Goal: Task Accomplishment & Management: Use online tool/utility

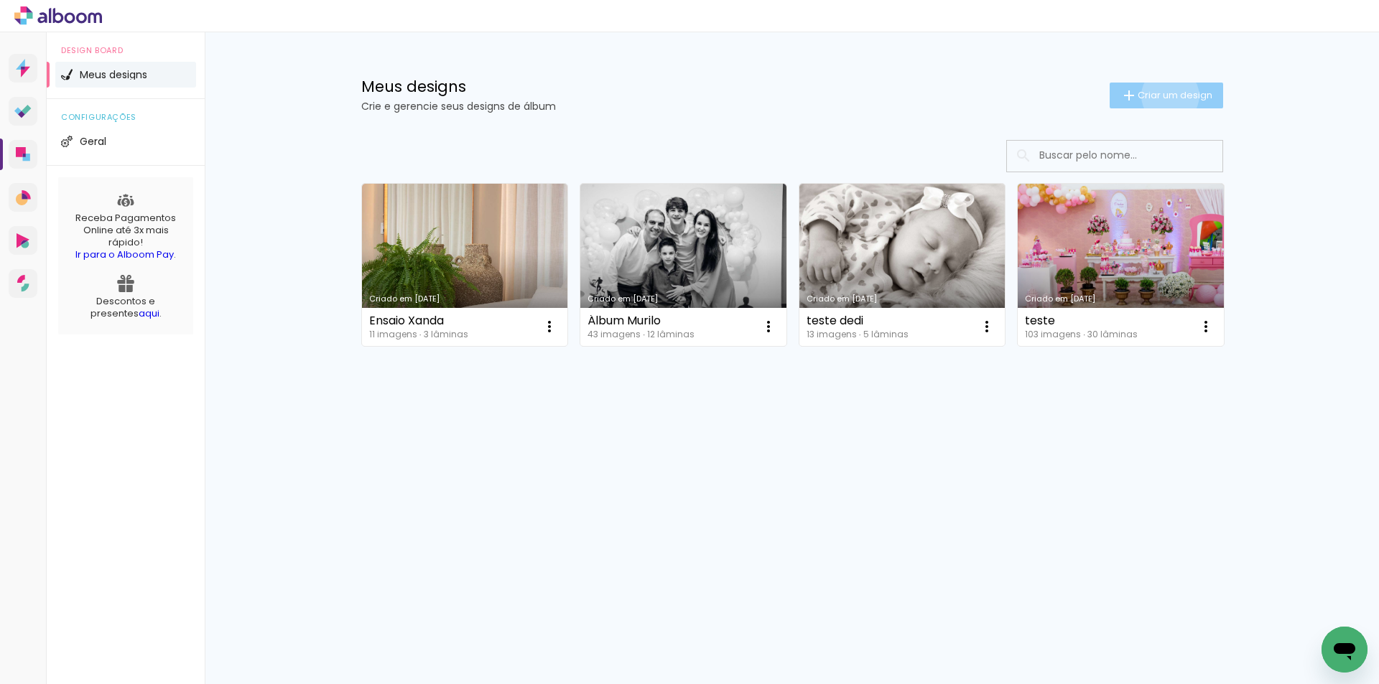
click at [1167, 95] on span "Criar um design" at bounding box center [1174, 94] width 75 height 9
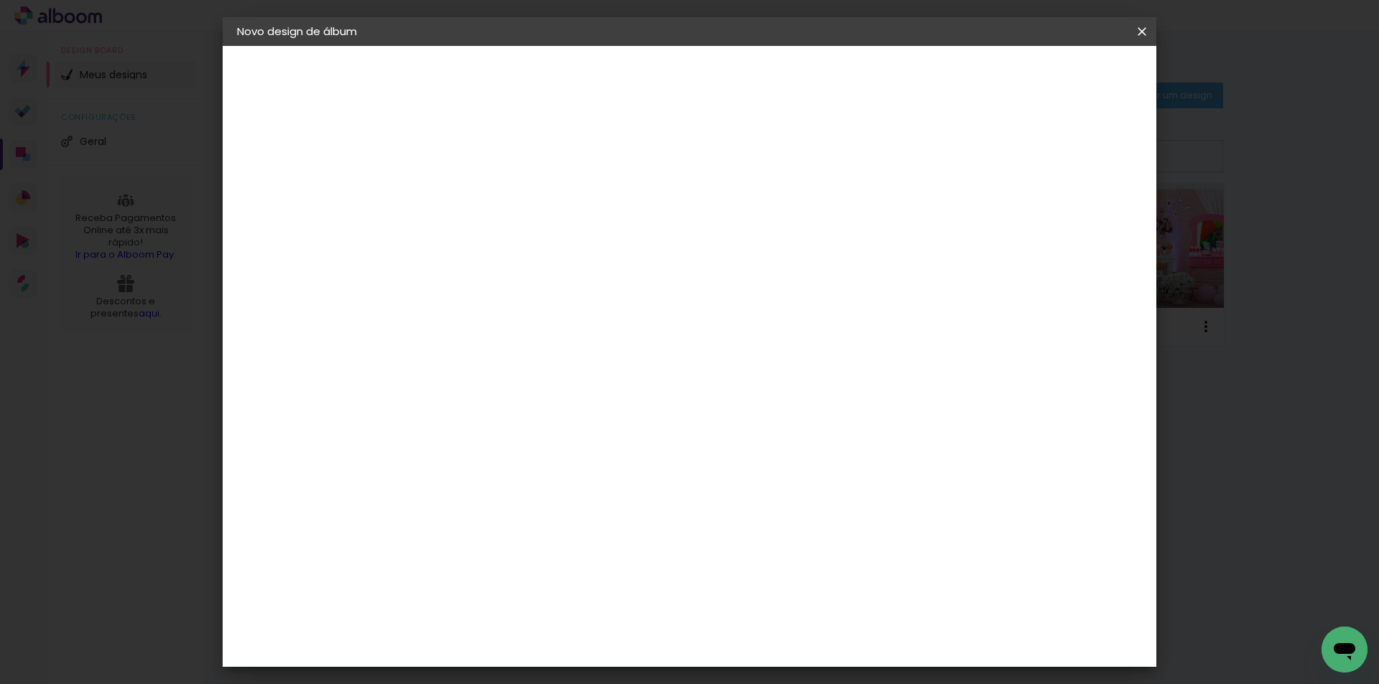
click at [472, 192] on input at bounding box center [472, 193] width 0 height 22
type input "Álbum 1 [PERSON_NAME]"
type paper-input "Álbum 1 [PERSON_NAME]"
click at [0, 0] on slot "Avançar" at bounding box center [0, 0] width 0 height 0
click at [581, 266] on input at bounding box center [508, 273] width 145 height 18
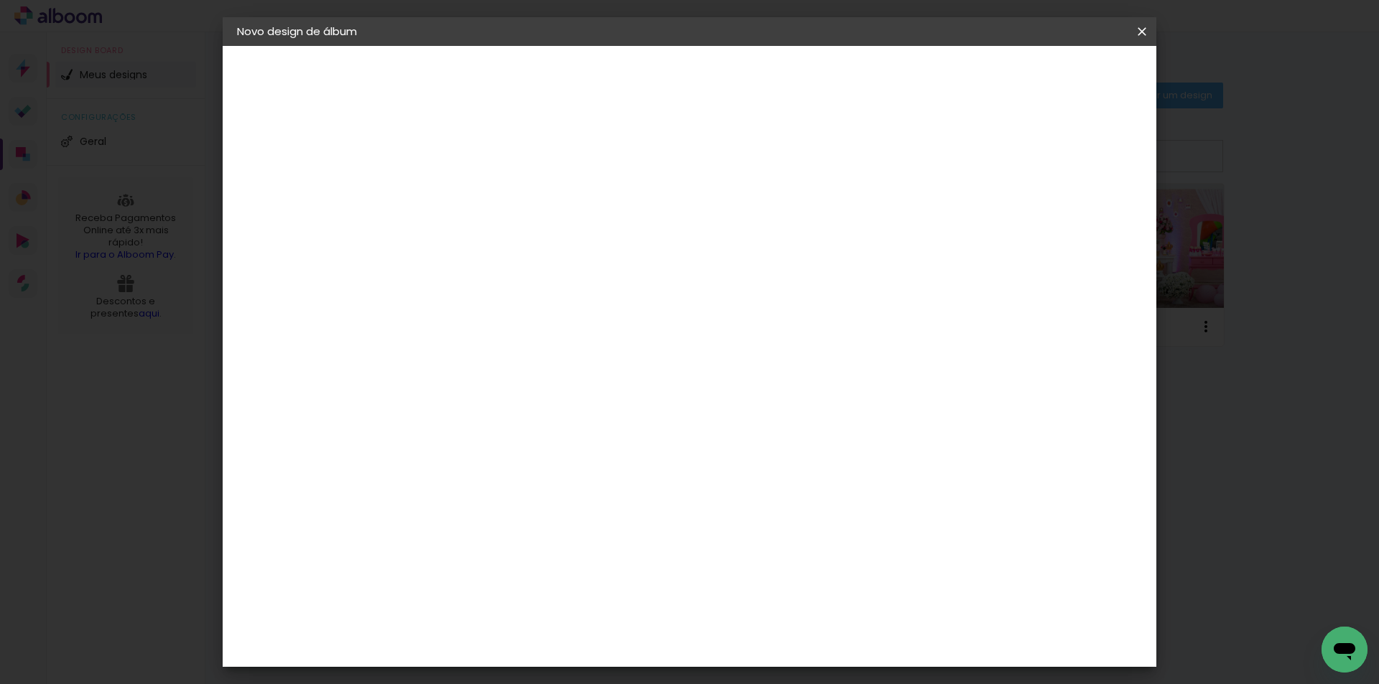
type input "sc"
type paper-input "sc"
click at [557, 370] on paper-item "Schlosser" at bounding box center [494, 378] width 126 height 32
click at [557, 382] on paper-item "Schlosser" at bounding box center [494, 378] width 126 height 32
click at [0, 0] on slot "Avançar" at bounding box center [0, 0] width 0 height 0
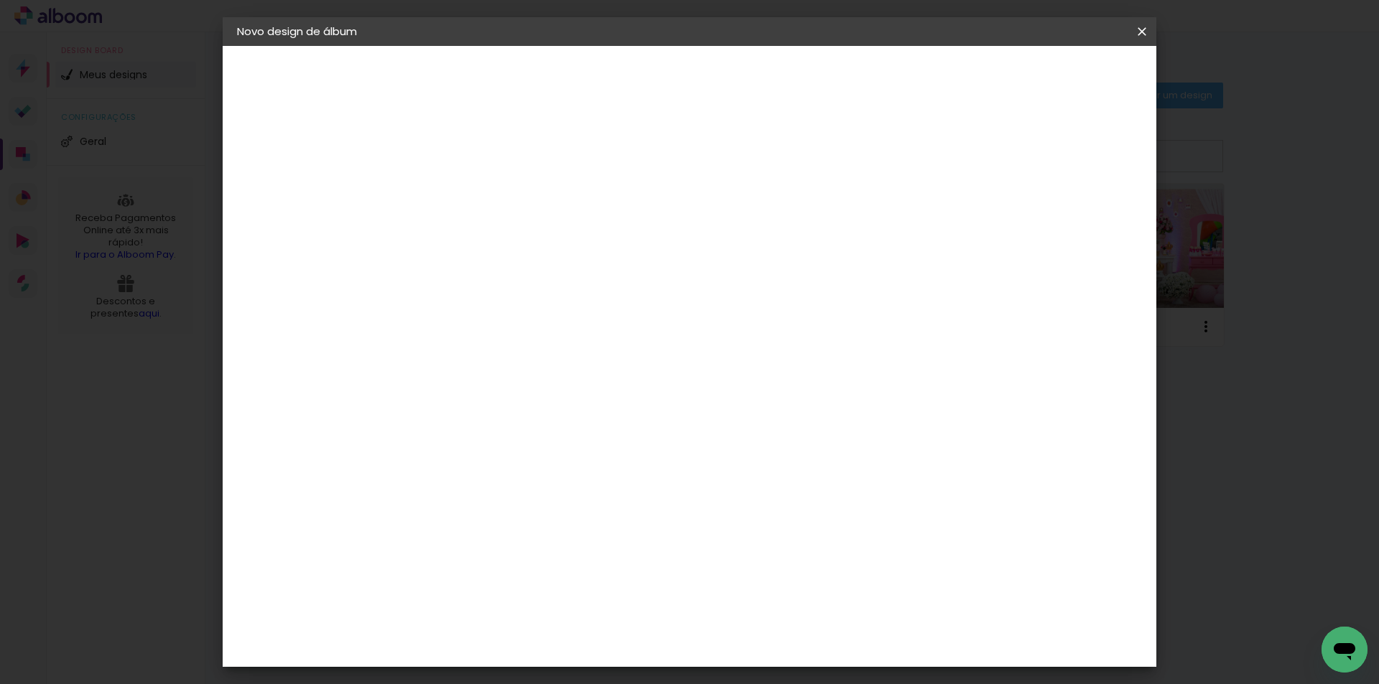
click at [706, 68] on paper-button "Avançar" at bounding box center [670, 76] width 70 height 24
click at [1066, 68] on paper-button "Iniciar design" at bounding box center [1019, 76] width 94 height 24
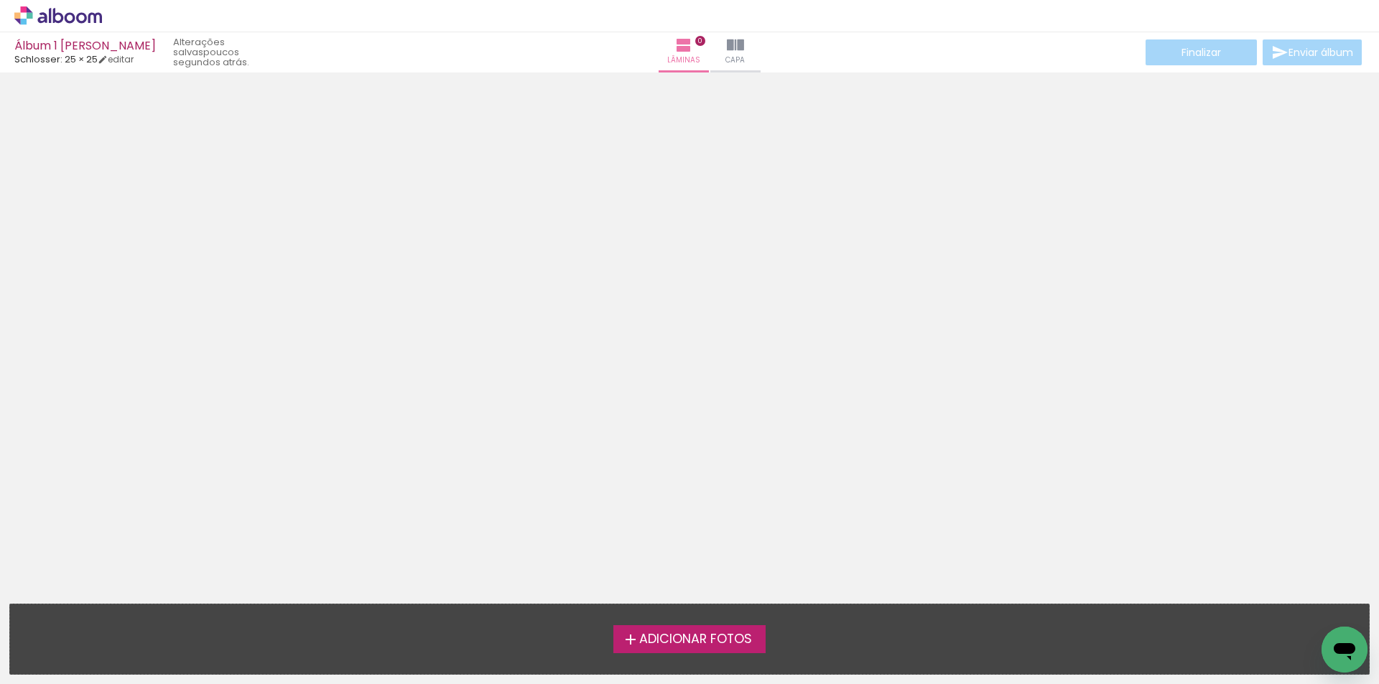
click at [725, 637] on span "Adicionar Fotos" at bounding box center [695, 639] width 113 height 13
click at [0, 0] on input "file" at bounding box center [0, 0] width 0 height 0
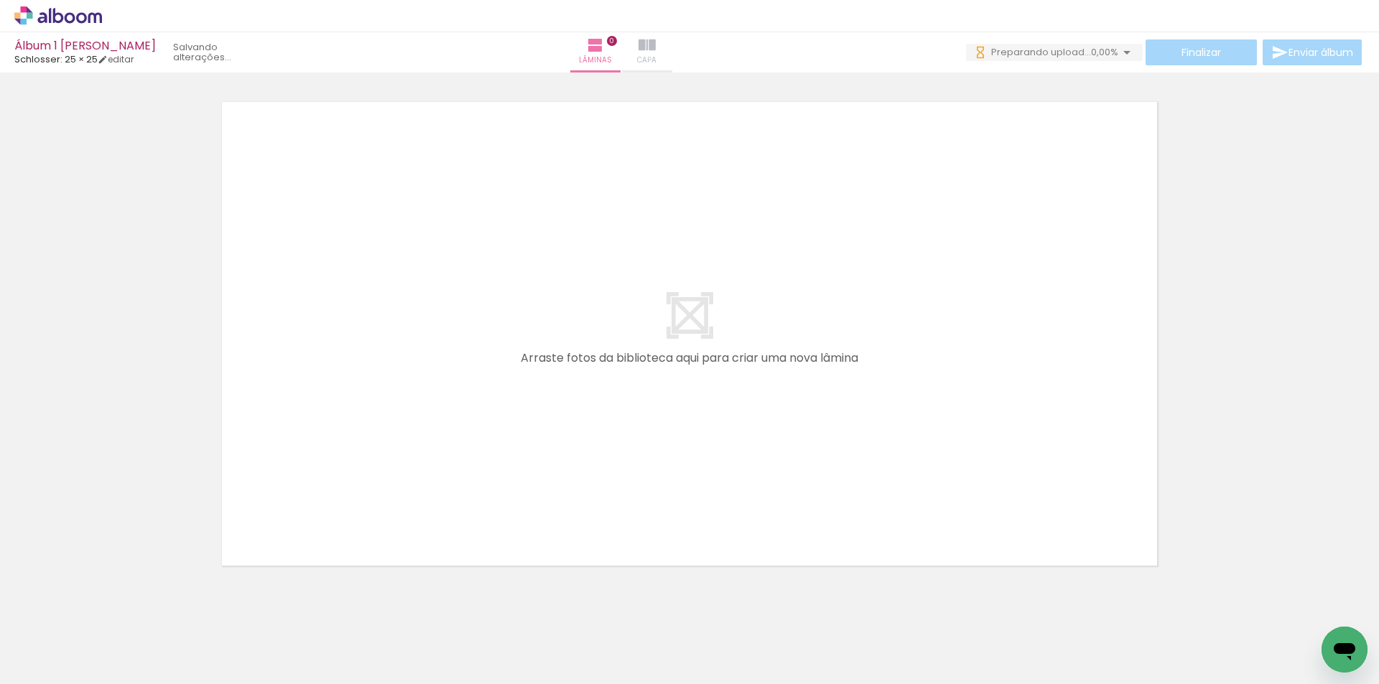
click at [656, 57] on span "Capa" at bounding box center [646, 60] width 19 height 13
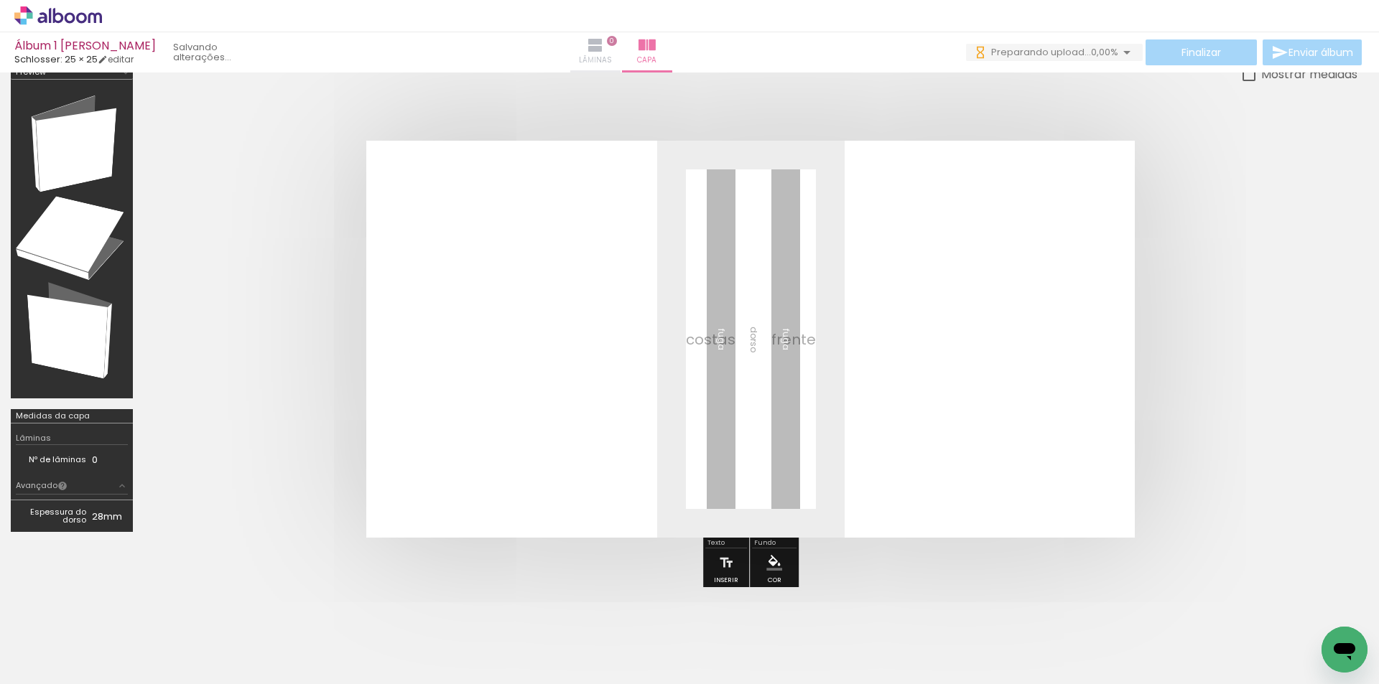
click at [612, 60] on span "Lâminas" at bounding box center [595, 60] width 33 height 13
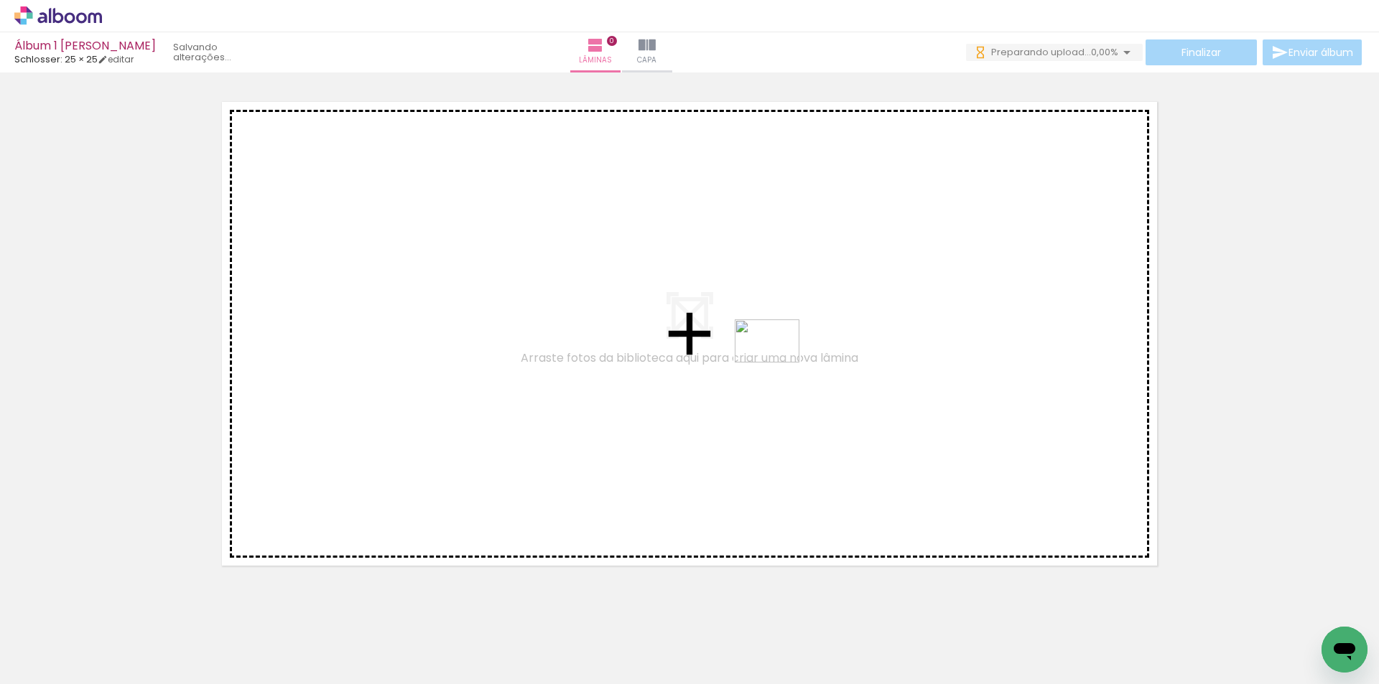
drag, startPoint x: 961, startPoint y: 638, endPoint x: 777, endPoint y: 363, distance: 331.2
click at [777, 363] on quentale-workspace at bounding box center [689, 342] width 1379 height 684
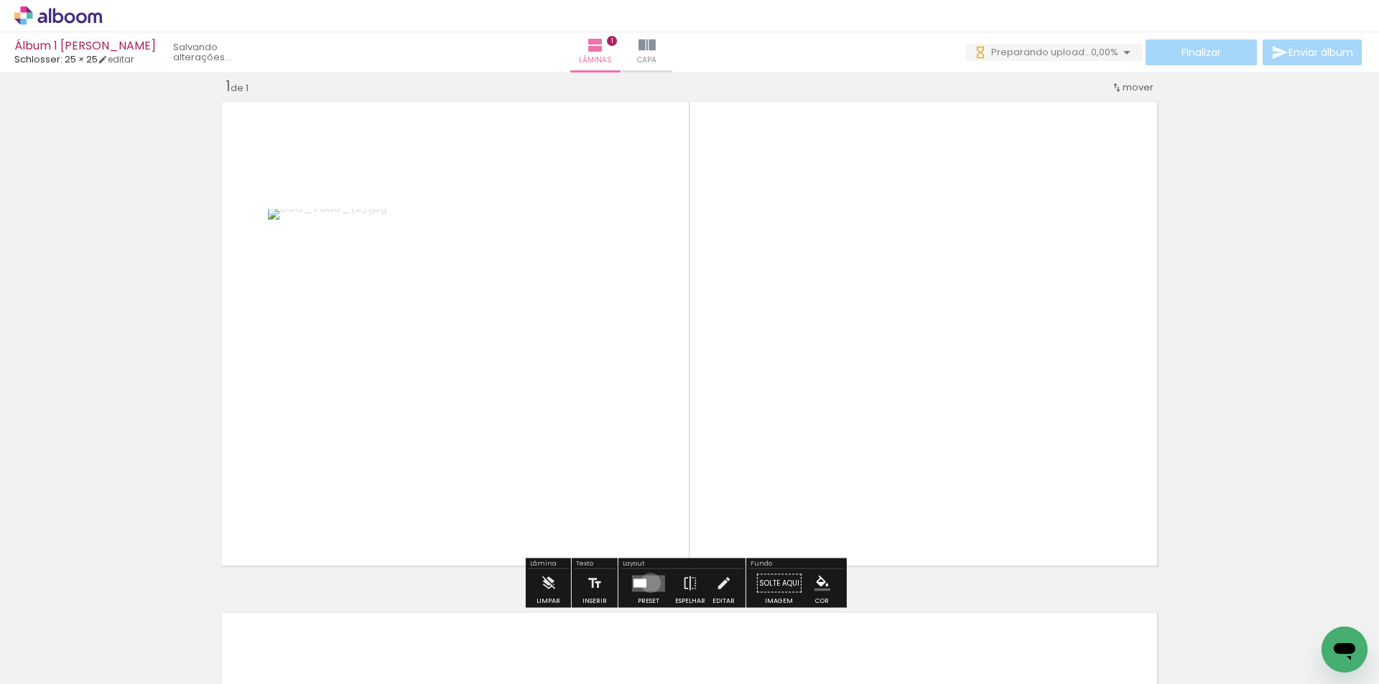
click at [647, 582] on quentale-layouter at bounding box center [648, 583] width 33 height 17
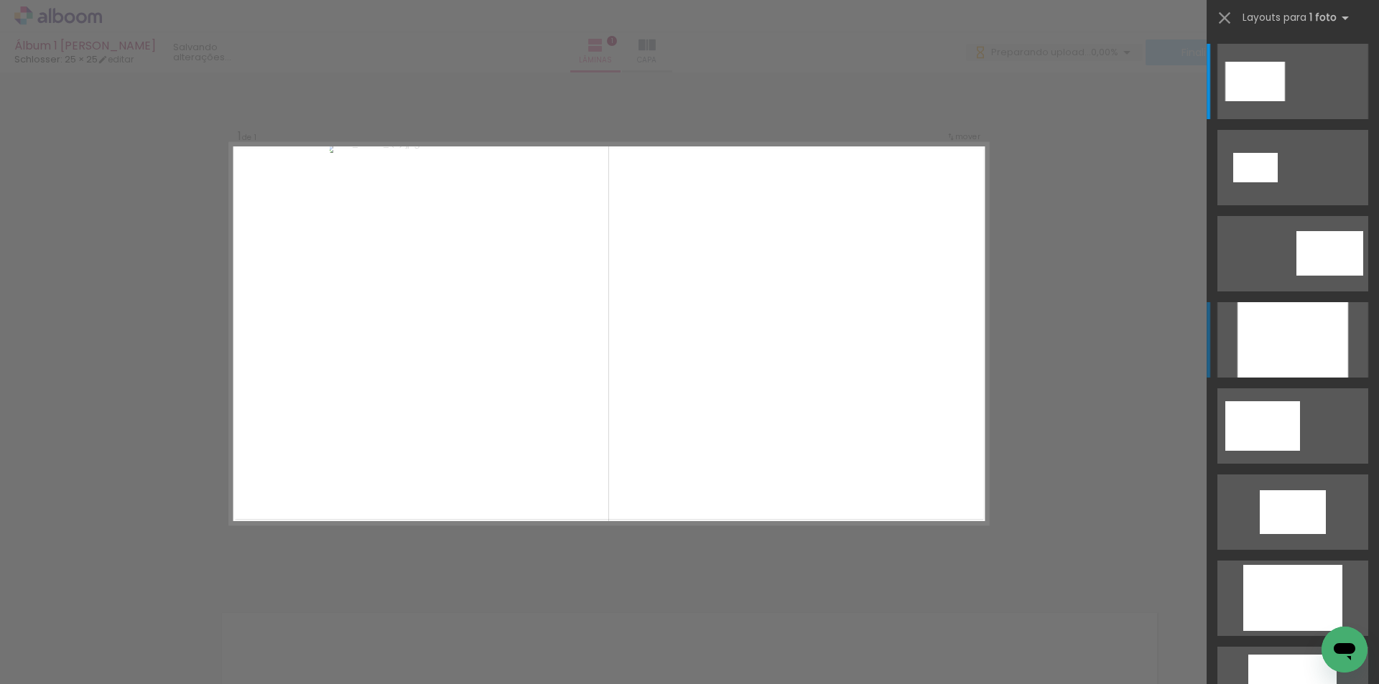
click at [1311, 349] on div at bounding box center [1292, 339] width 111 height 75
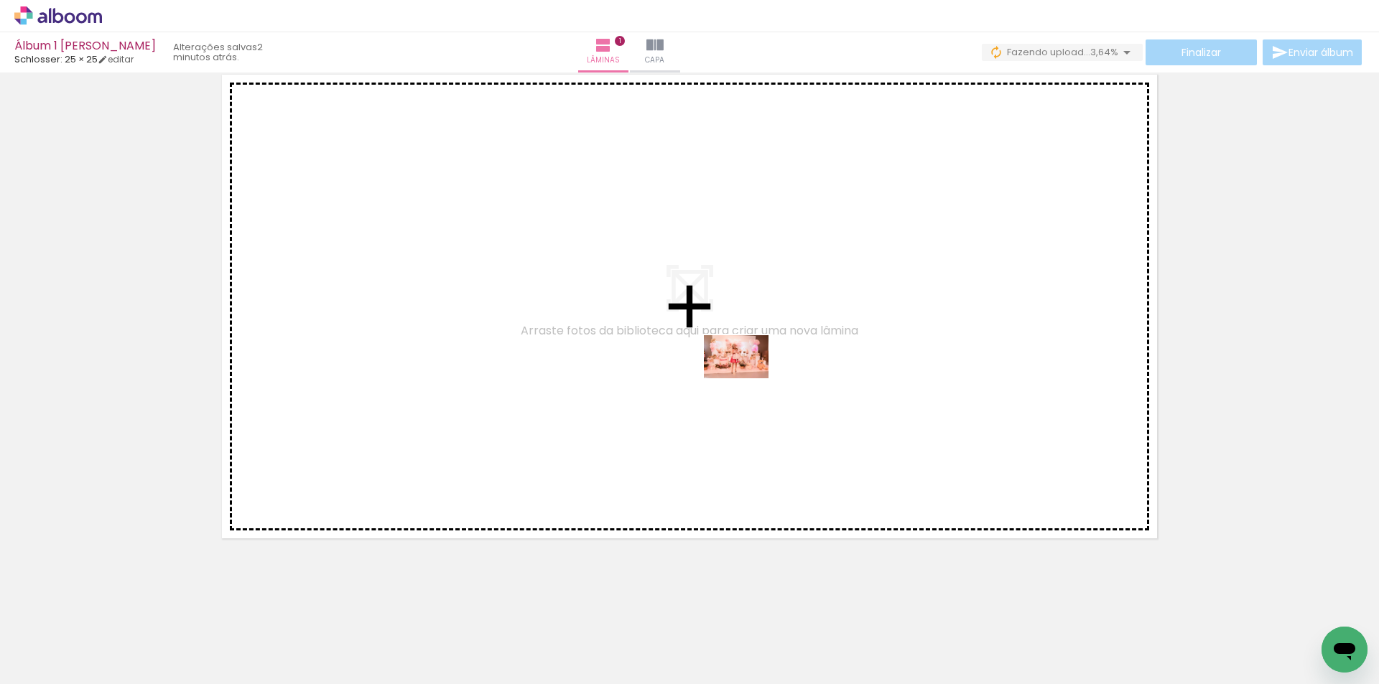
drag, startPoint x: 882, startPoint y: 645, endPoint x: 747, endPoint y: 378, distance: 298.6
click at [747, 378] on quentale-workspace at bounding box center [689, 342] width 1379 height 684
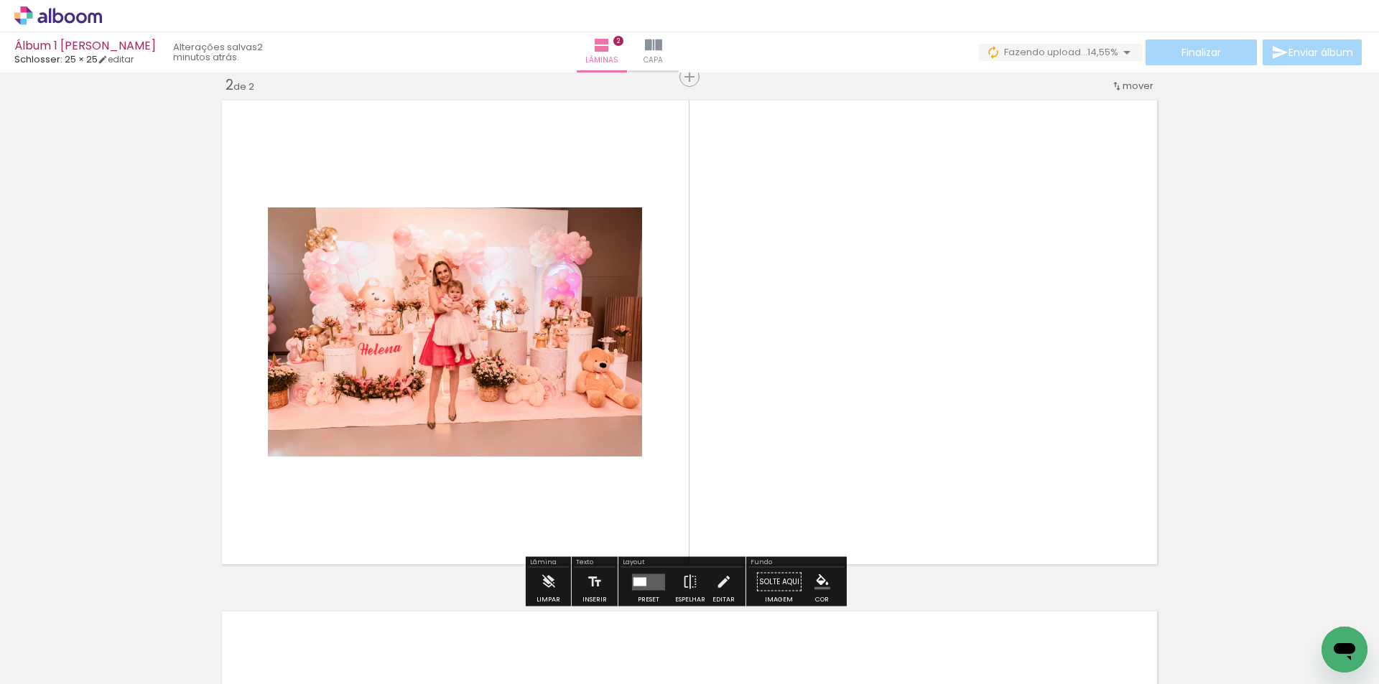
scroll to position [529, 0]
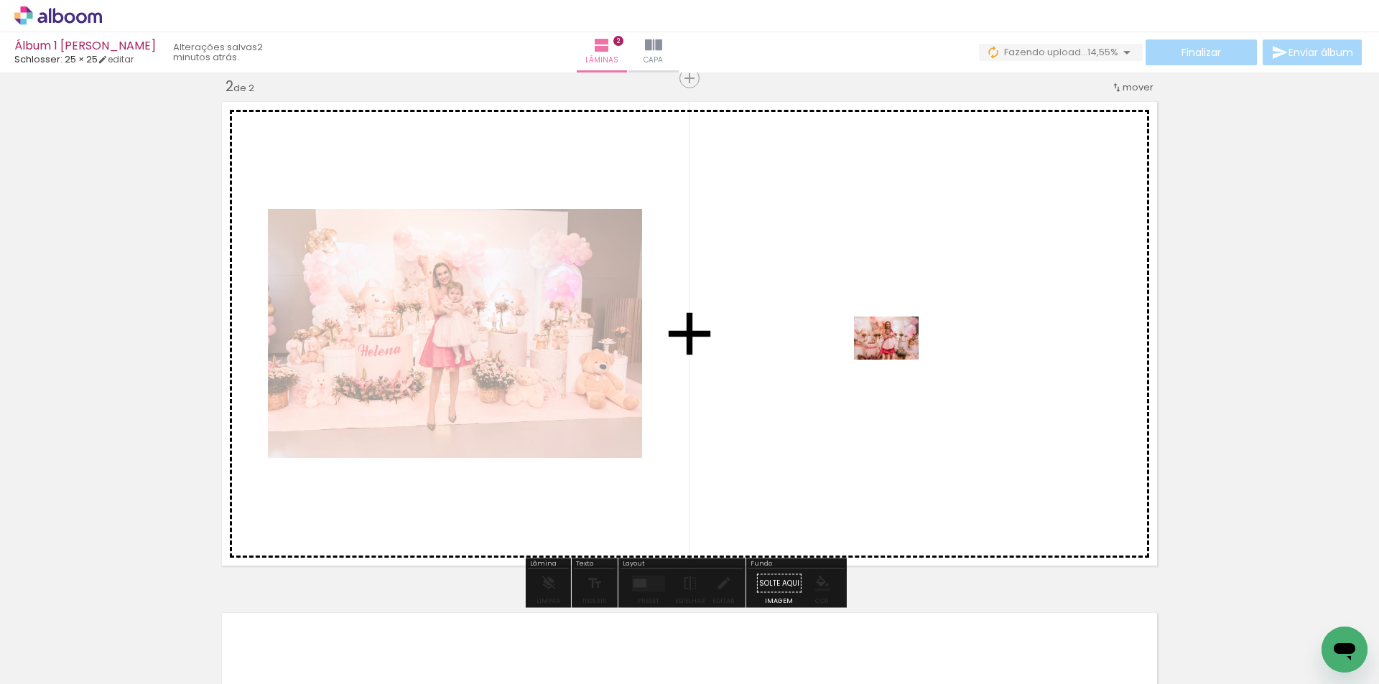
drag, startPoint x: 967, startPoint y: 639, endPoint x: 897, endPoint y: 343, distance: 304.1
click at [897, 343] on quentale-workspace at bounding box center [689, 342] width 1379 height 684
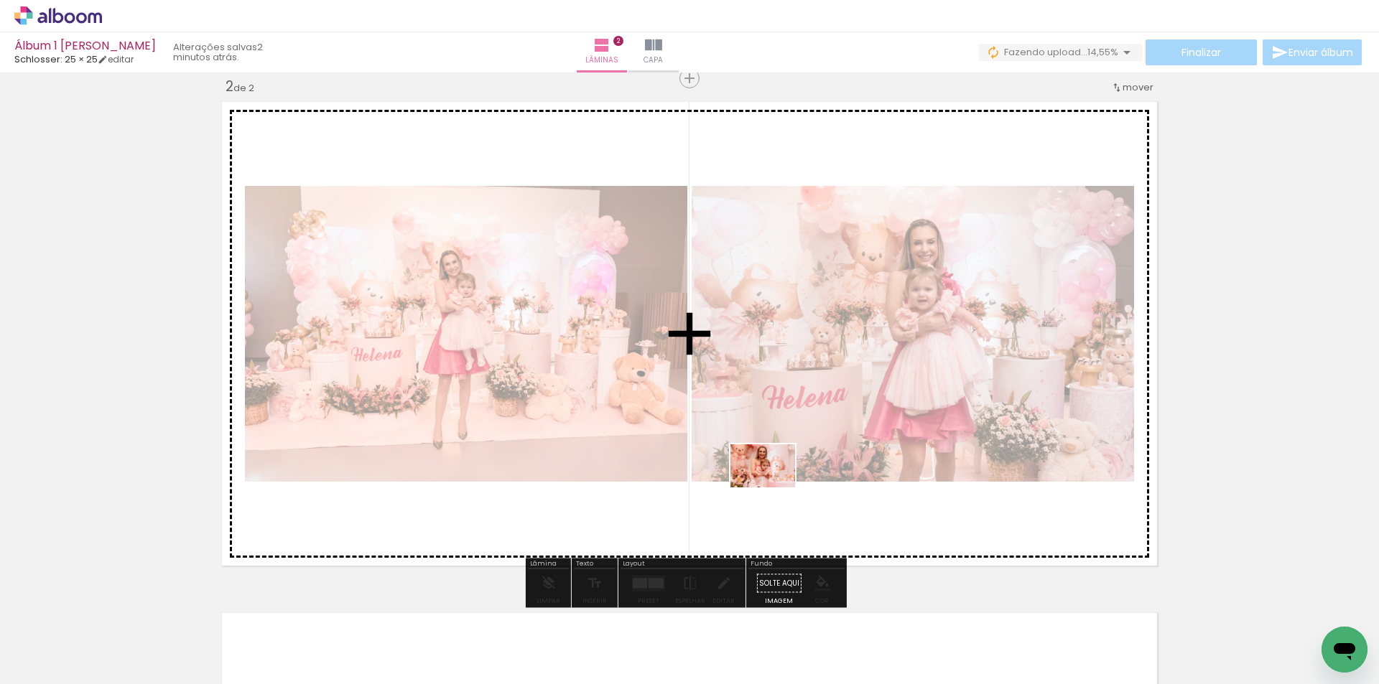
drag, startPoint x: 794, startPoint y: 645, endPoint x: 773, endPoint y: 488, distance: 158.6
click at [773, 488] on quentale-workspace at bounding box center [689, 342] width 1379 height 684
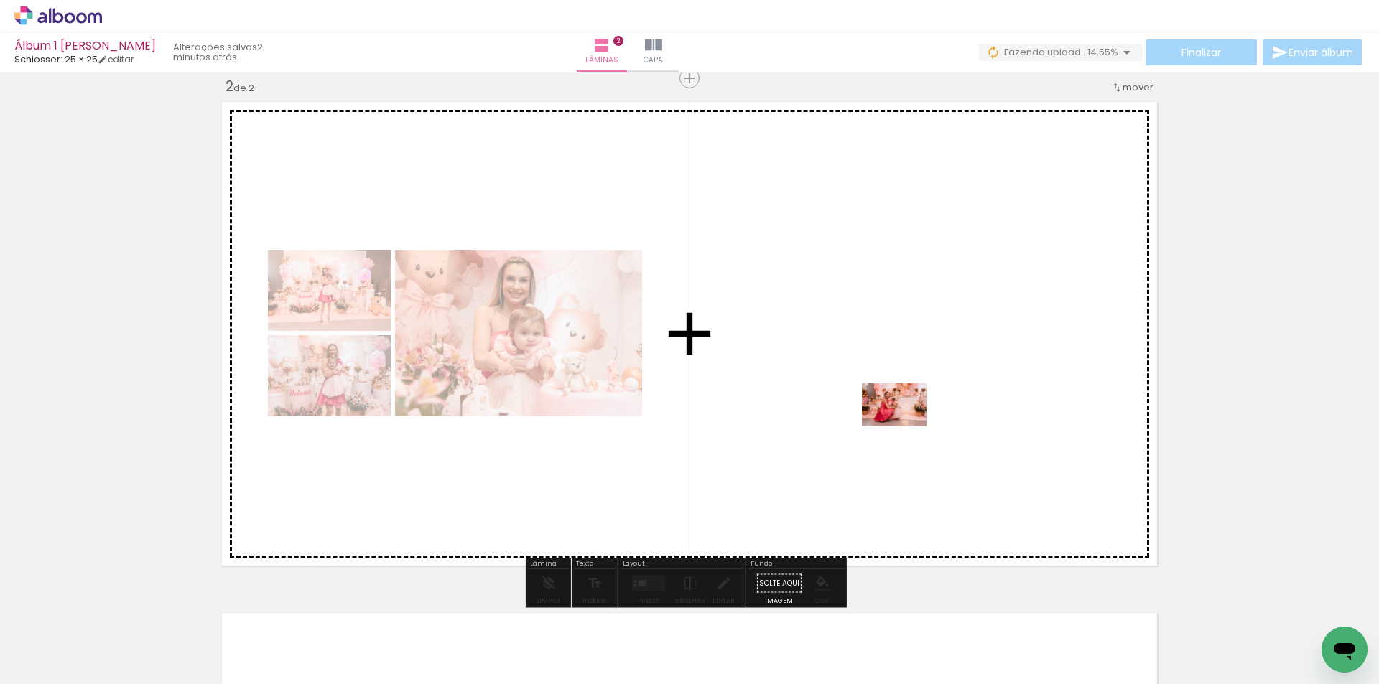
drag, startPoint x: 1049, startPoint y: 650, endPoint x: 904, endPoint y: 426, distance: 266.9
click at [904, 426] on quentale-workspace at bounding box center [689, 342] width 1379 height 684
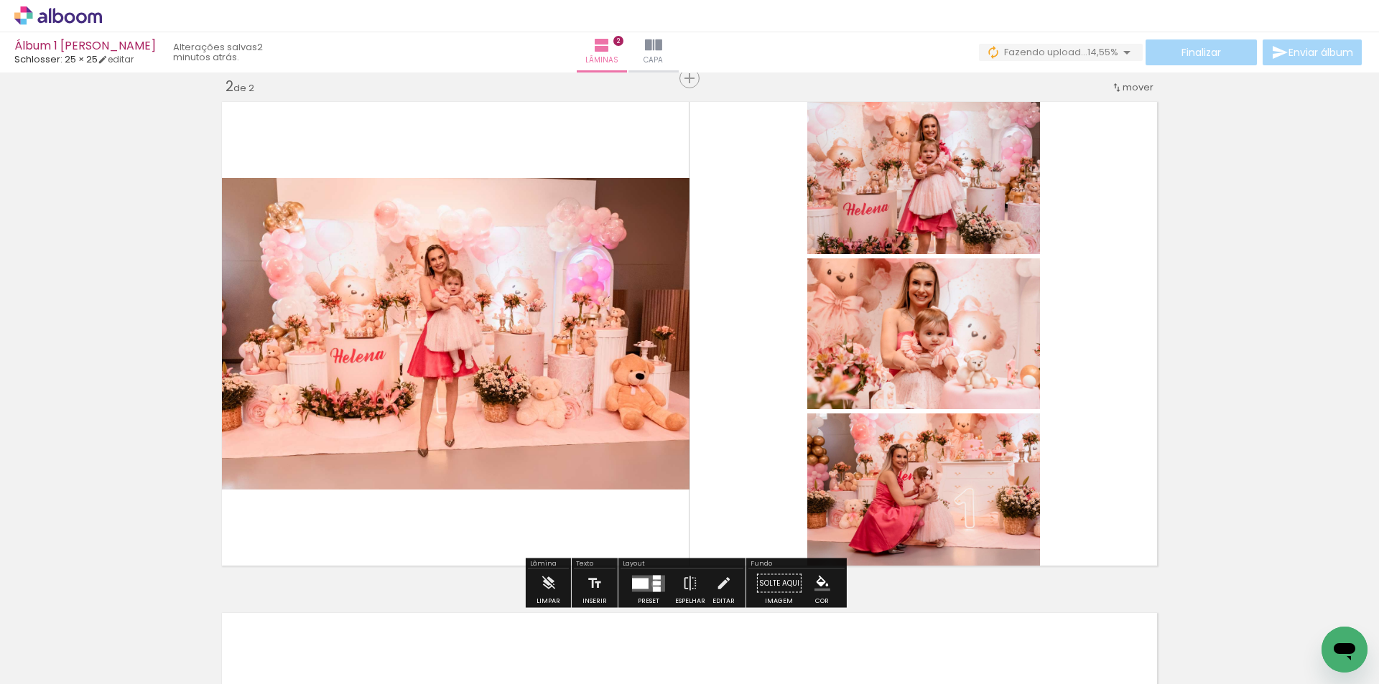
click at [653, 584] on div at bounding box center [657, 583] width 8 height 4
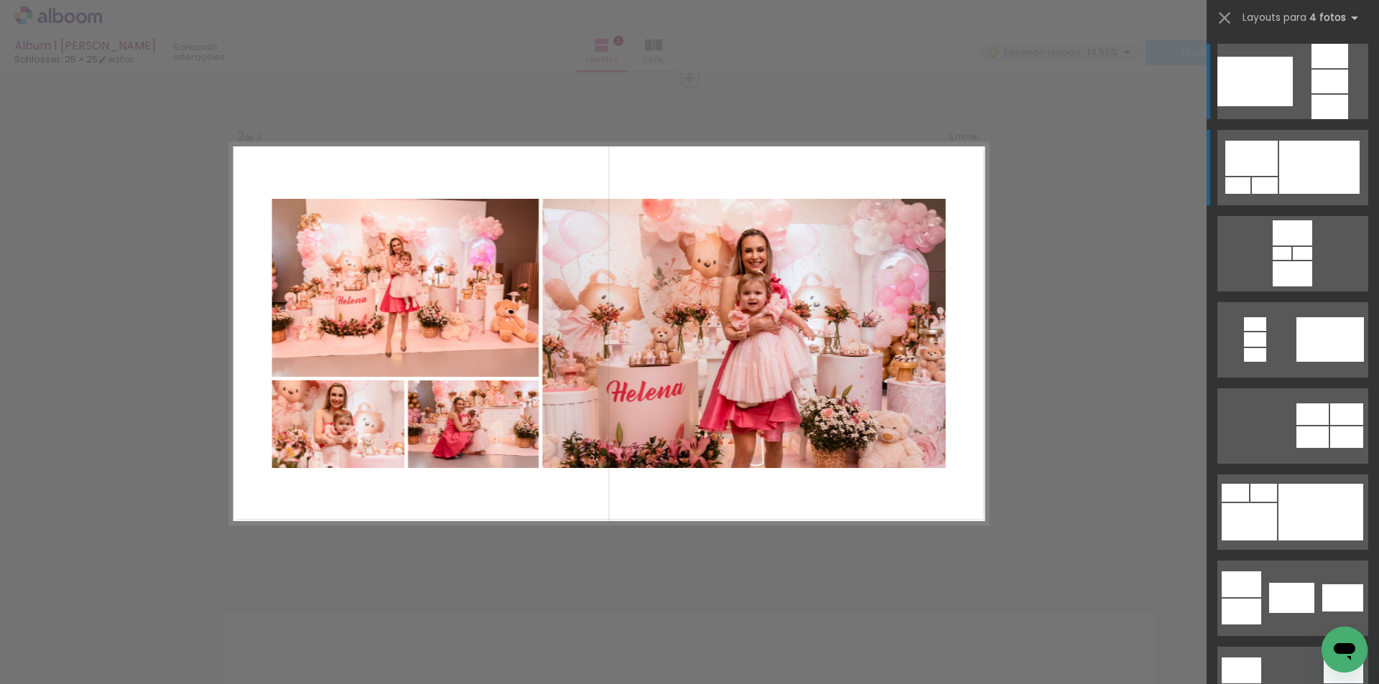
click at [1304, 179] on div at bounding box center [1319, 167] width 80 height 53
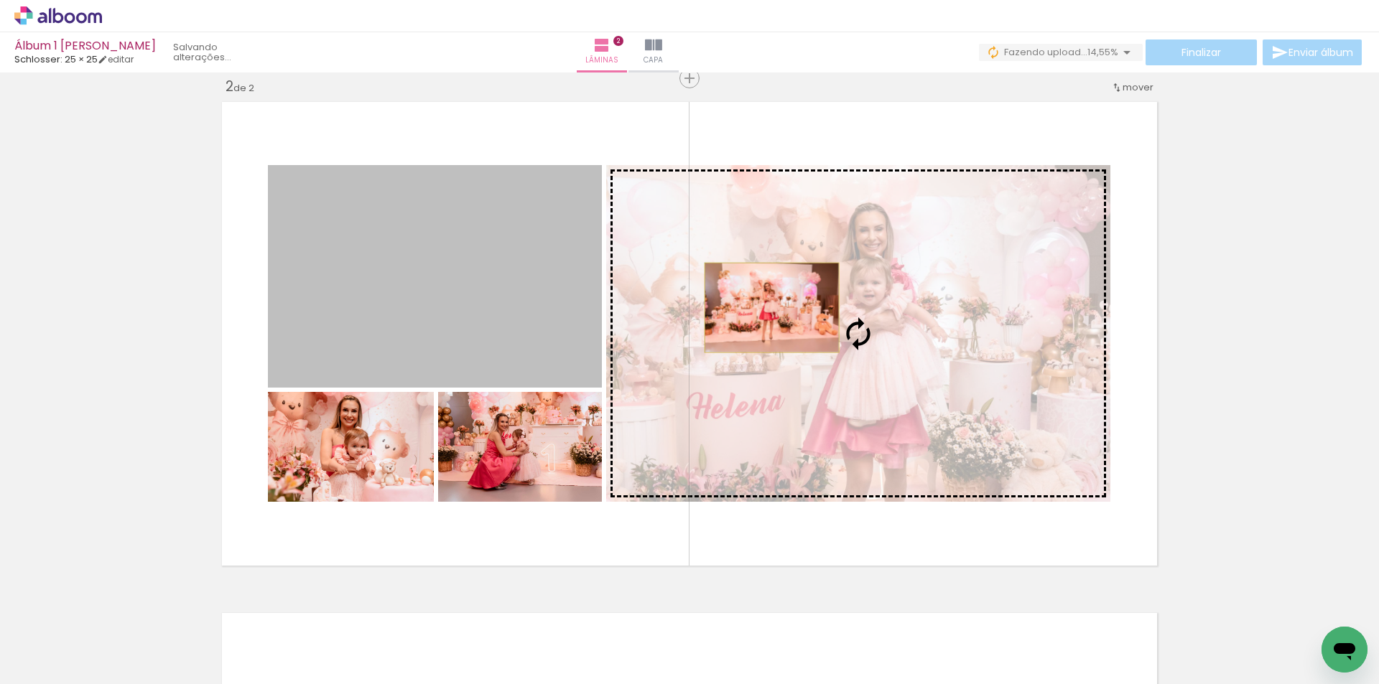
drag, startPoint x: 506, startPoint y: 284, endPoint x: 766, endPoint y: 307, distance: 260.9
click at [0, 0] on slot at bounding box center [0, 0] width 0 height 0
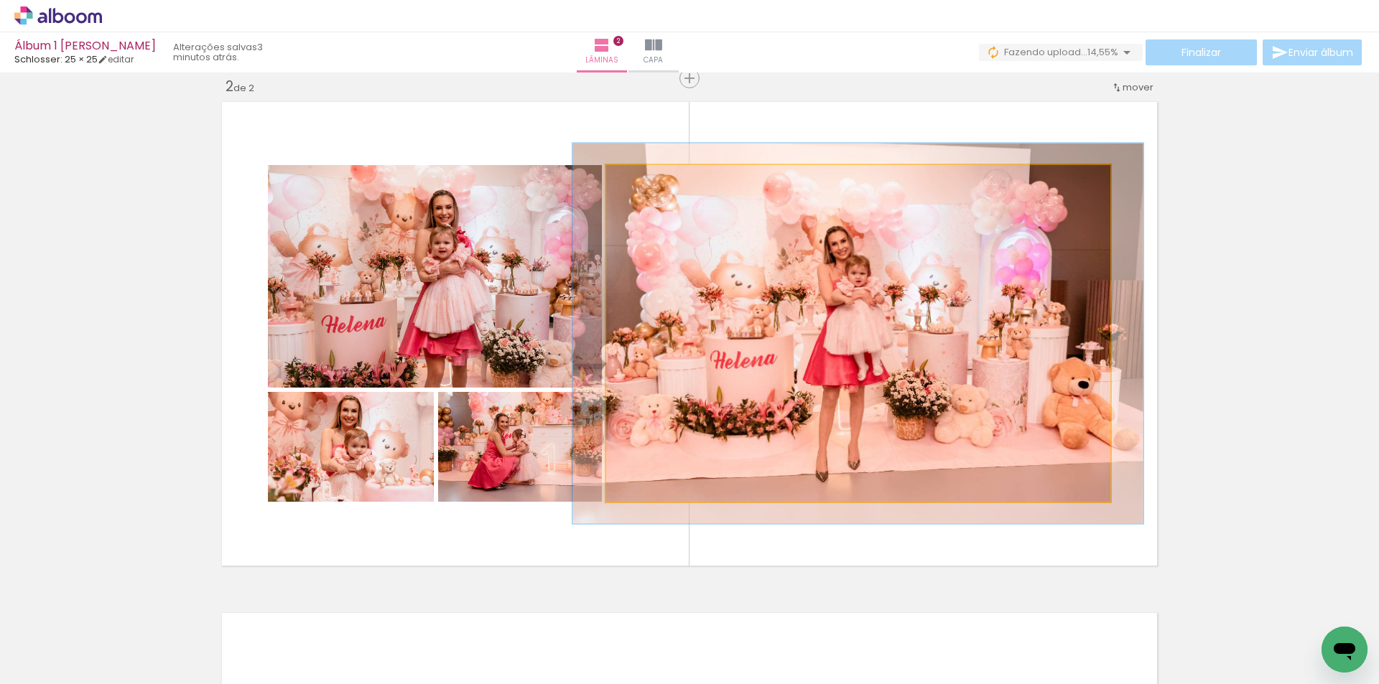
type paper-slider "113"
click at [643, 182] on div at bounding box center [646, 180] width 13 height 13
drag, startPoint x: 890, startPoint y: 315, endPoint x: 902, endPoint y: 314, distance: 12.9
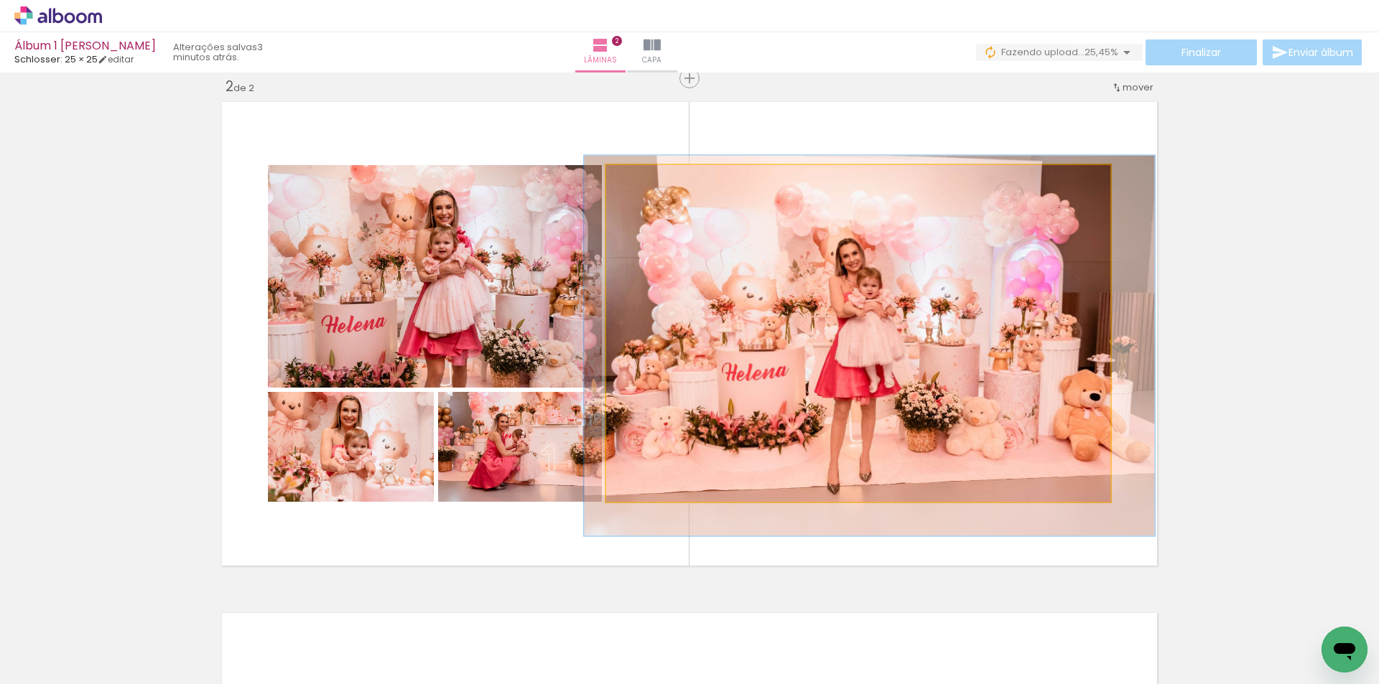
drag, startPoint x: 902, startPoint y: 316, endPoint x: 914, endPoint y: 328, distance: 16.8
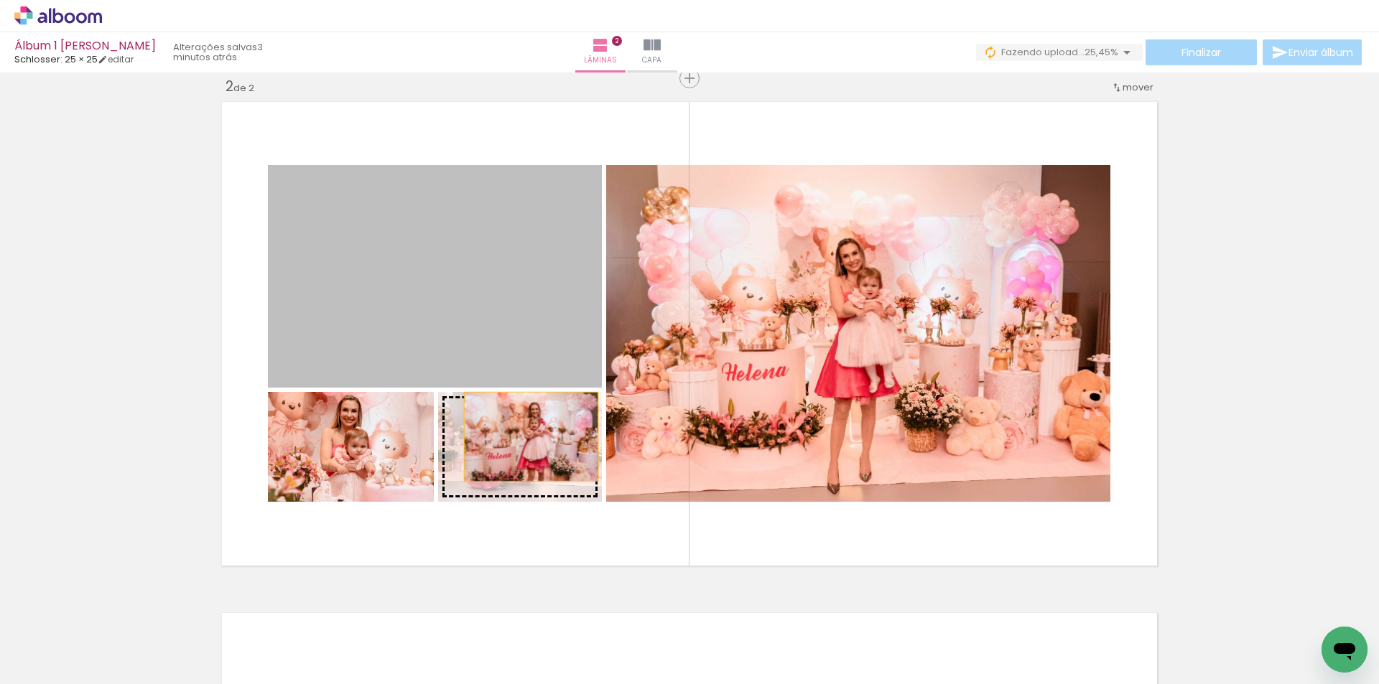
drag, startPoint x: 522, startPoint y: 313, endPoint x: 526, endPoint y: 437, distance: 123.5
click at [0, 0] on slot at bounding box center [0, 0] width 0 height 0
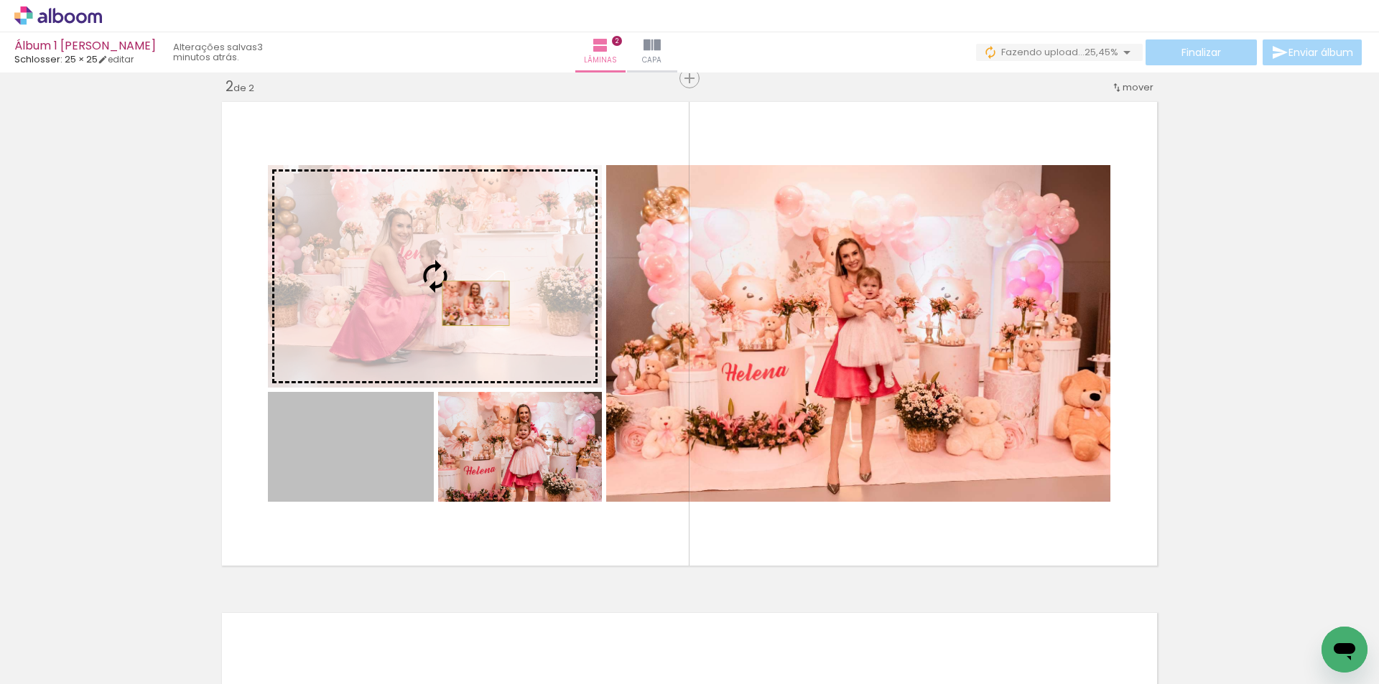
drag, startPoint x: 399, startPoint y: 449, endPoint x: 470, endPoint y: 303, distance: 162.2
click at [0, 0] on slot at bounding box center [0, 0] width 0 height 0
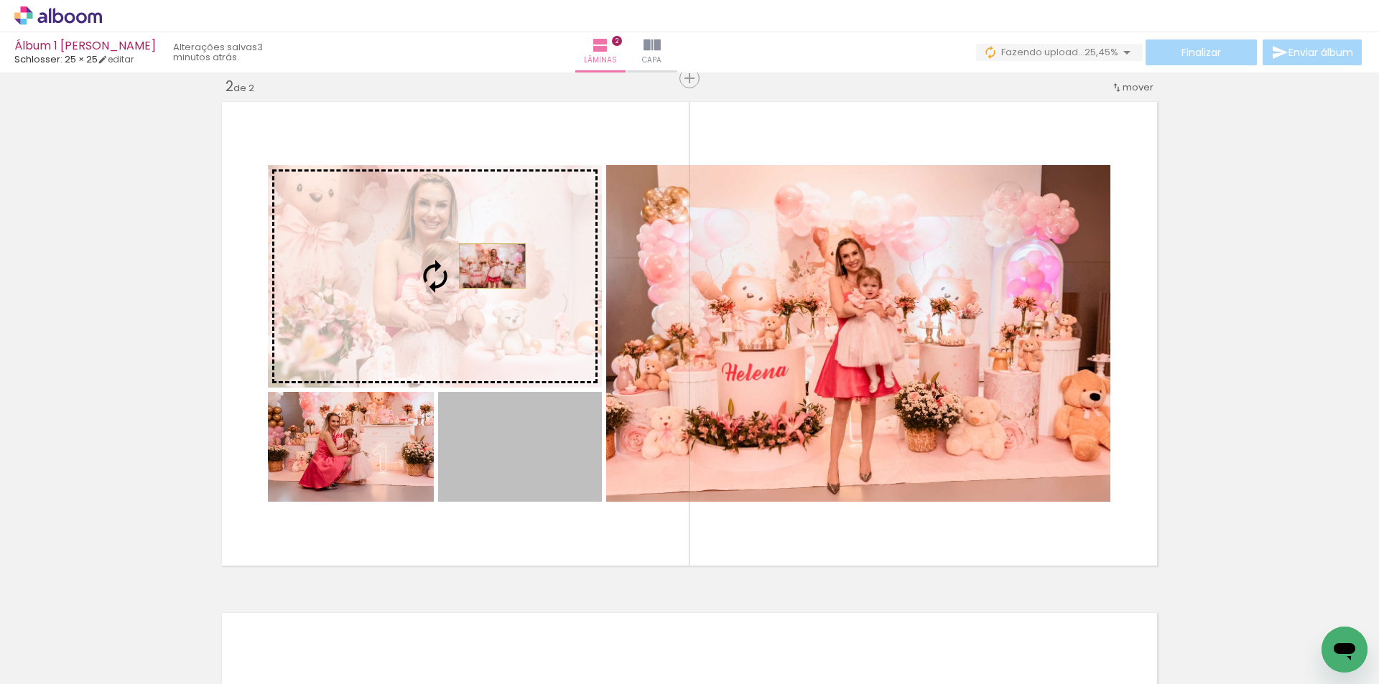
drag, startPoint x: 537, startPoint y: 446, endPoint x: 487, endPoint y: 266, distance: 187.1
click at [0, 0] on slot at bounding box center [0, 0] width 0 height 0
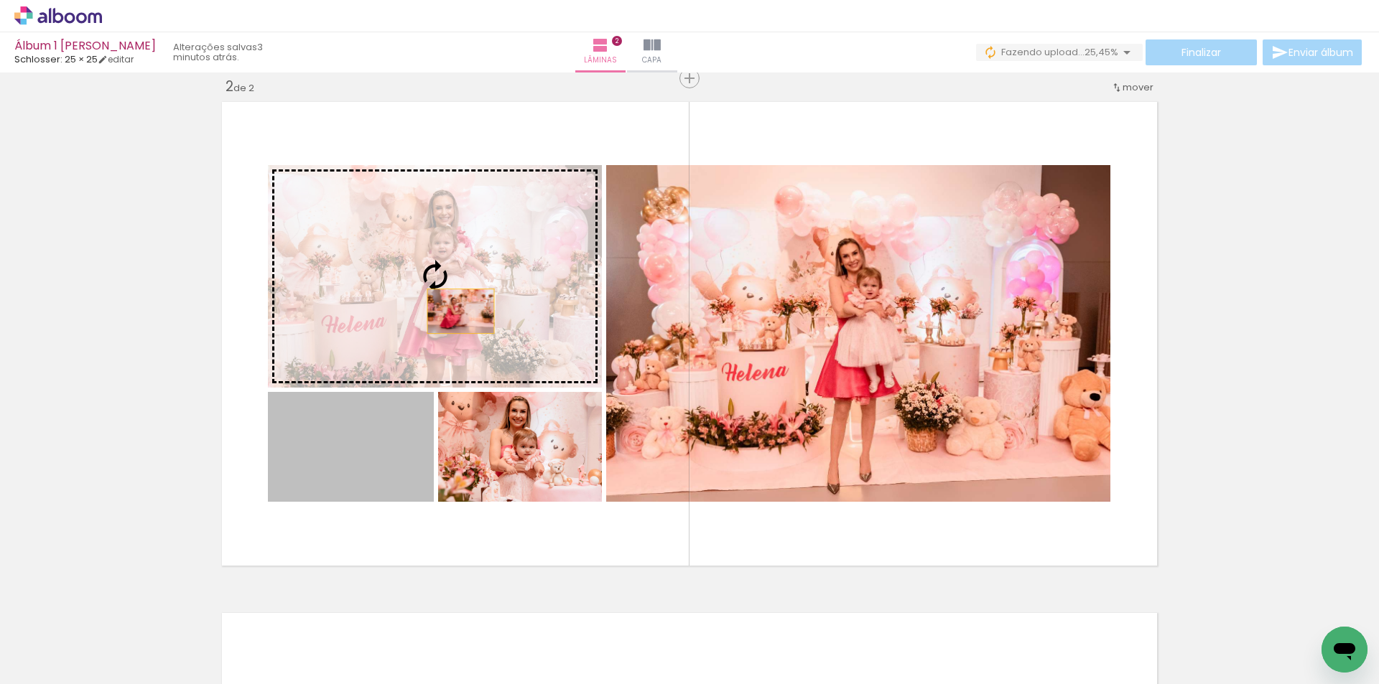
drag, startPoint x: 370, startPoint y: 447, endPoint x: 460, endPoint y: 302, distance: 170.6
click at [0, 0] on slot at bounding box center [0, 0] width 0 height 0
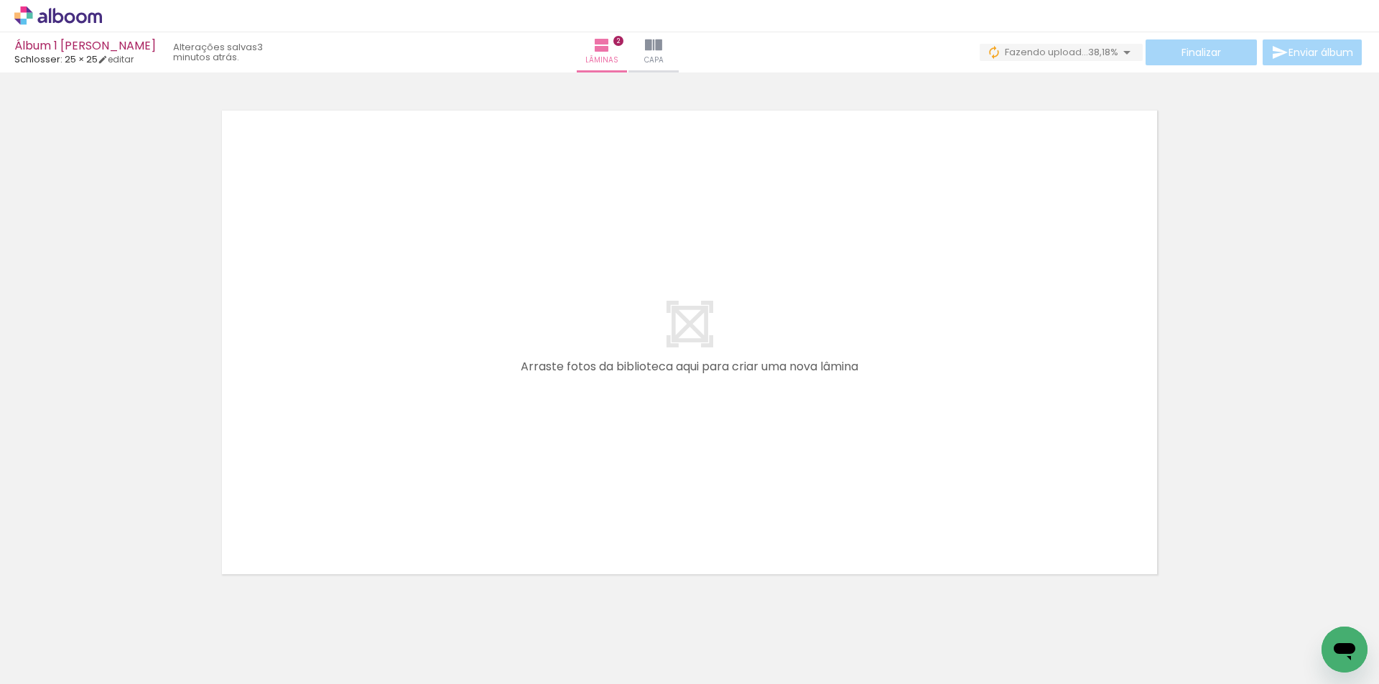
scroll to position [0, 991]
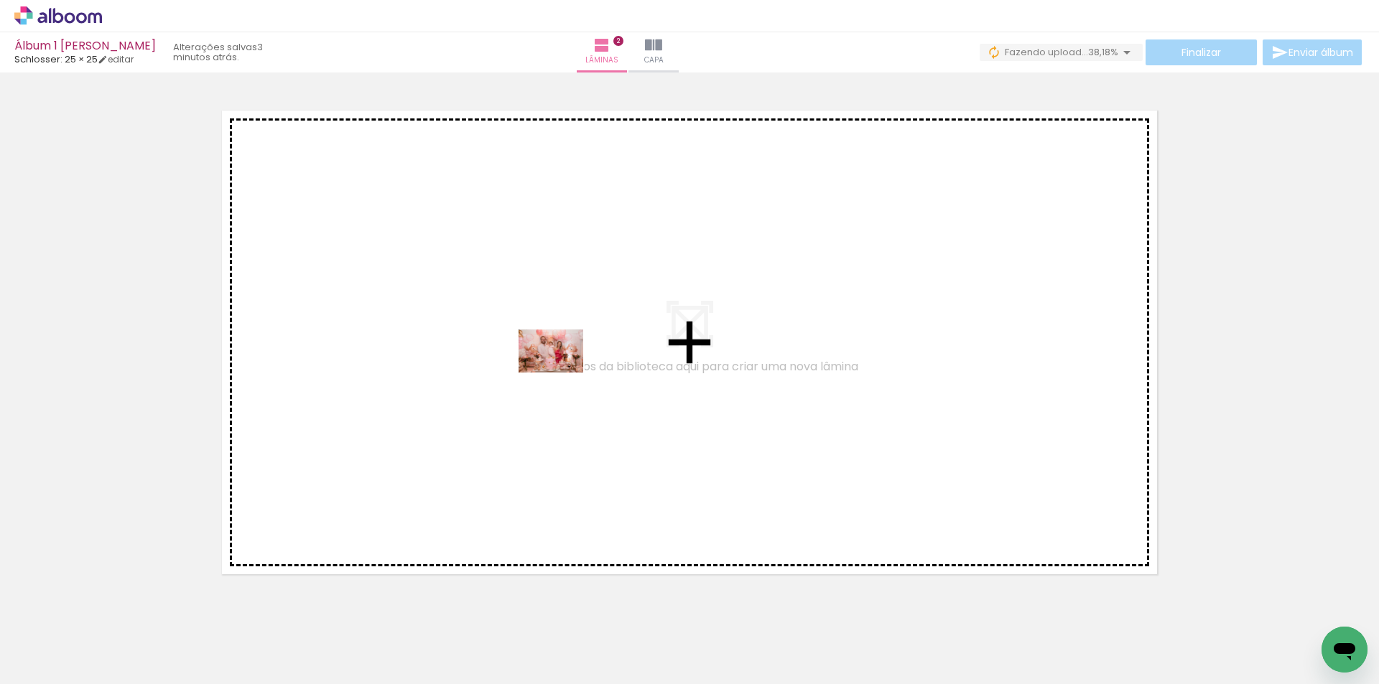
drag, startPoint x: 679, startPoint y: 641, endPoint x: 561, endPoint y: 373, distance: 293.2
click at [561, 373] on quentale-workspace at bounding box center [689, 342] width 1379 height 684
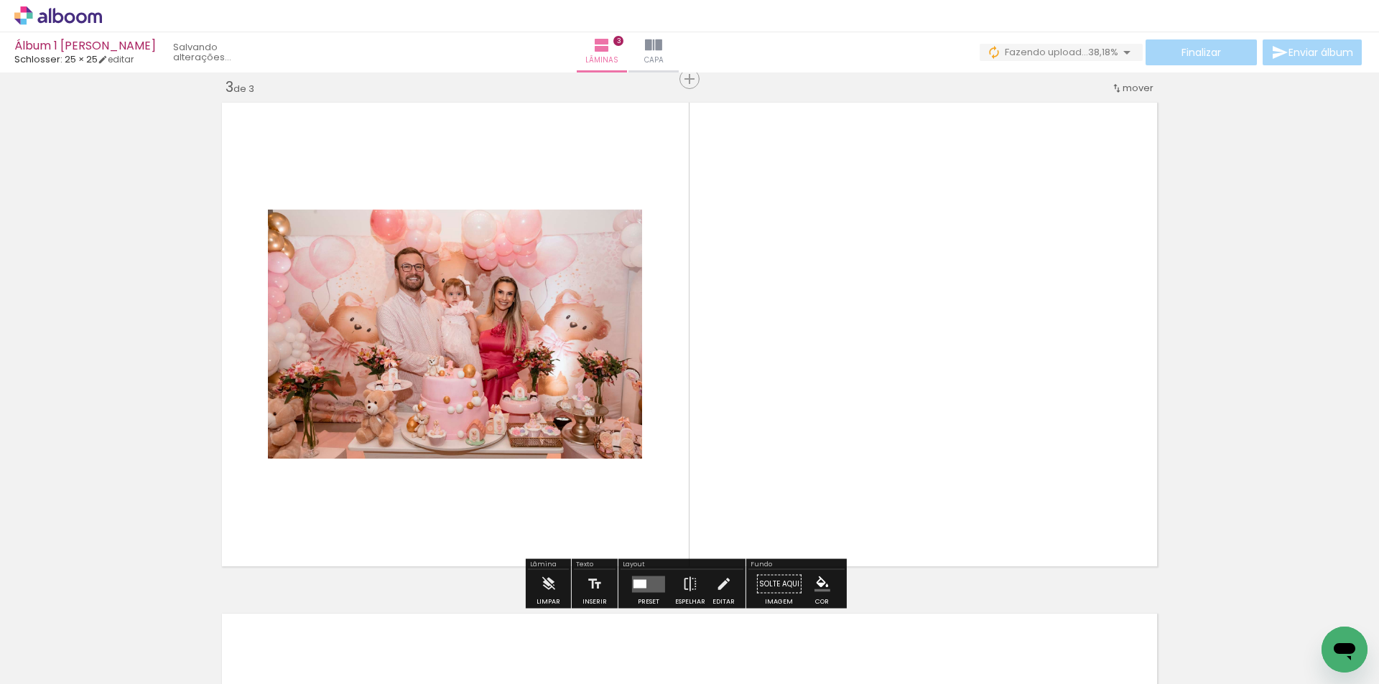
scroll to position [1040, 0]
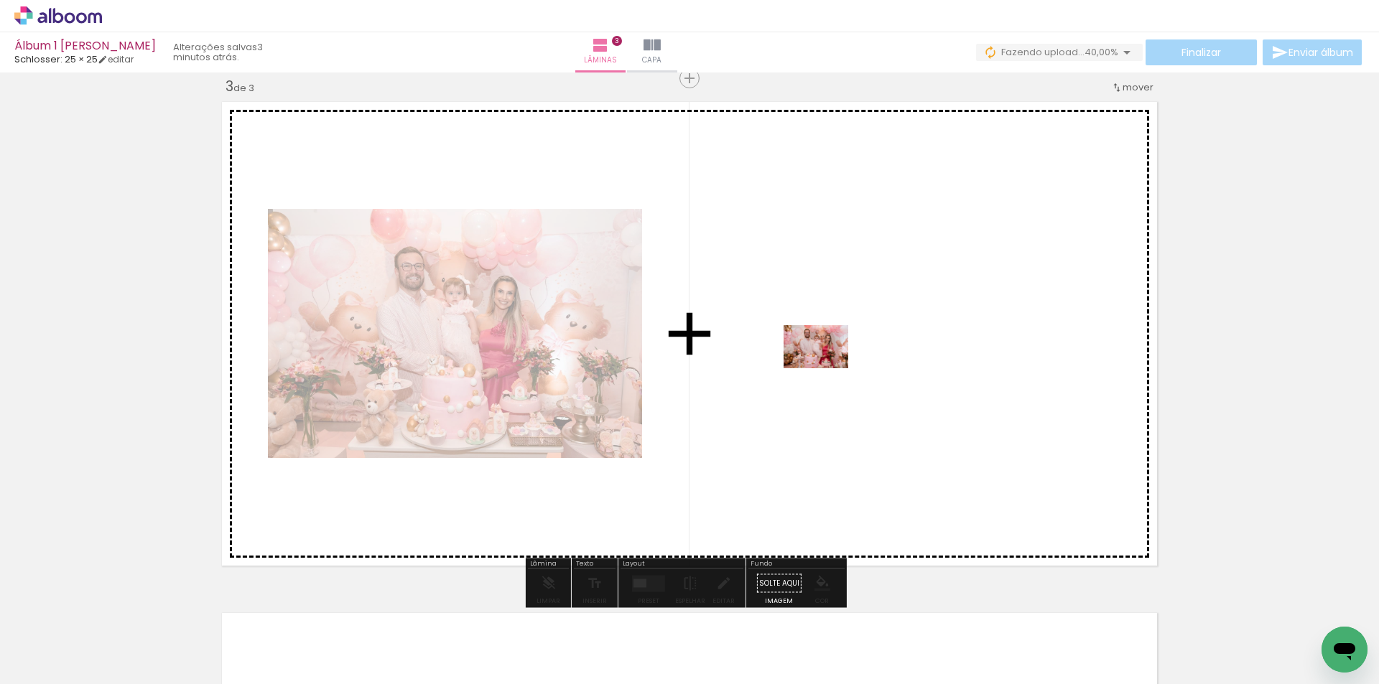
drag, startPoint x: 770, startPoint y: 644, endPoint x: 826, endPoint y: 368, distance: 281.3
click at [826, 368] on quentale-workspace at bounding box center [689, 342] width 1379 height 684
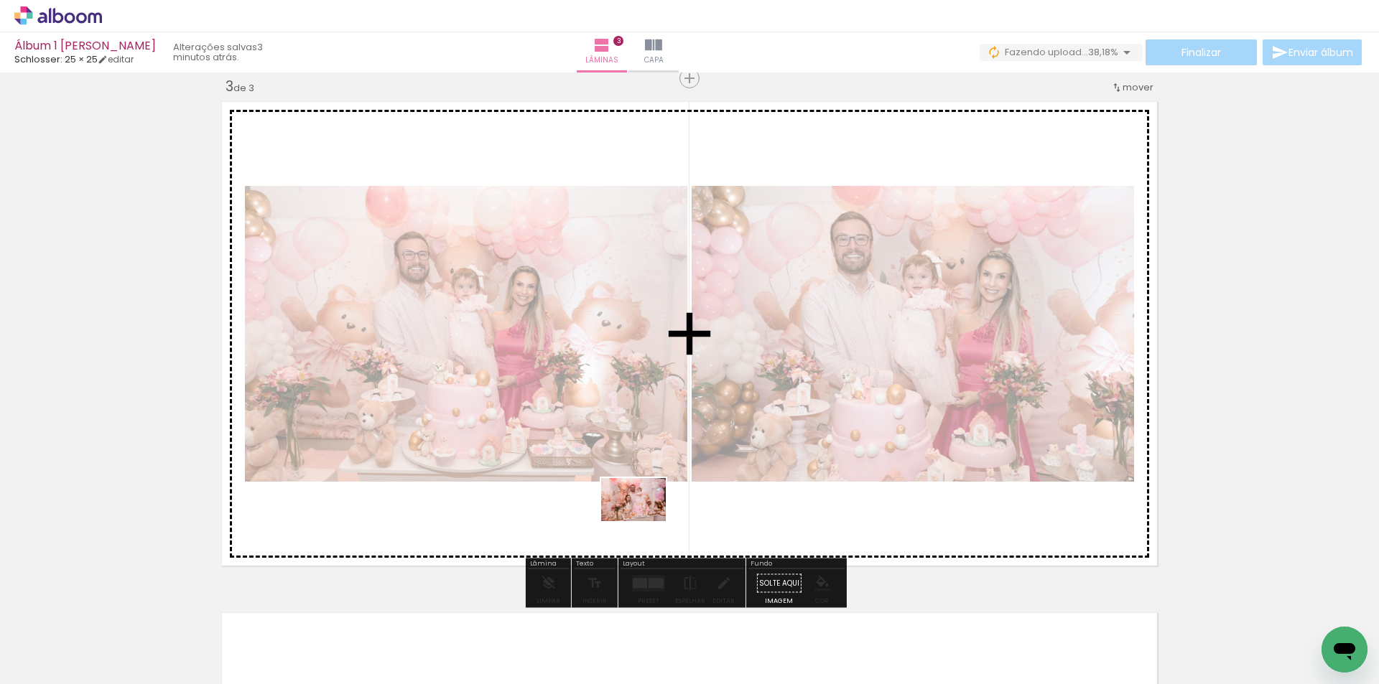
drag, startPoint x: 603, startPoint y: 638, endPoint x: 644, endPoint y: 521, distance: 124.0
click at [644, 521] on quentale-workspace at bounding box center [689, 342] width 1379 height 684
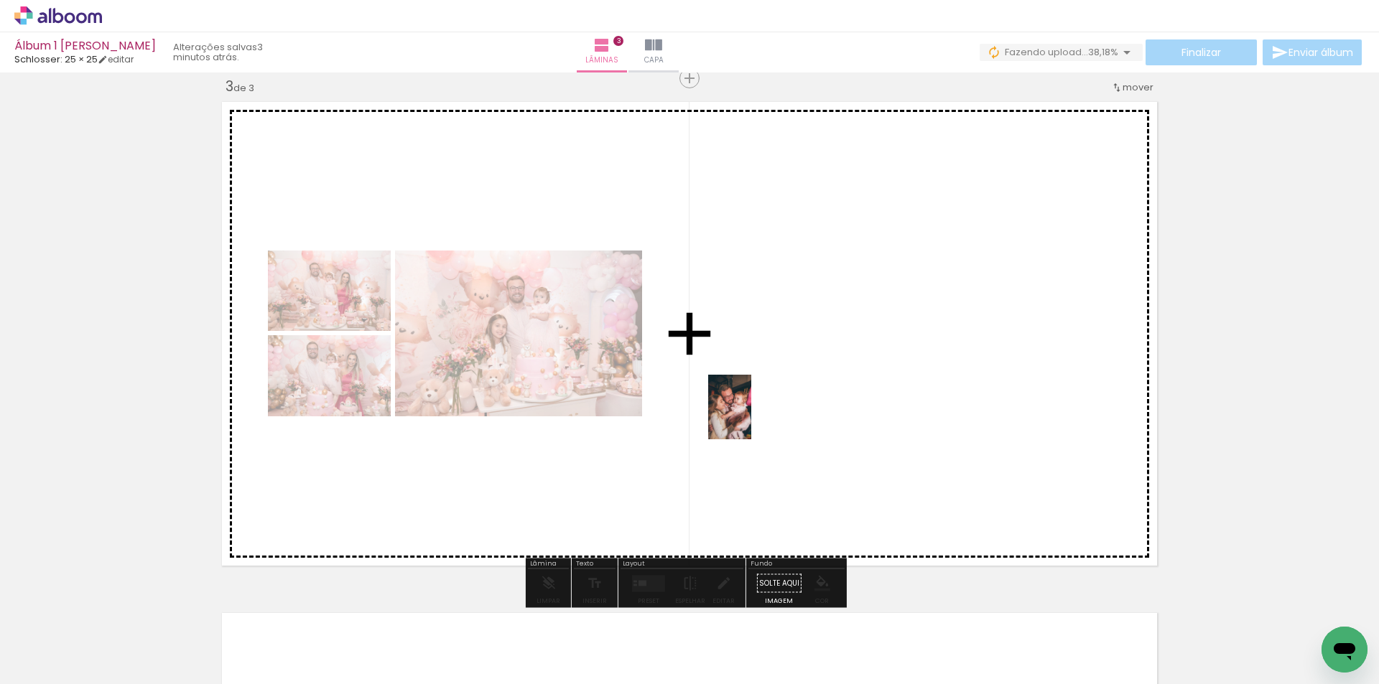
drag, startPoint x: 518, startPoint y: 644, endPoint x: 751, endPoint y: 418, distance: 325.0
click at [751, 418] on quentale-workspace at bounding box center [689, 342] width 1379 height 684
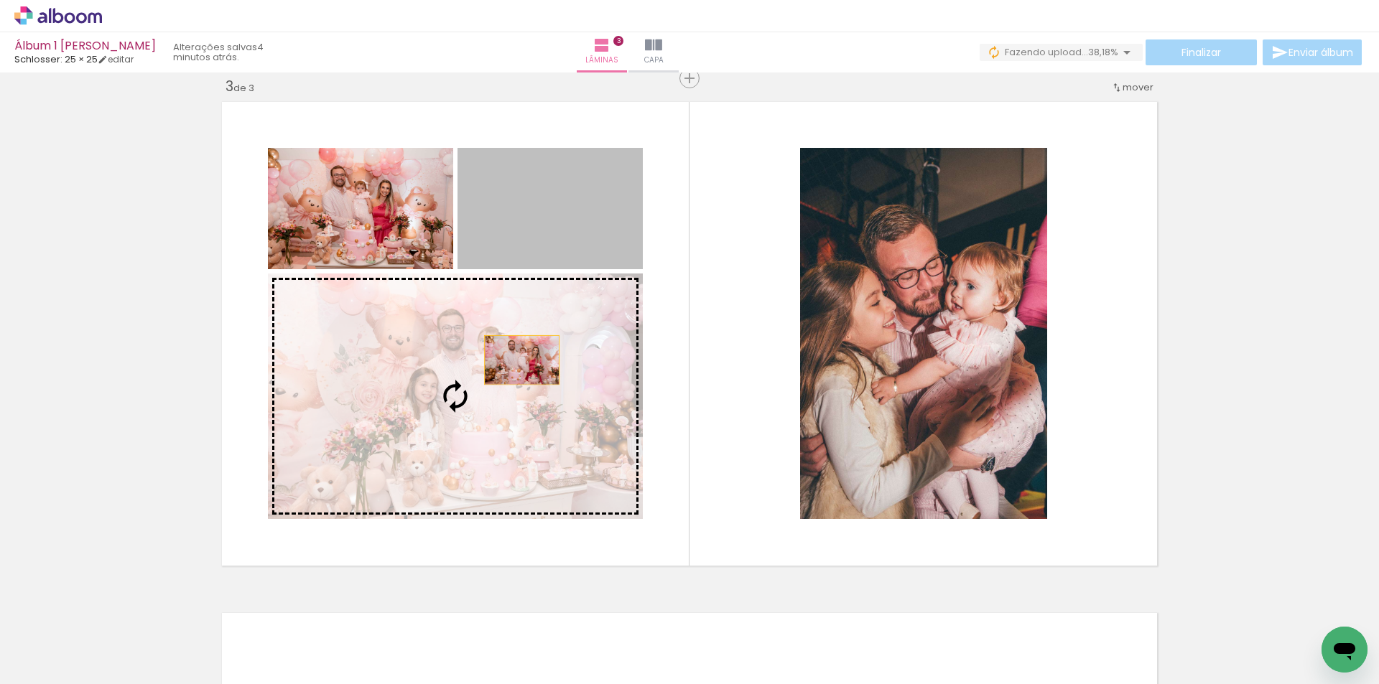
drag, startPoint x: 572, startPoint y: 223, endPoint x: 516, endPoint y: 360, distance: 148.8
click at [0, 0] on slot at bounding box center [0, 0] width 0 height 0
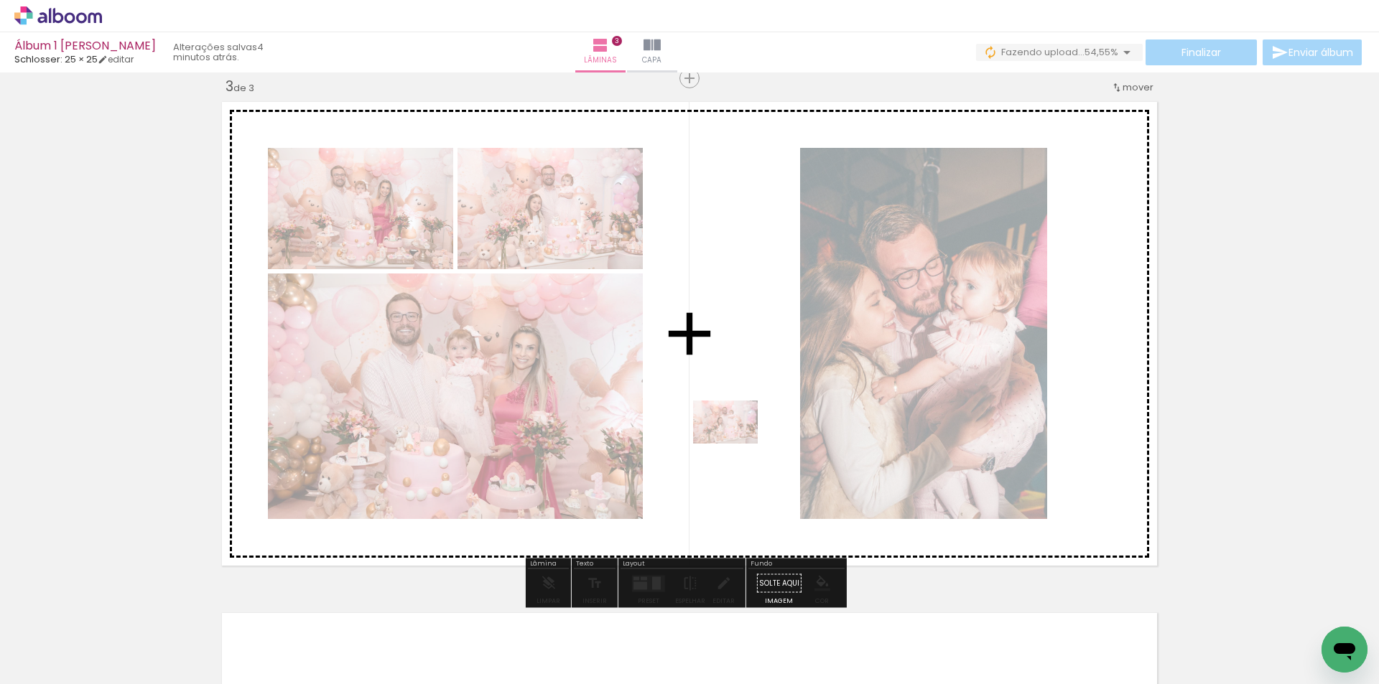
drag, startPoint x: 610, startPoint y: 647, endPoint x: 736, endPoint y: 444, distance: 238.9
click at [736, 444] on quentale-workspace at bounding box center [689, 342] width 1379 height 684
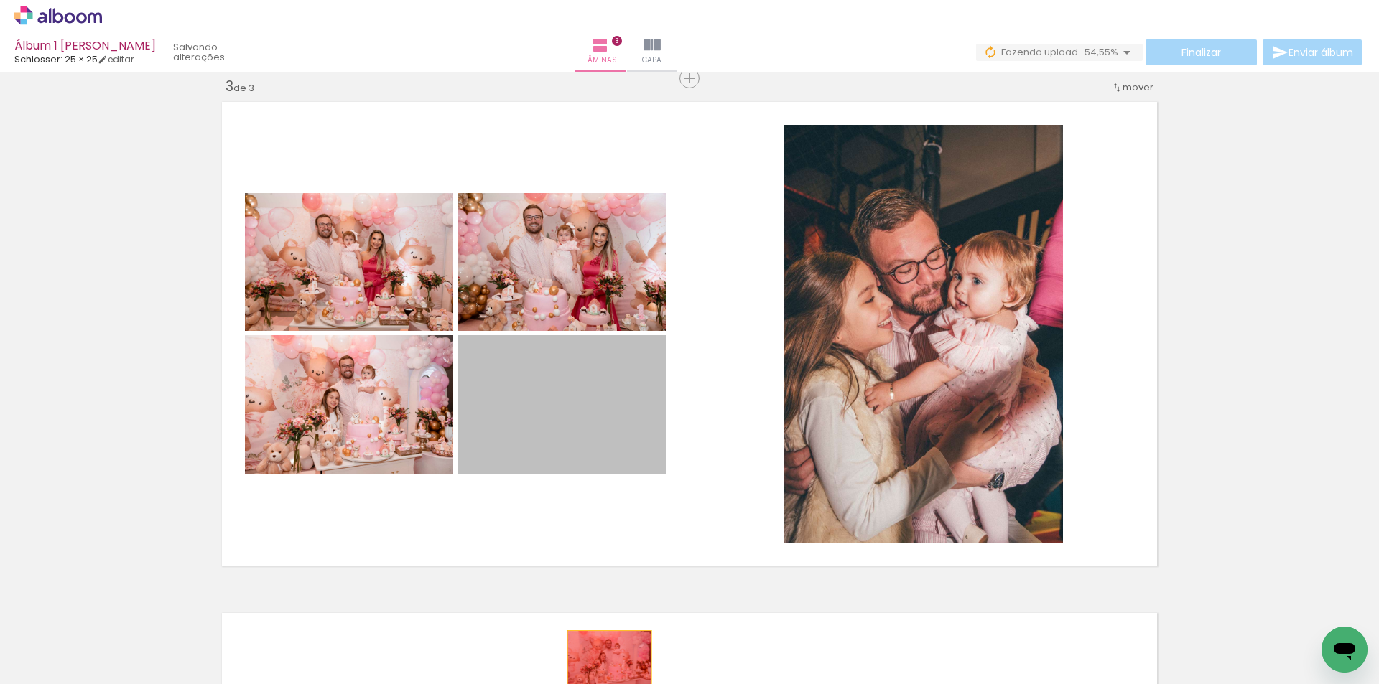
drag, startPoint x: 629, startPoint y: 417, endPoint x: 604, endPoint y: 658, distance: 242.5
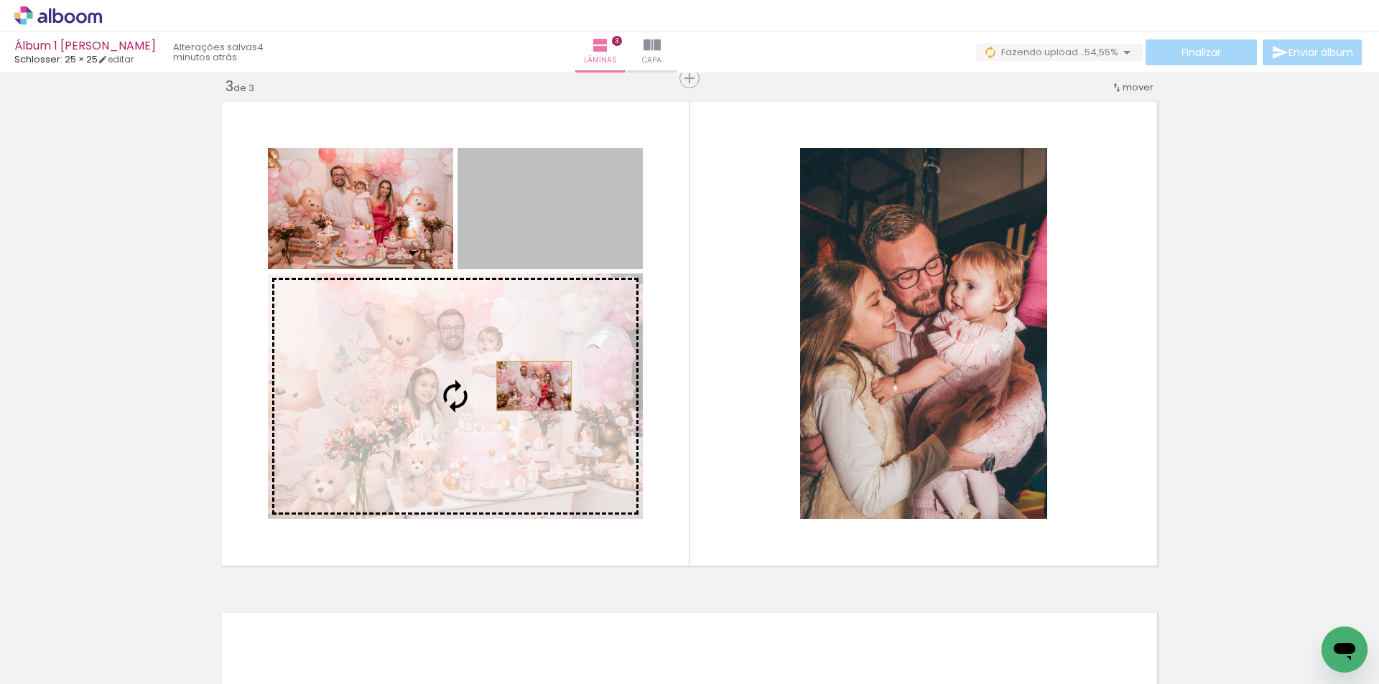
drag, startPoint x: 535, startPoint y: 226, endPoint x: 528, endPoint y: 386, distance: 159.5
click at [0, 0] on slot at bounding box center [0, 0] width 0 height 0
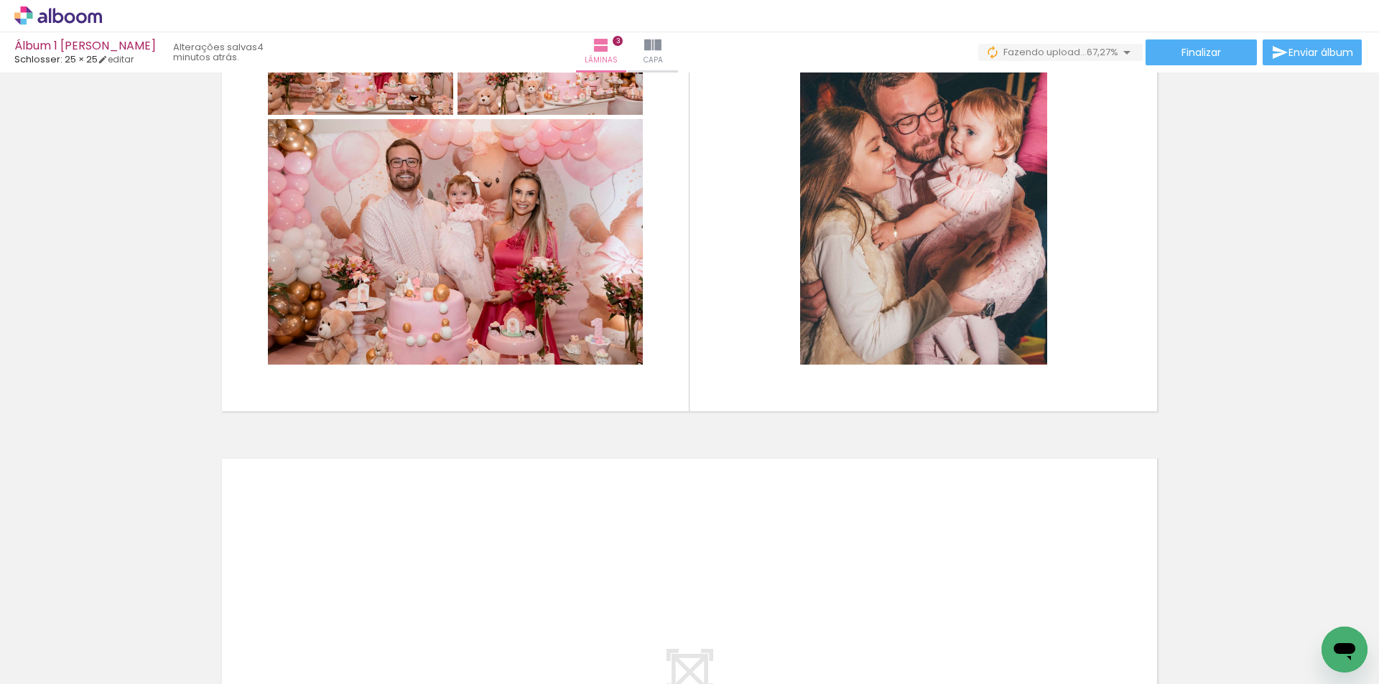
scroll to position [1220, 0]
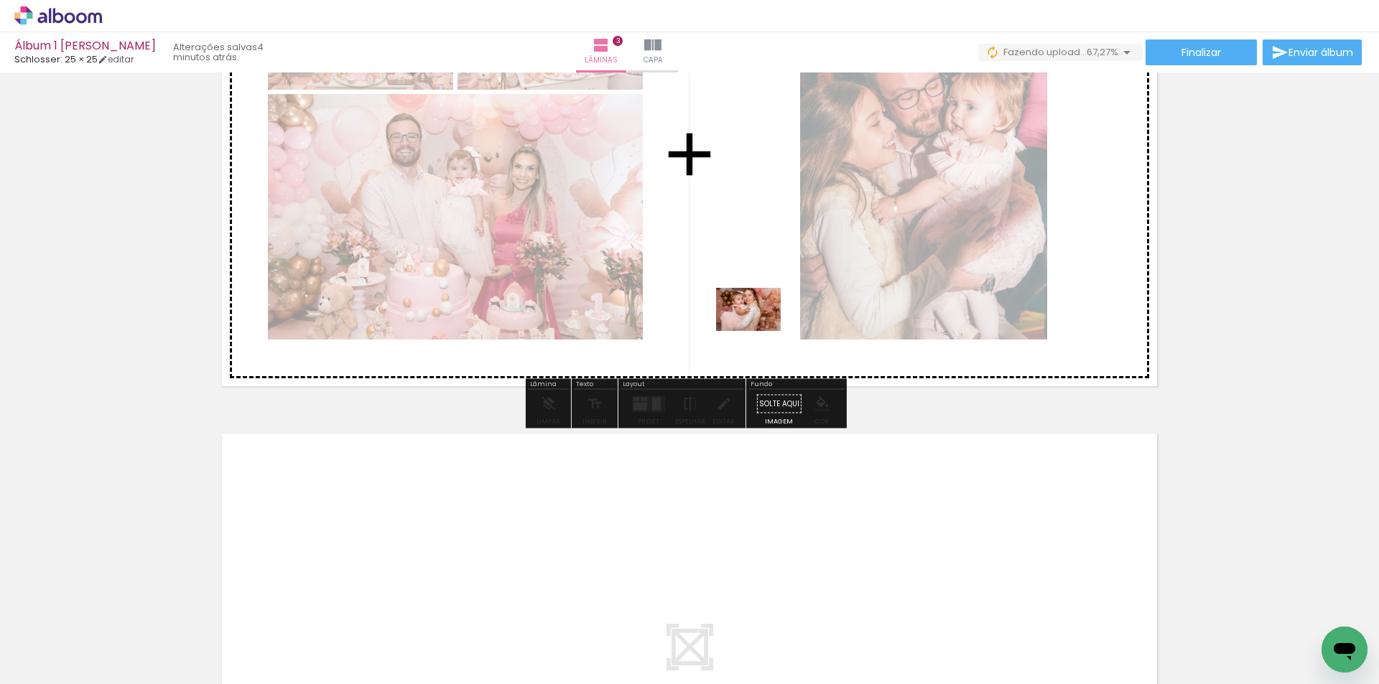
drag, startPoint x: 1183, startPoint y: 635, endPoint x: 759, endPoint y: 331, distance: 521.2
click at [759, 331] on quentale-workspace at bounding box center [689, 342] width 1379 height 684
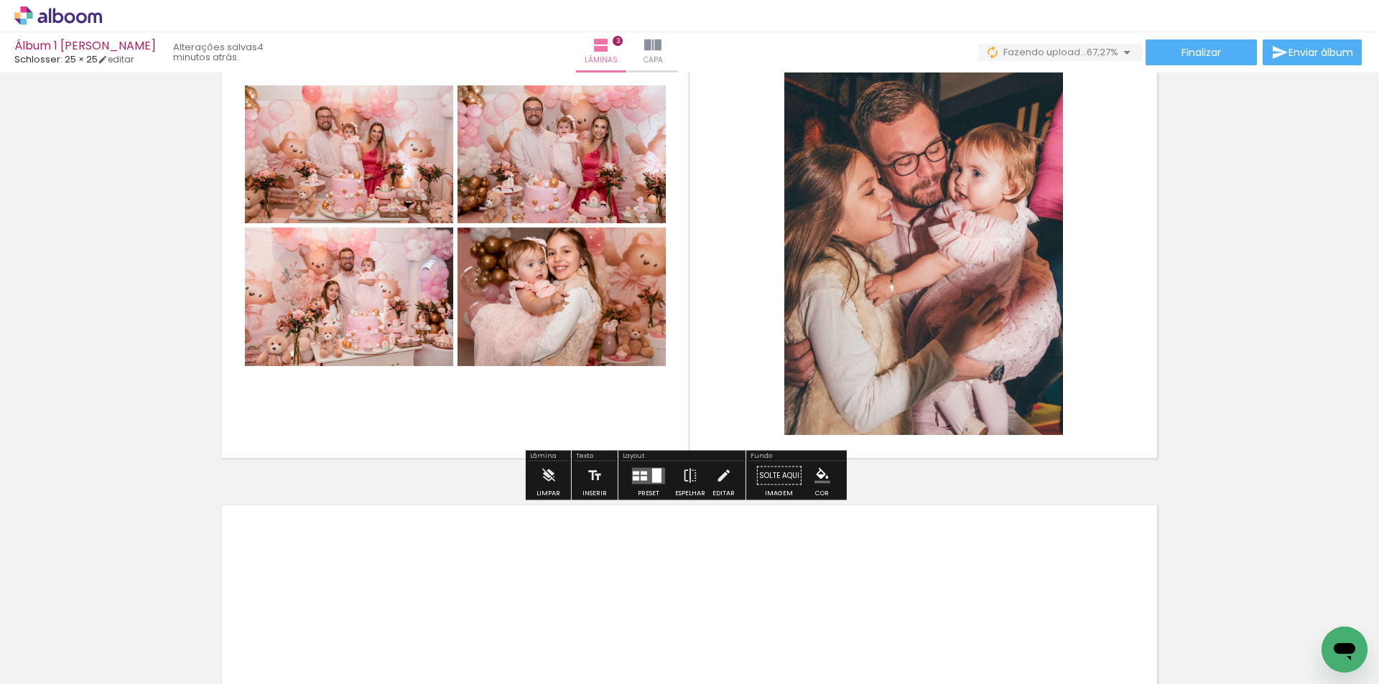
scroll to position [1076, 0]
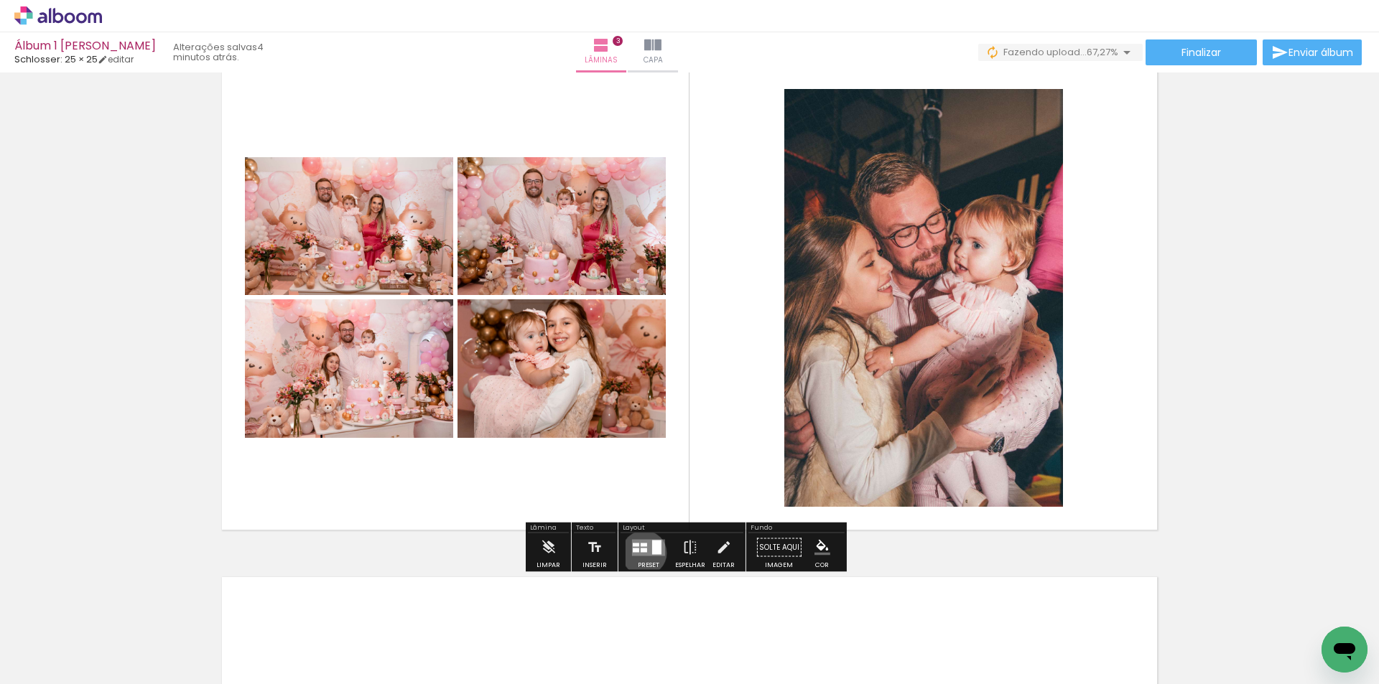
click at [640, 553] on quentale-layouter at bounding box center [648, 547] width 33 height 17
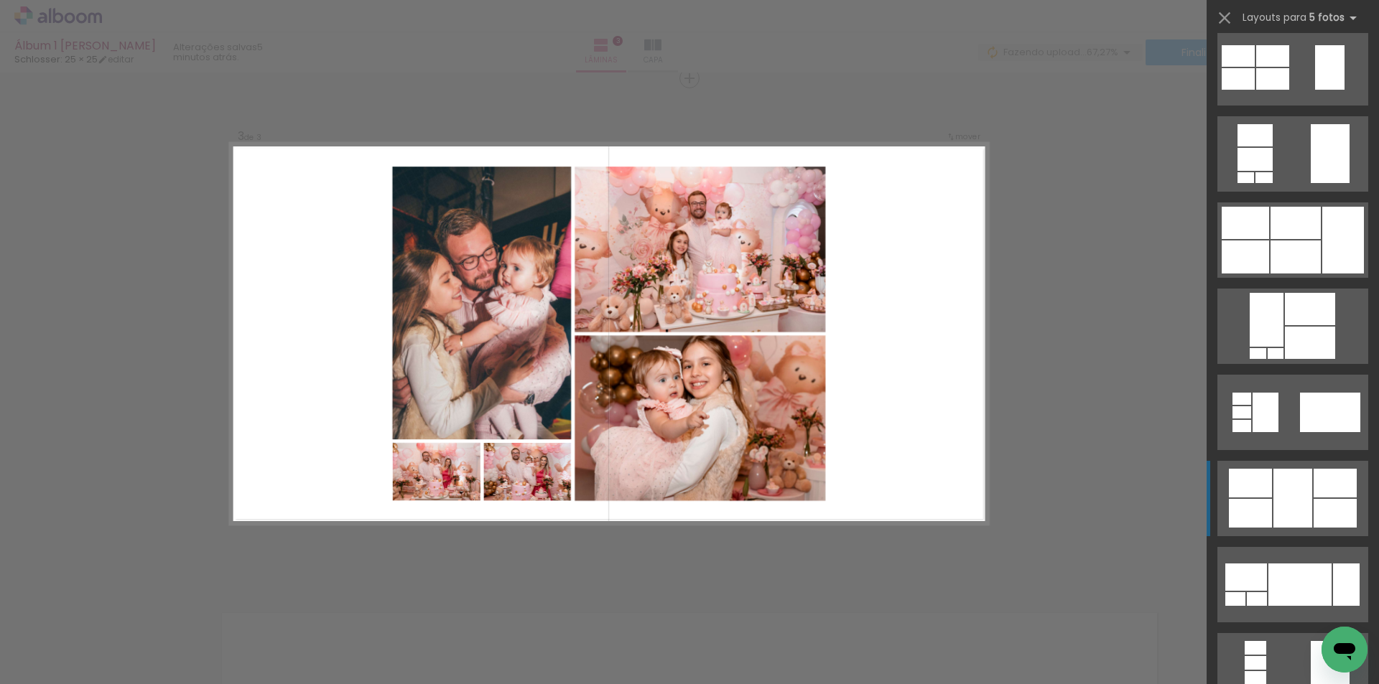
scroll to position [359, 0]
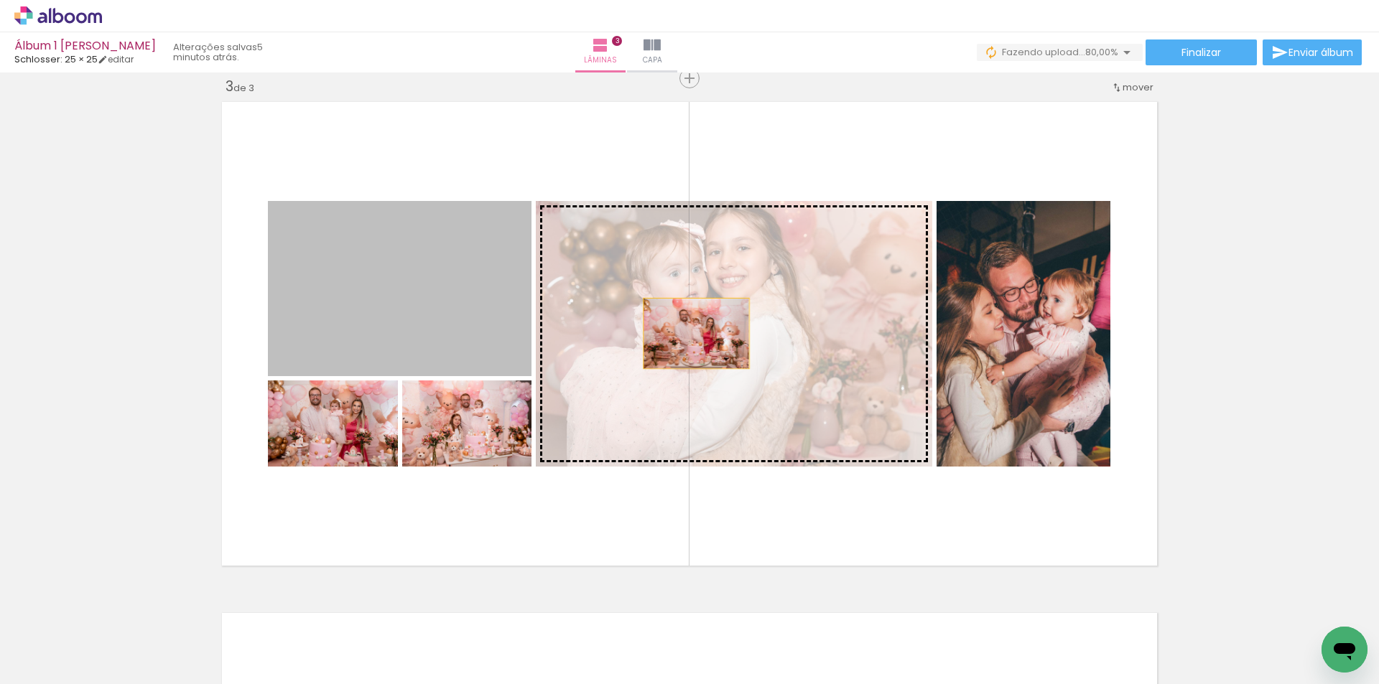
drag, startPoint x: 433, startPoint y: 325, endPoint x: 692, endPoint y: 333, distance: 259.3
click at [0, 0] on slot at bounding box center [0, 0] width 0 height 0
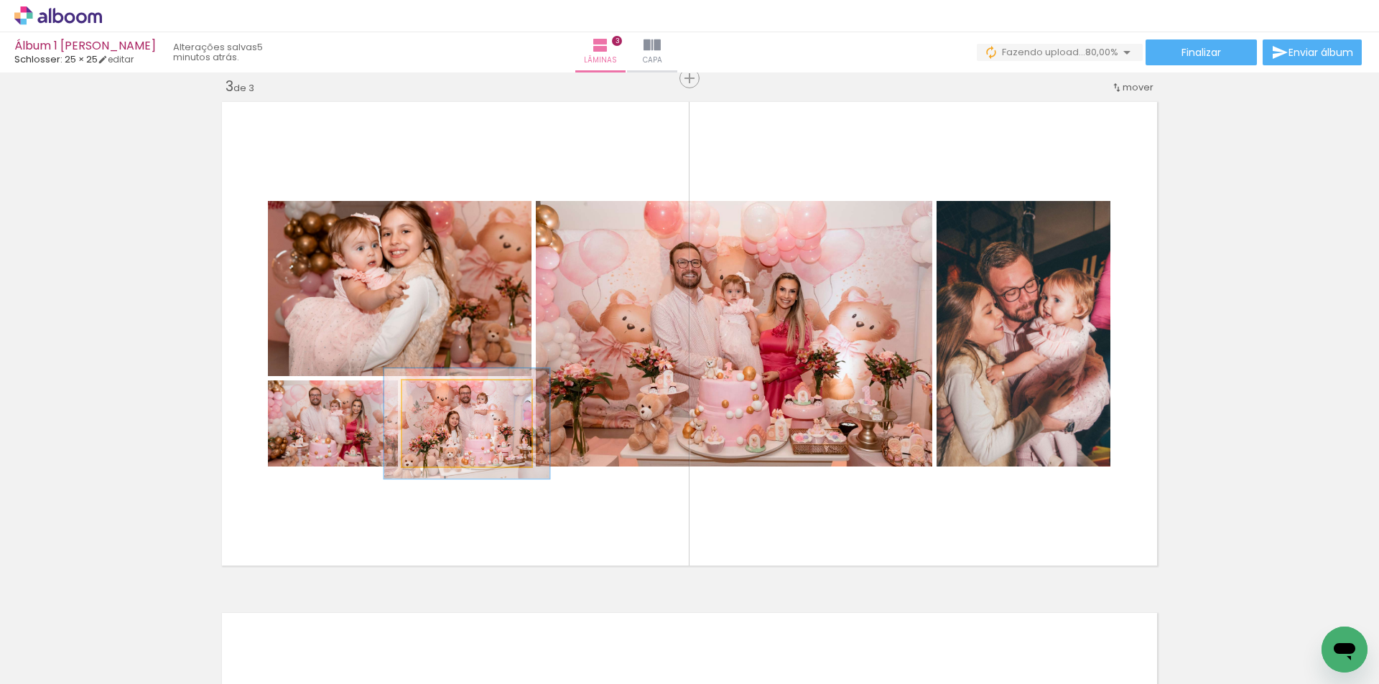
drag, startPoint x: 429, startPoint y: 398, endPoint x: 443, endPoint y: 398, distance: 13.7
click at [443, 398] on div at bounding box center [449, 395] width 13 height 13
type paper-slider "140"
click at [452, 398] on div at bounding box center [458, 395] width 13 height 13
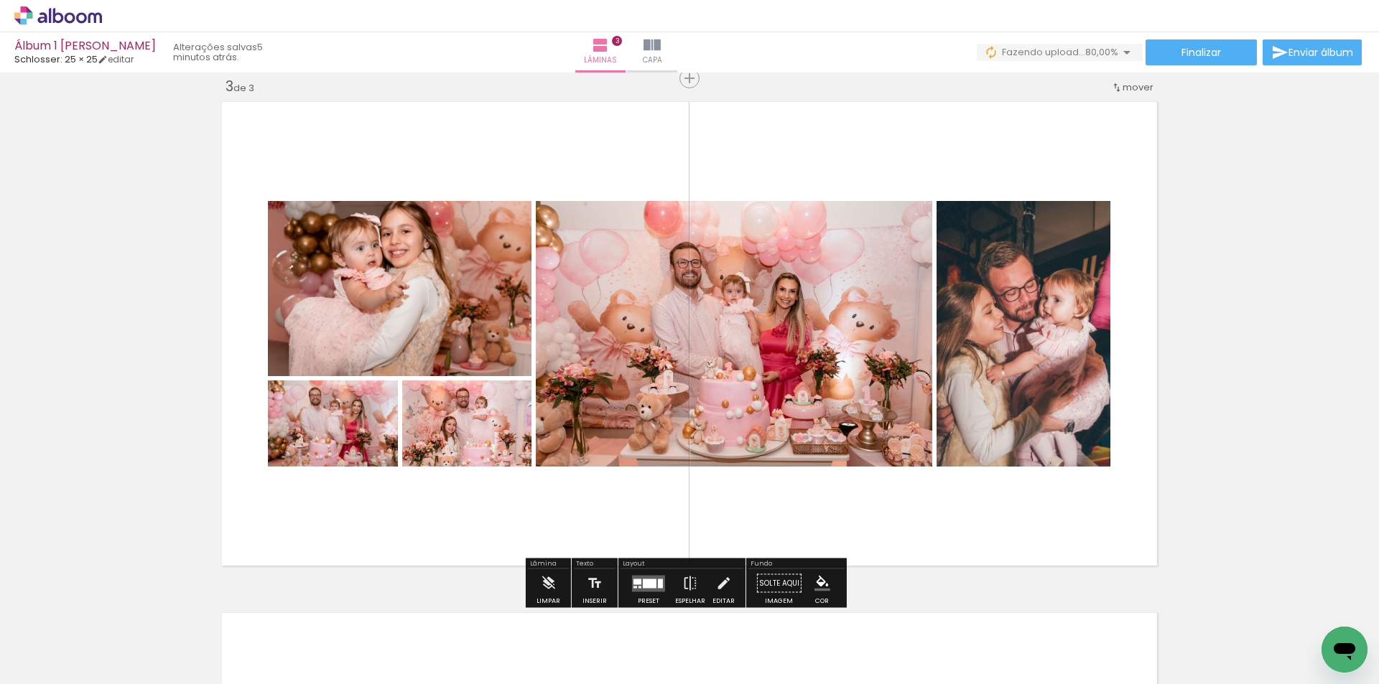
click at [658, 492] on quentale-layouter at bounding box center [689, 333] width 946 height 475
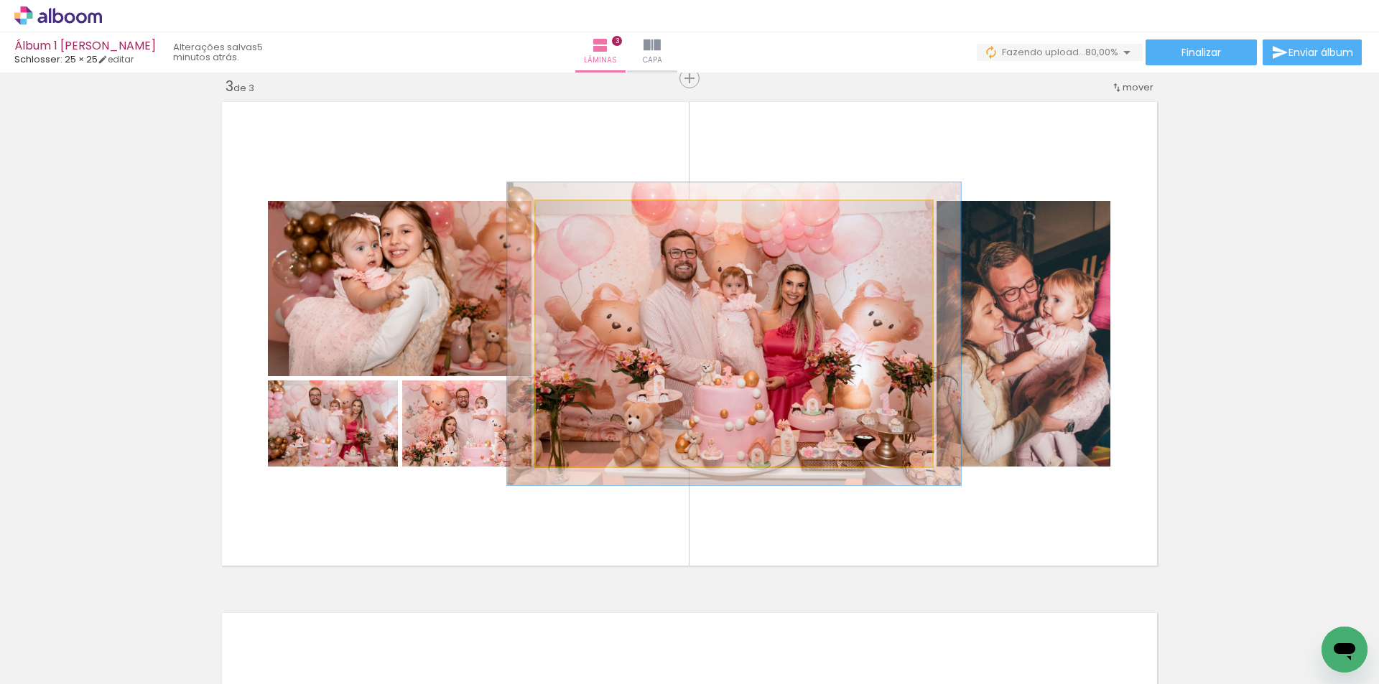
type paper-slider "114"
click at [577, 217] on div at bounding box center [576, 216] width 23 height 23
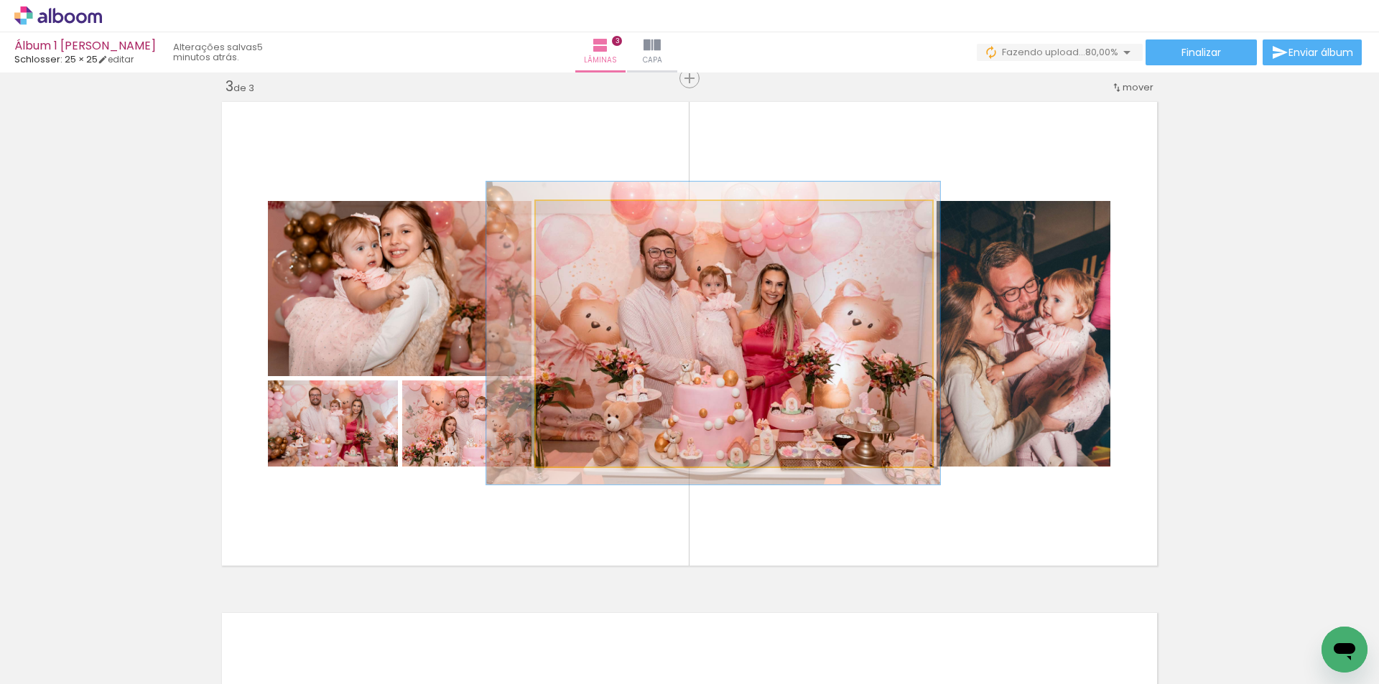
drag, startPoint x: 808, startPoint y: 358, endPoint x: 791, endPoint y: 357, distance: 17.2
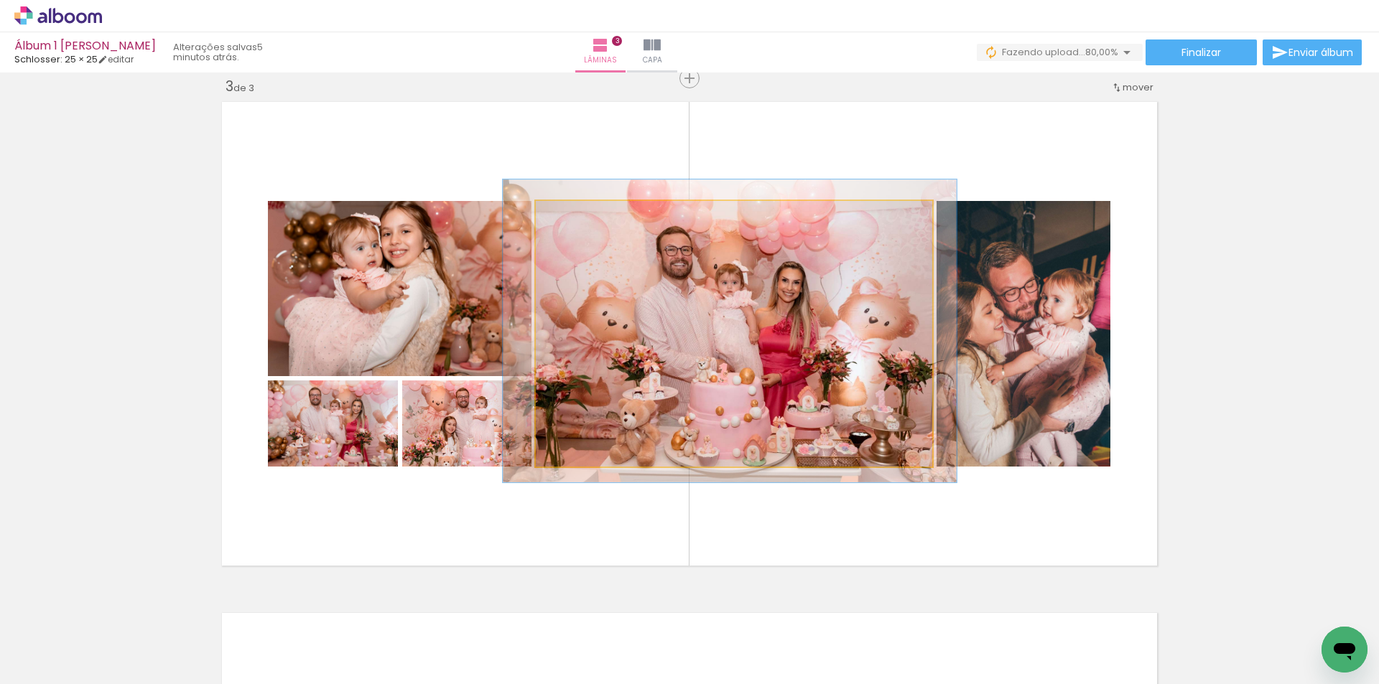
drag, startPoint x: 791, startPoint y: 357, endPoint x: 808, endPoint y: 355, distance: 16.7
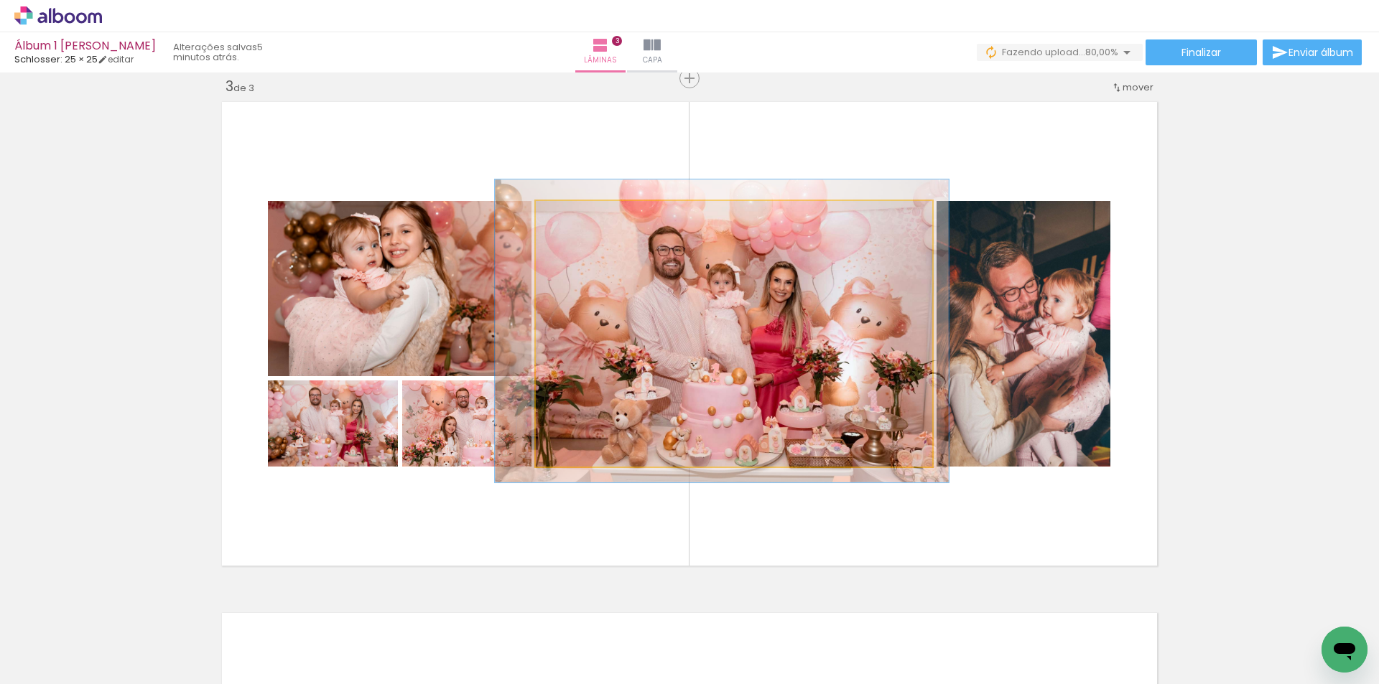
drag, startPoint x: 808, startPoint y: 355, endPoint x: 800, endPoint y: 355, distance: 7.9
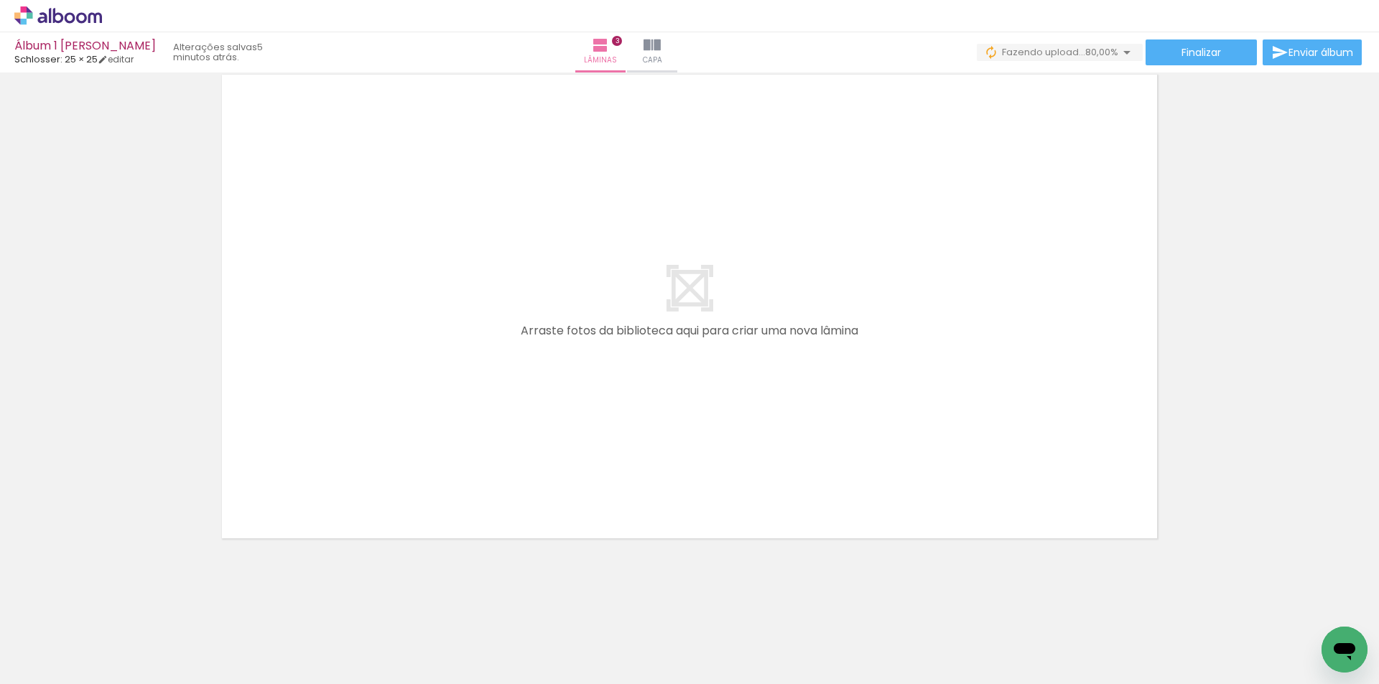
scroll to position [0, 0]
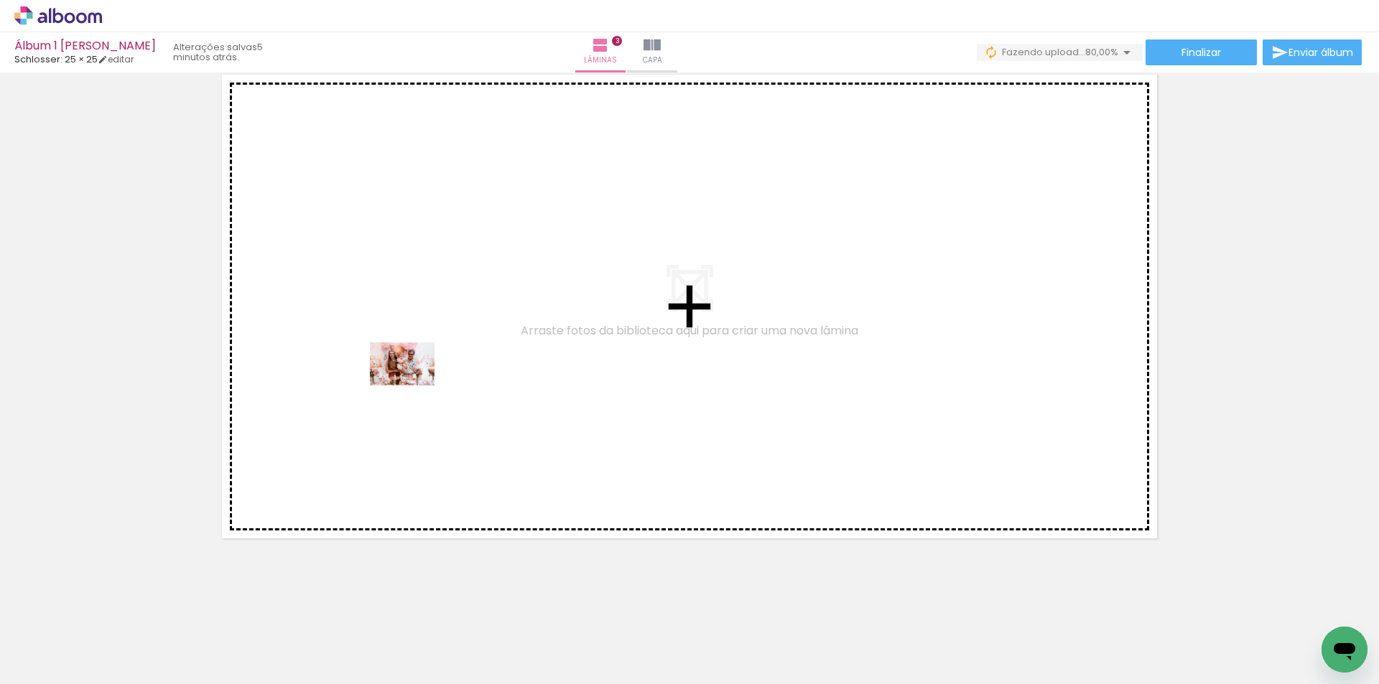
drag, startPoint x: 223, startPoint y: 643, endPoint x: 413, endPoint y: 386, distance: 319.9
click at [413, 386] on quentale-workspace at bounding box center [689, 342] width 1379 height 684
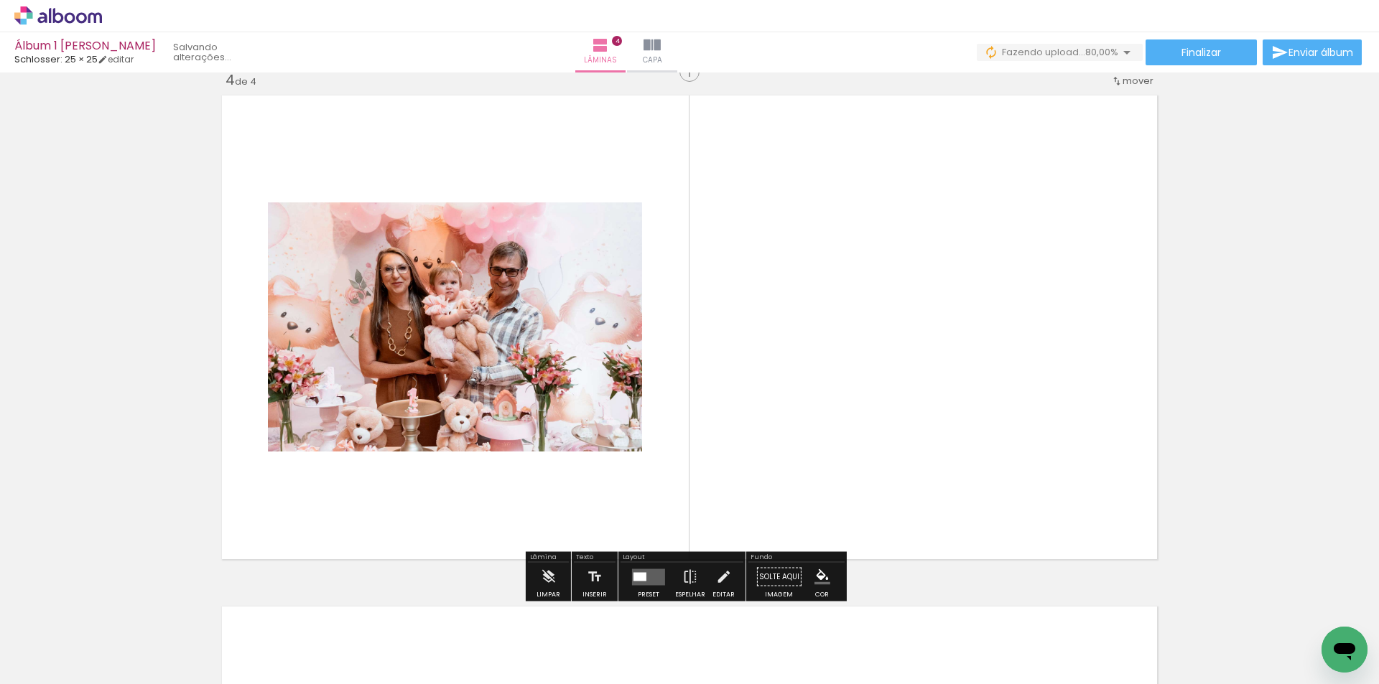
scroll to position [1552, 0]
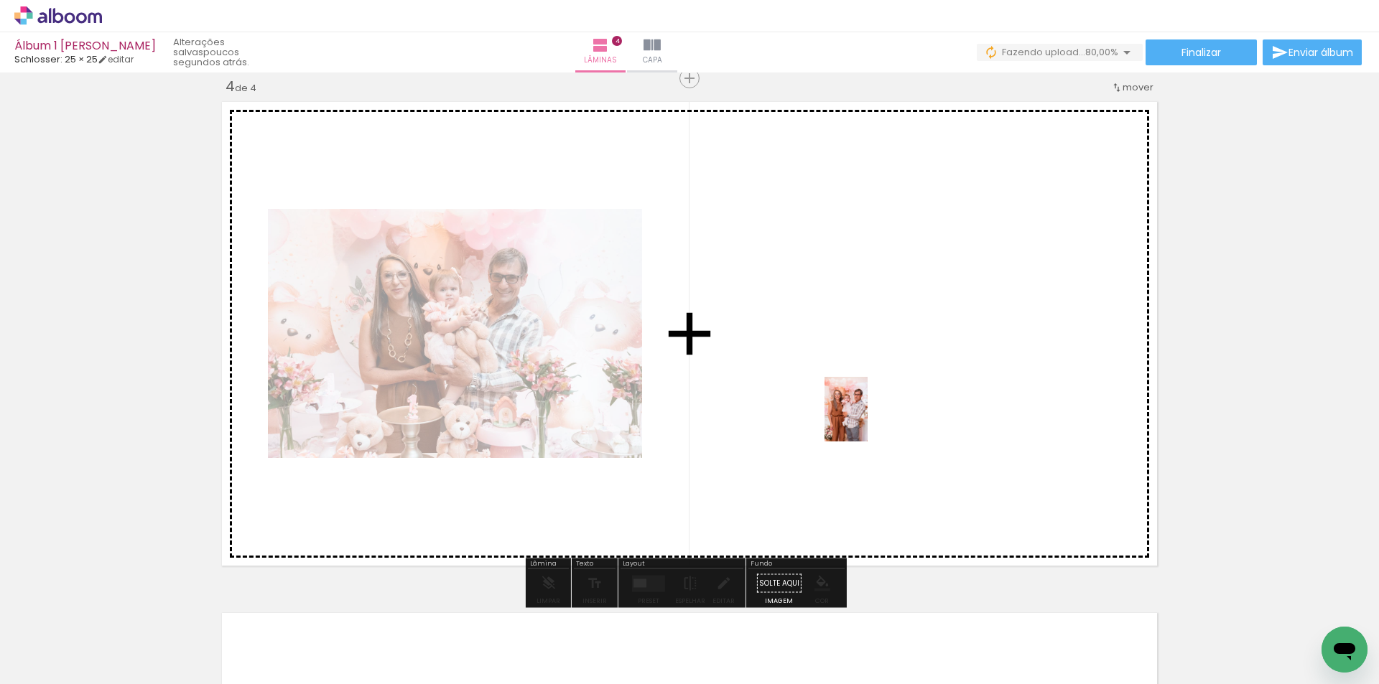
drag, startPoint x: 1193, startPoint y: 638, endPoint x: 864, endPoint y: 414, distance: 398.3
click at [866, 419] on quentale-workspace at bounding box center [689, 342] width 1379 height 684
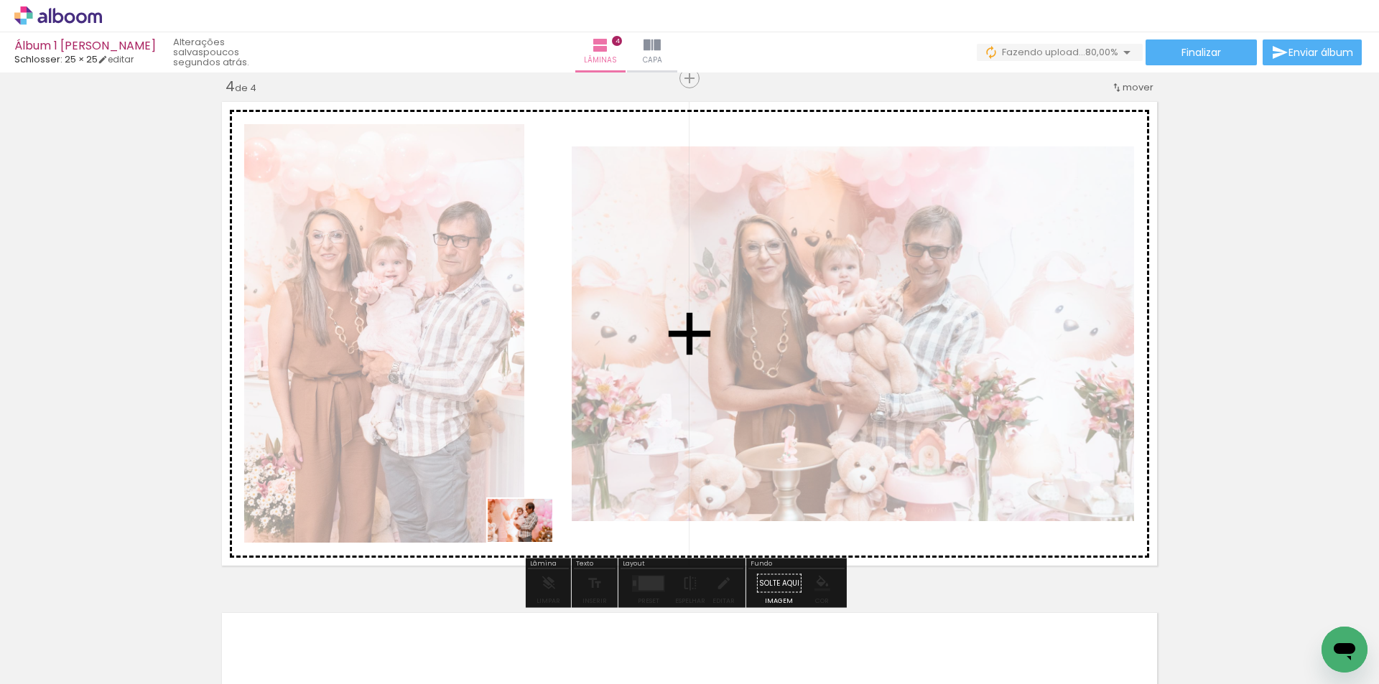
drag, startPoint x: 1270, startPoint y: 651, endPoint x: 531, endPoint y: 542, distance: 747.5
click at [531, 542] on quentale-workspace at bounding box center [689, 342] width 1379 height 684
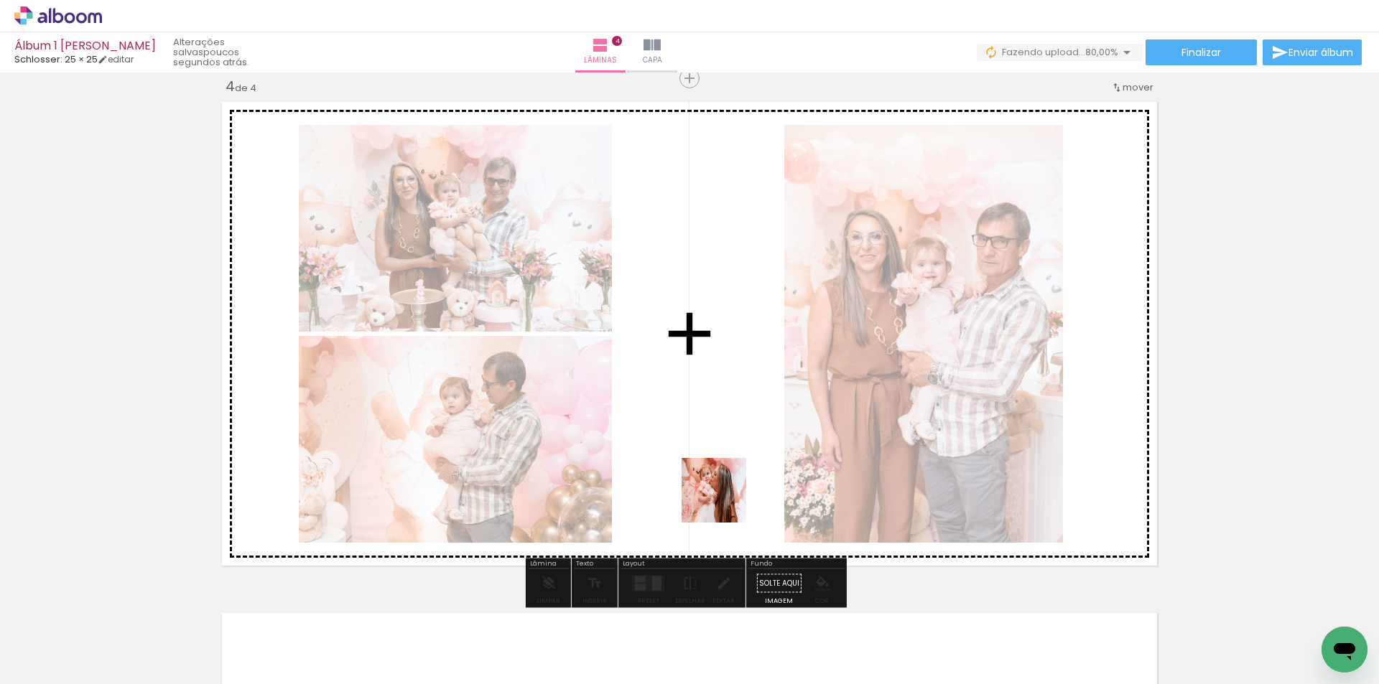
drag, startPoint x: 701, startPoint y: 645, endPoint x: 725, endPoint y: 497, distance: 149.8
click at [725, 497] on quentale-workspace at bounding box center [689, 342] width 1379 height 684
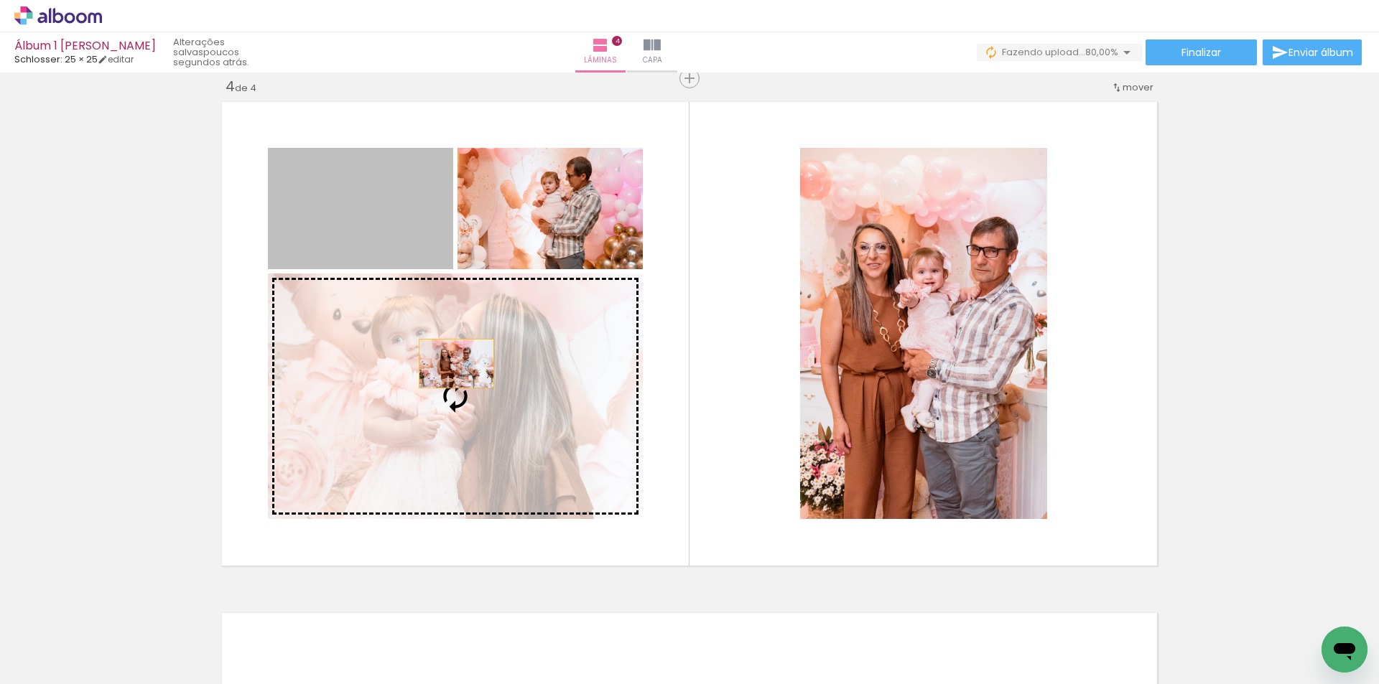
drag, startPoint x: 419, startPoint y: 222, endPoint x: 451, endPoint y: 363, distance: 144.9
click at [0, 0] on slot at bounding box center [0, 0] width 0 height 0
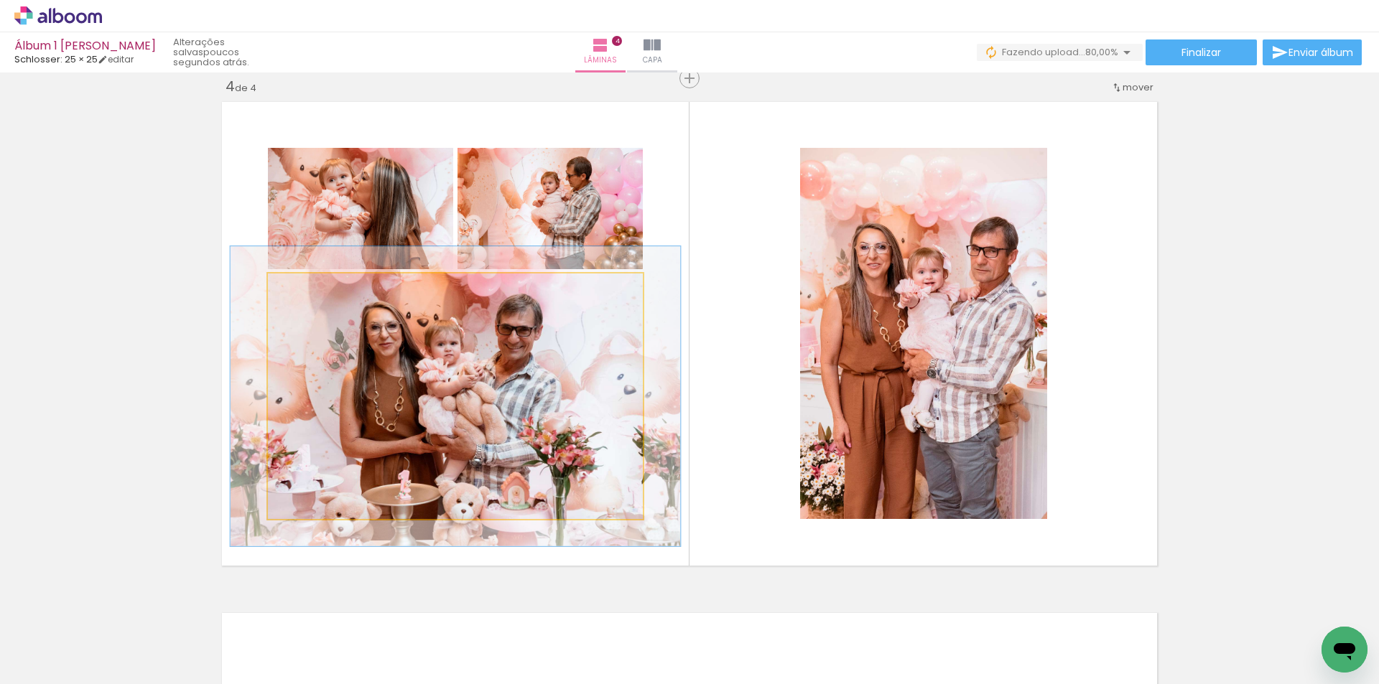
drag, startPoint x: 306, startPoint y: 290, endPoint x: 316, endPoint y: 290, distance: 10.1
type paper-slider "120"
click at [316, 290] on div at bounding box center [311, 288] width 23 height 23
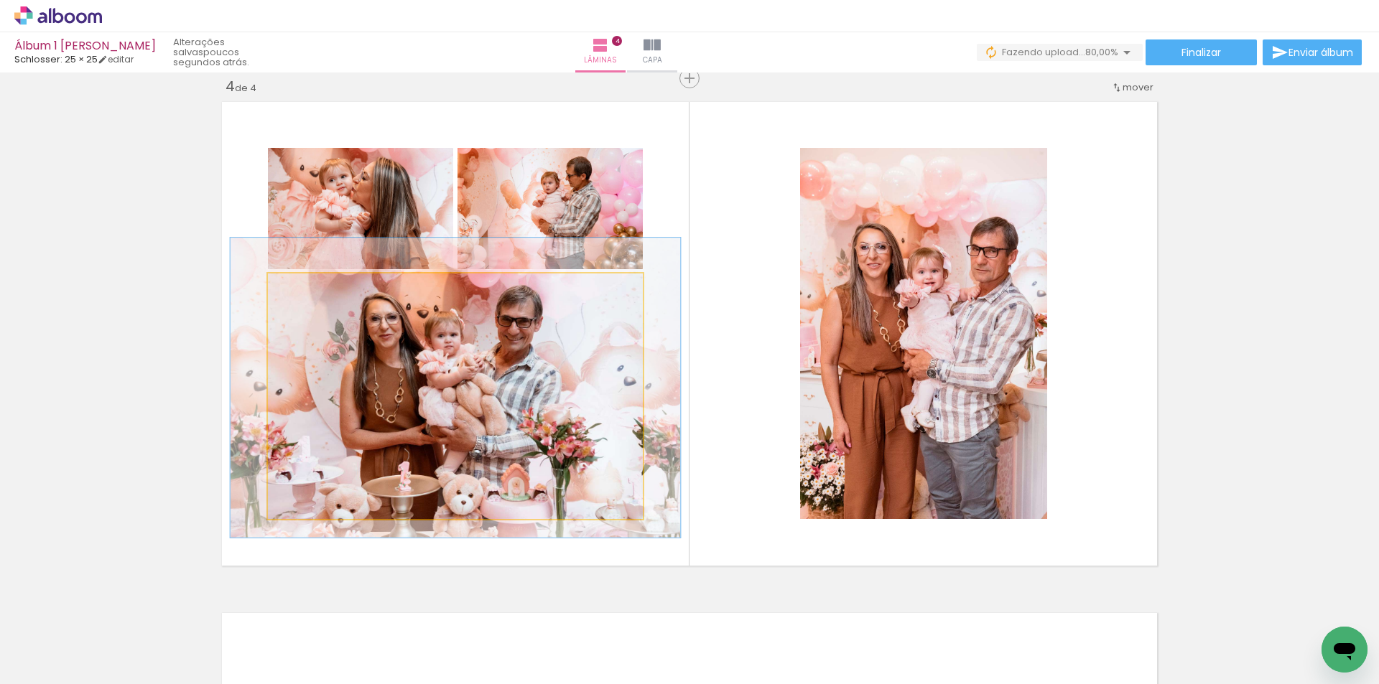
drag, startPoint x: 466, startPoint y: 386, endPoint x: 466, endPoint y: 370, distance: 15.8
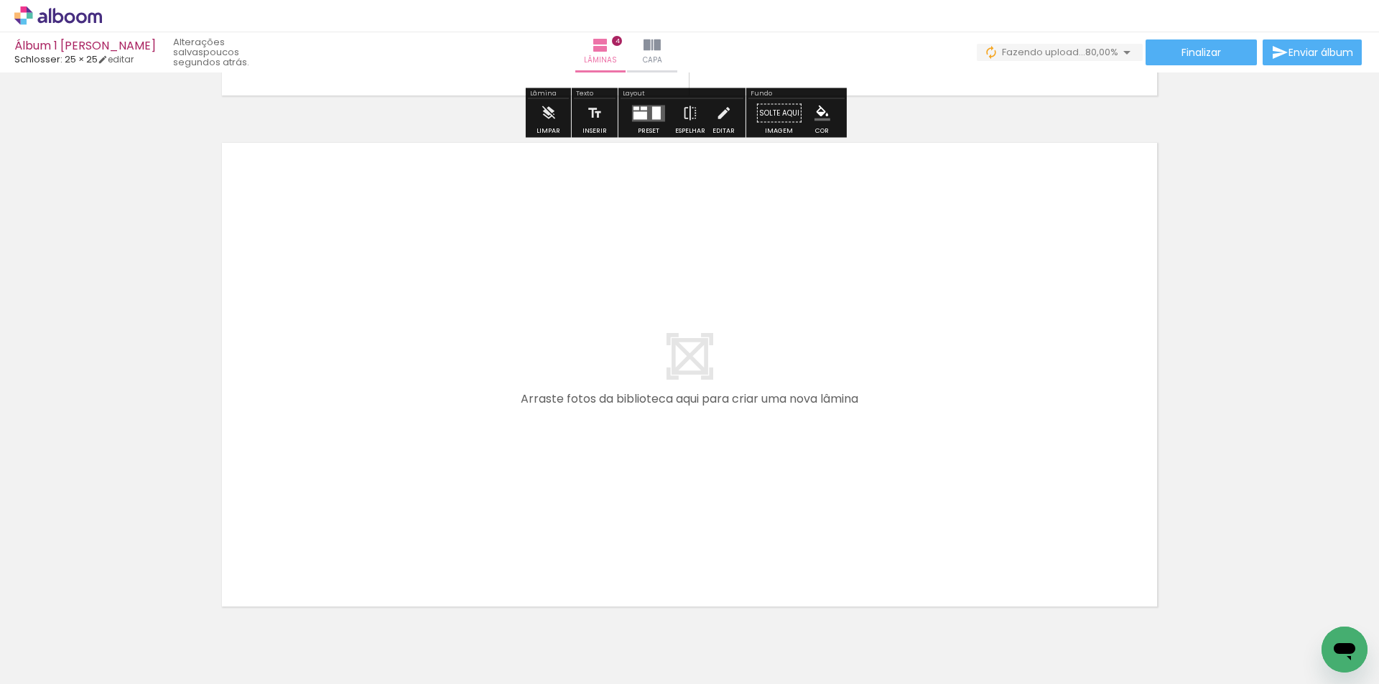
scroll to position [2054, 0]
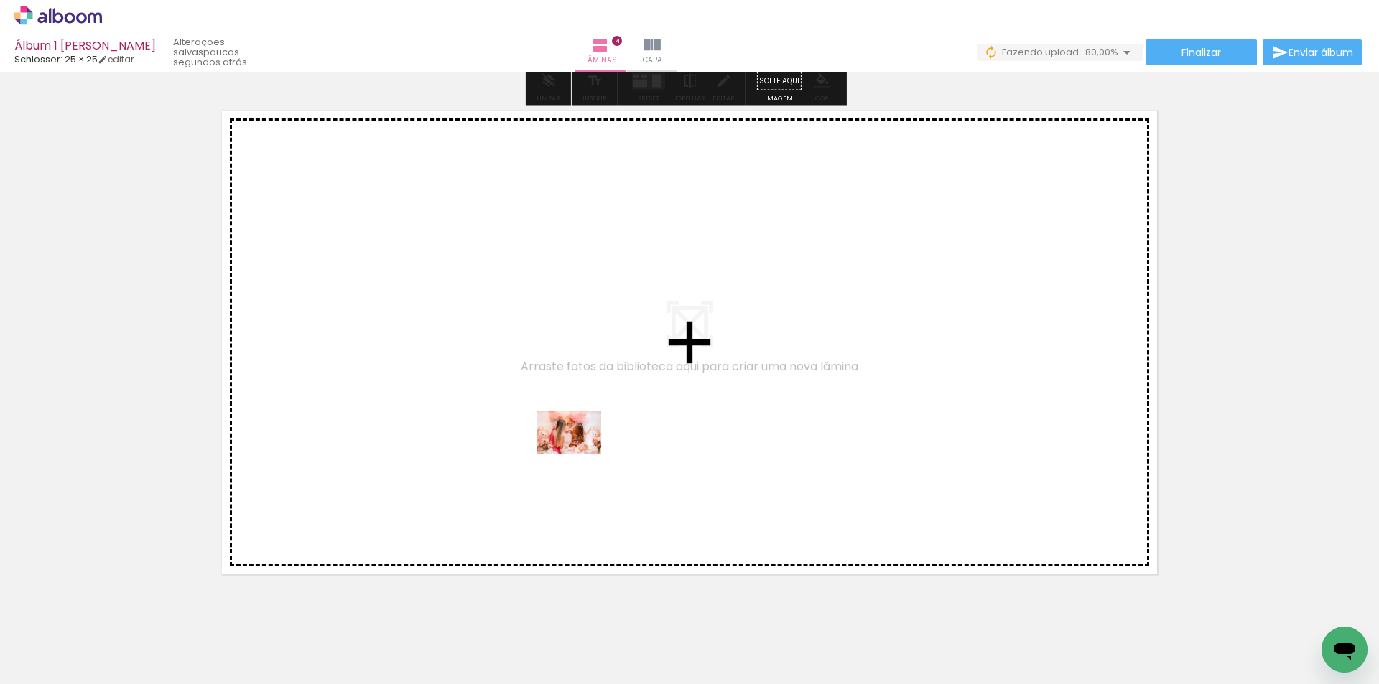
drag, startPoint x: 633, startPoint y: 649, endPoint x: 579, endPoint y: 454, distance: 201.9
click at [579, 454] on quentale-workspace at bounding box center [689, 342] width 1379 height 684
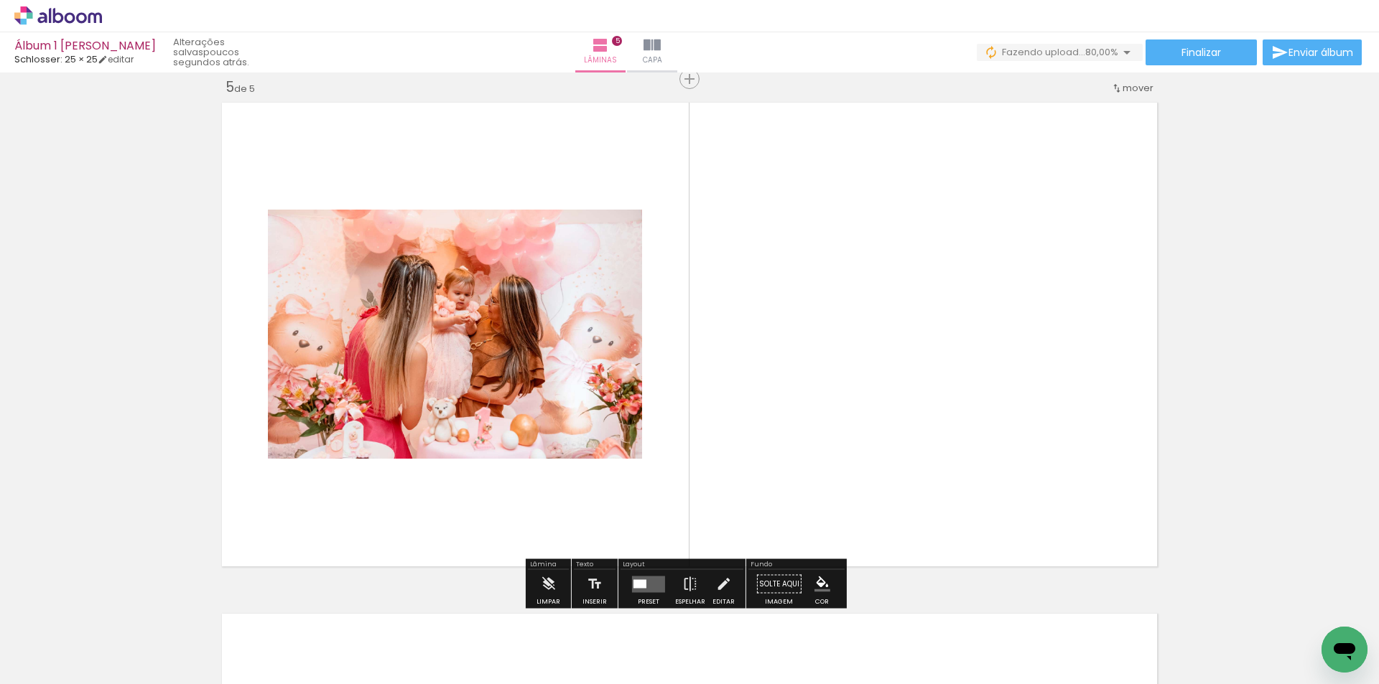
scroll to position [2063, 0]
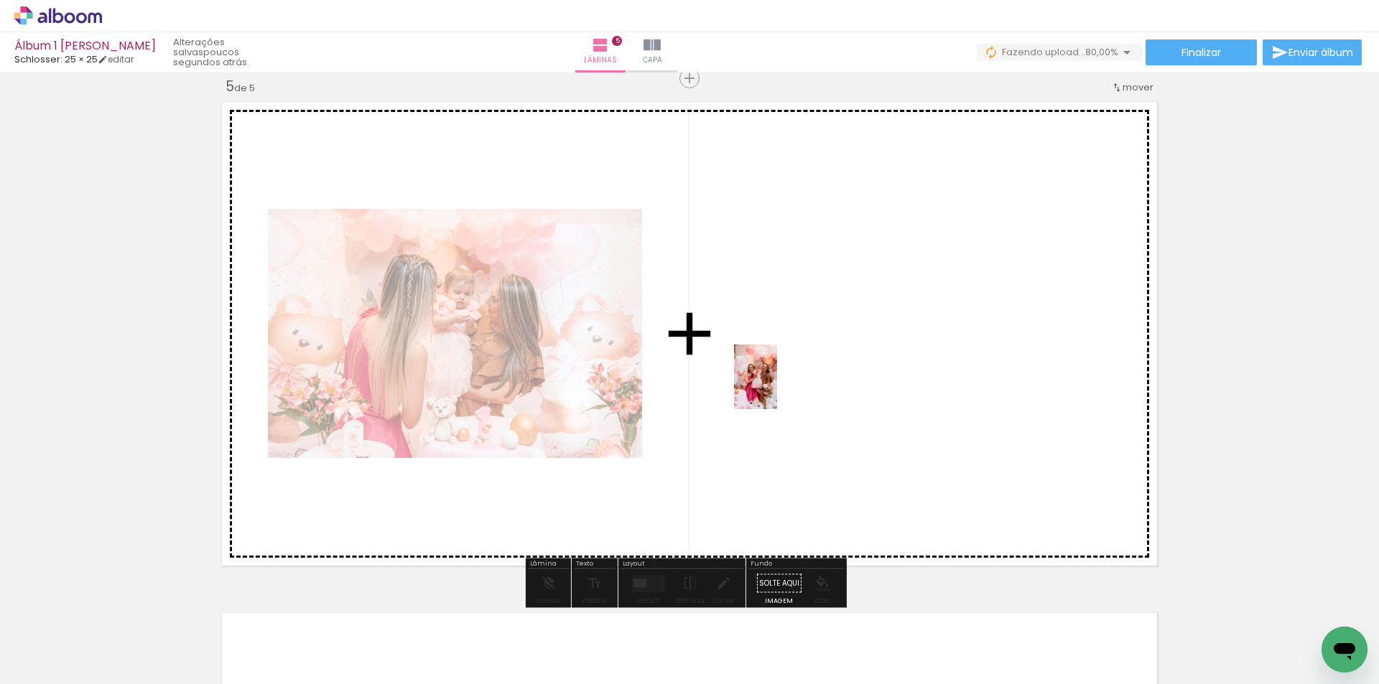
drag, startPoint x: 548, startPoint y: 648, endPoint x: 777, endPoint y: 388, distance: 346.4
click at [777, 388] on quentale-workspace at bounding box center [689, 342] width 1379 height 684
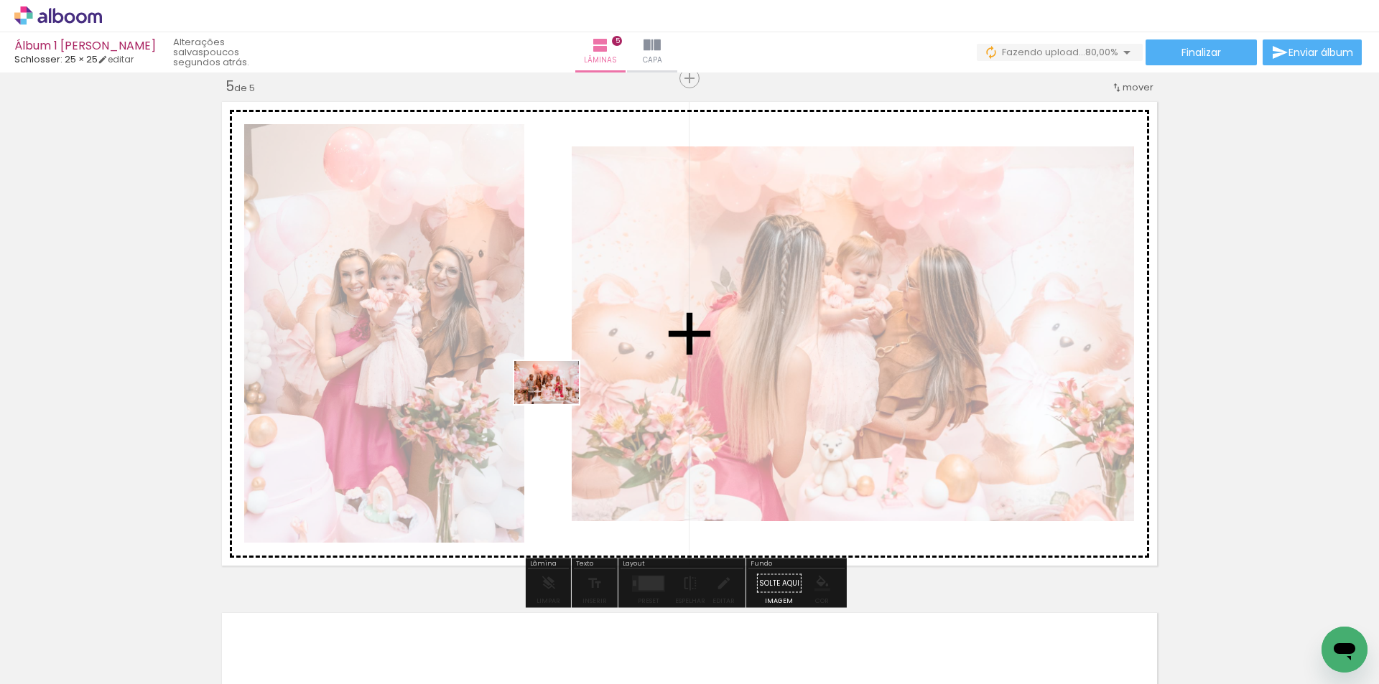
drag, startPoint x: 469, startPoint y: 636, endPoint x: 557, endPoint y: 404, distance: 248.2
click at [557, 404] on quentale-workspace at bounding box center [689, 342] width 1379 height 684
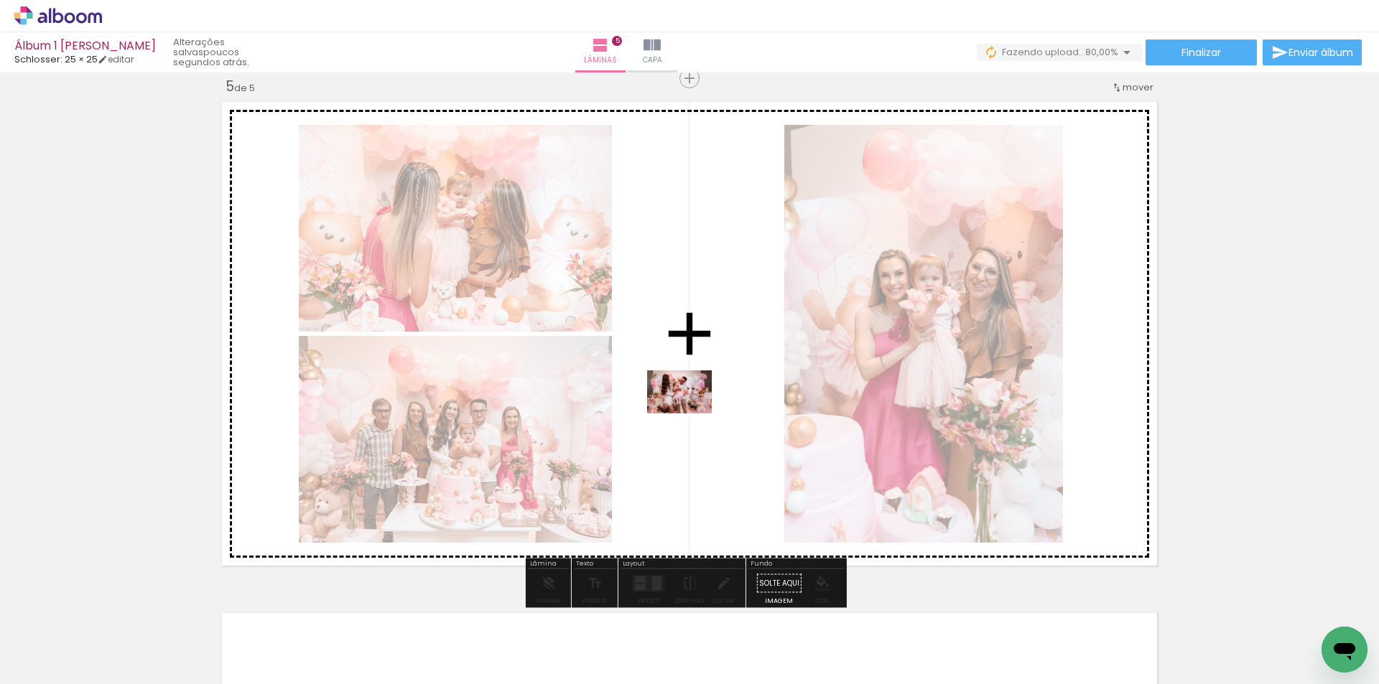
drag, startPoint x: 398, startPoint y: 647, endPoint x: 690, endPoint y: 413, distance: 374.4
click at [690, 413] on quentale-workspace at bounding box center [689, 342] width 1379 height 684
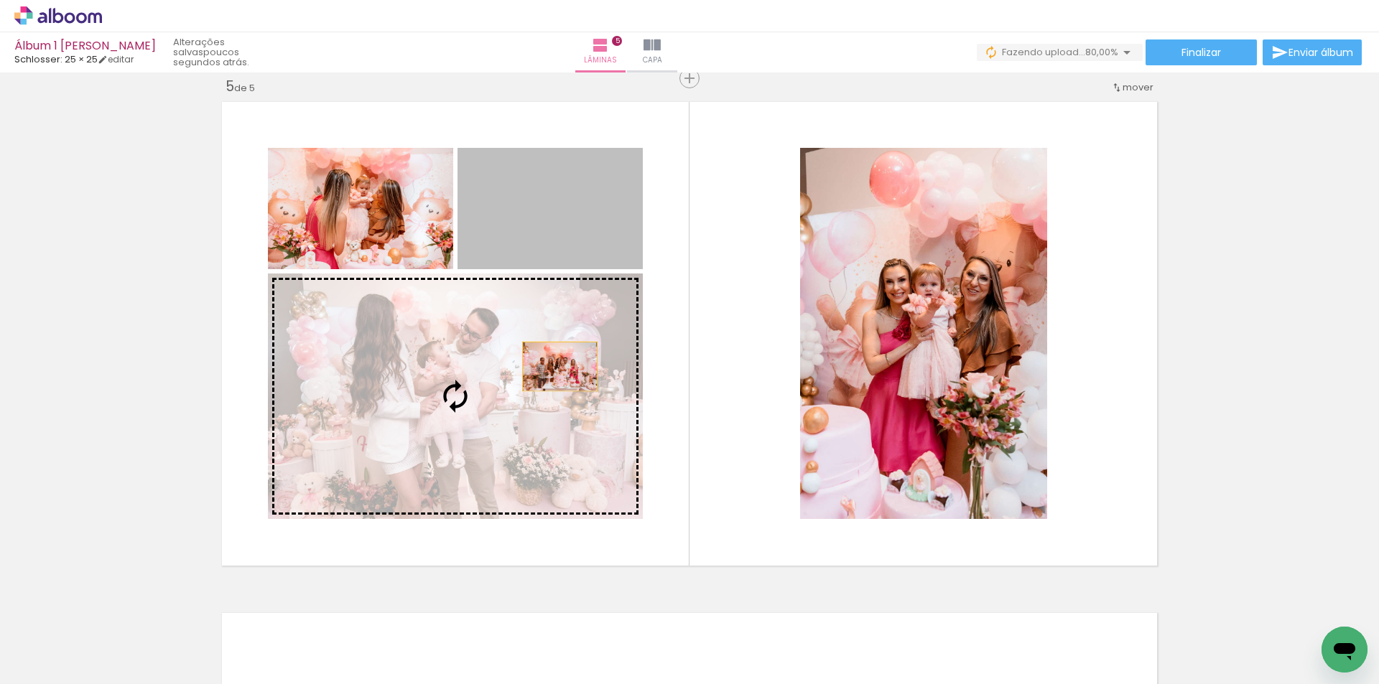
drag, startPoint x: 591, startPoint y: 216, endPoint x: 545, endPoint y: 382, distance: 172.1
click at [0, 0] on slot at bounding box center [0, 0] width 0 height 0
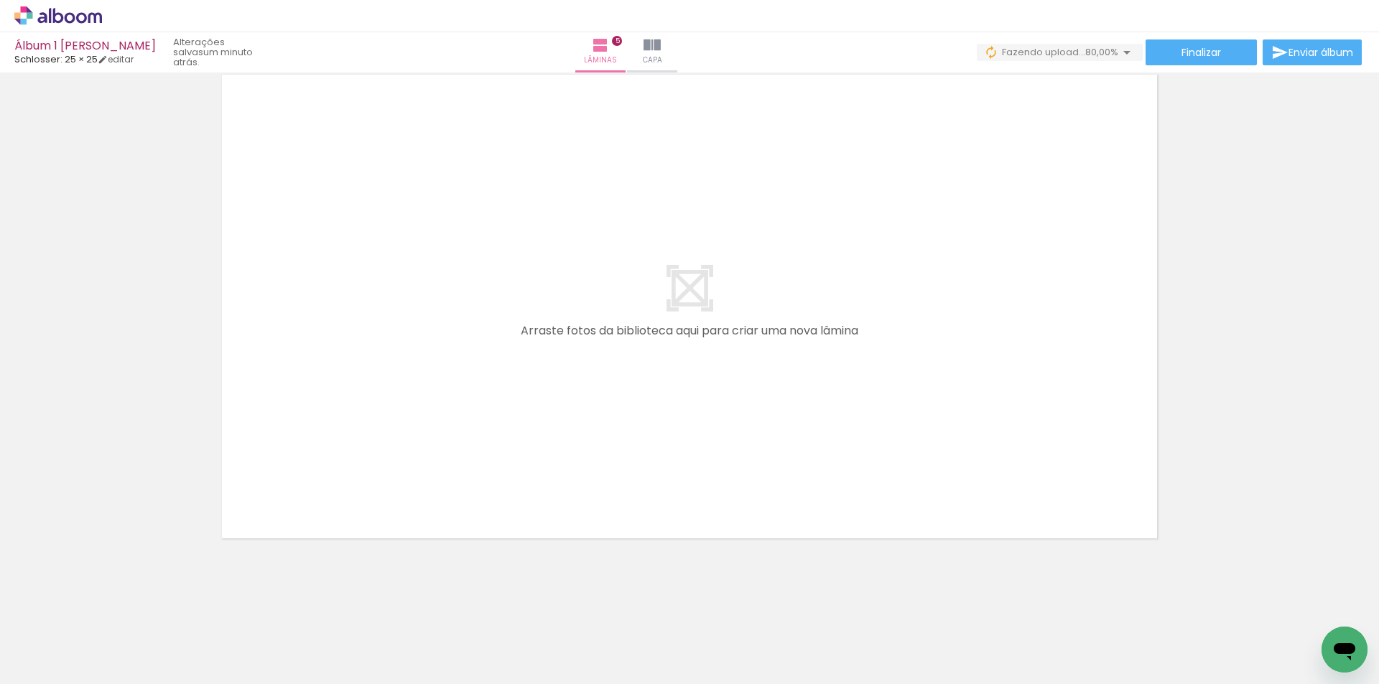
scroll to position [0, 0]
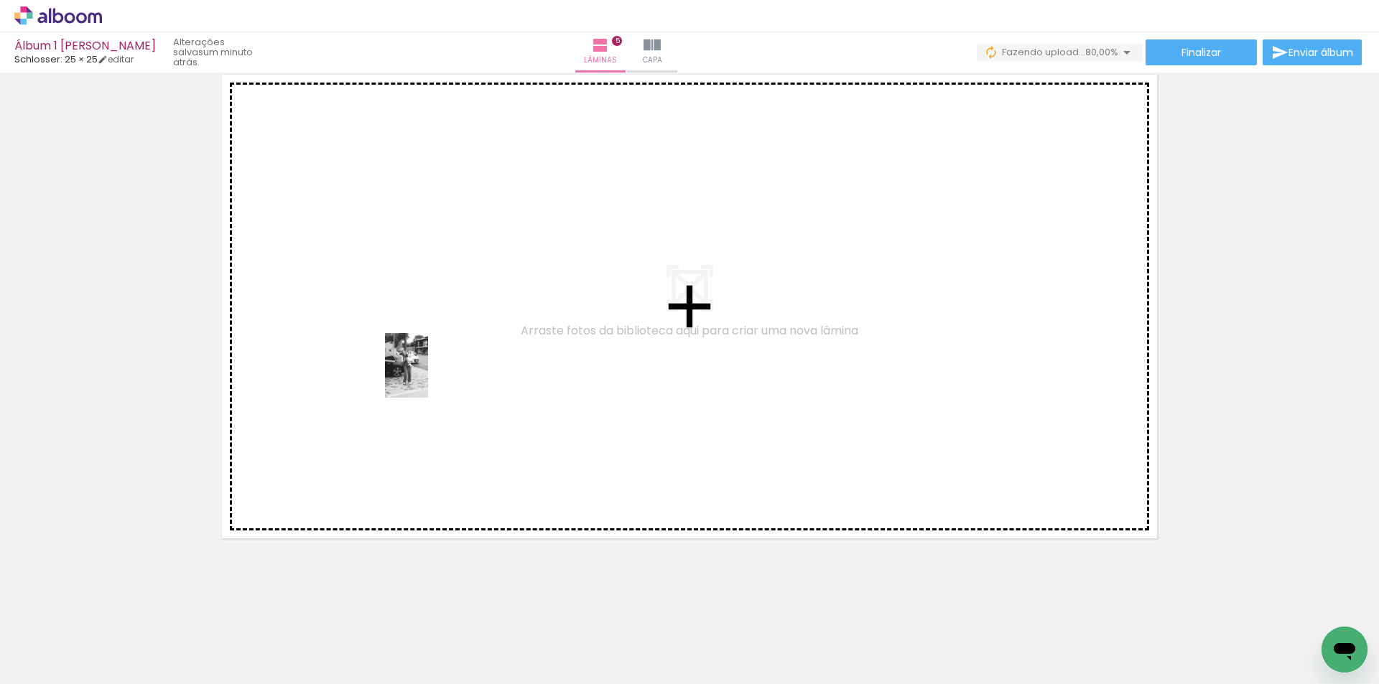
drag, startPoint x: 145, startPoint y: 644, endPoint x: 442, endPoint y: 358, distance: 412.3
click at [442, 358] on quentale-workspace at bounding box center [689, 342] width 1379 height 684
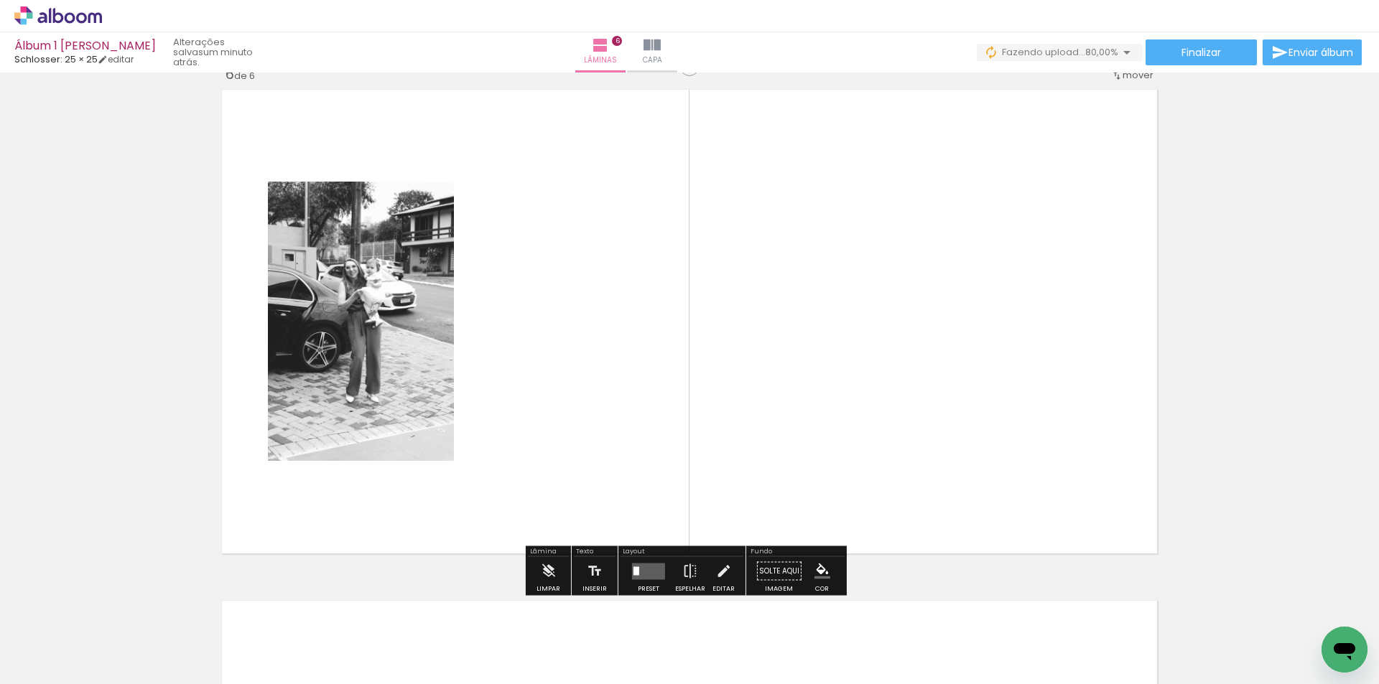
scroll to position [2574, 0]
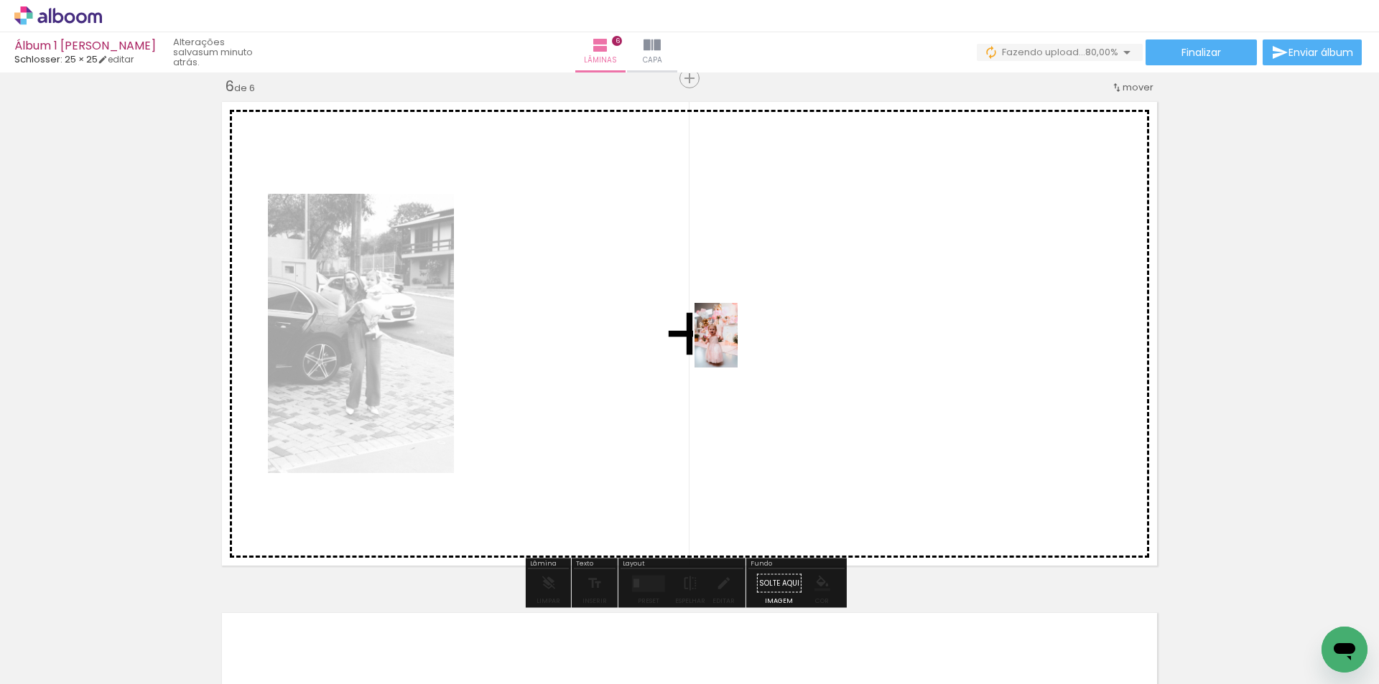
drag, startPoint x: 1109, startPoint y: 641, endPoint x: 727, endPoint y: 337, distance: 487.9
click at [727, 337] on quentale-workspace at bounding box center [689, 342] width 1379 height 684
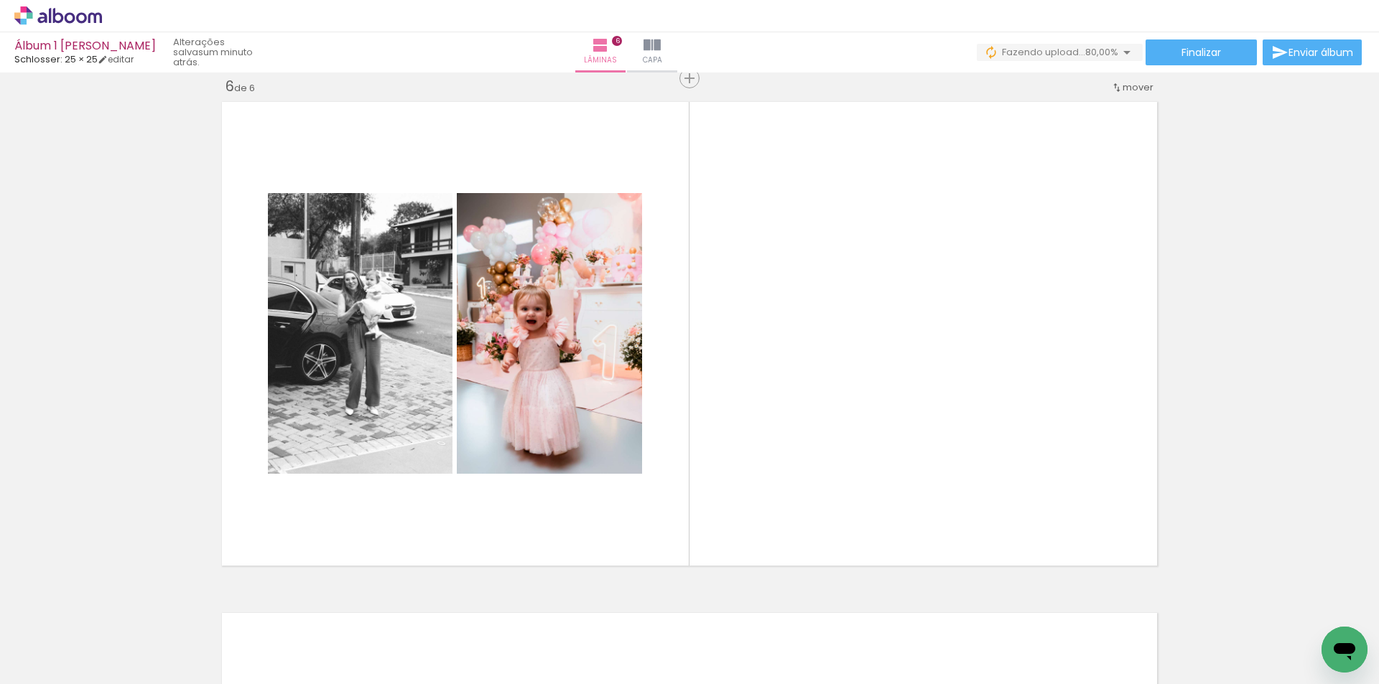
scroll to position [0, 670]
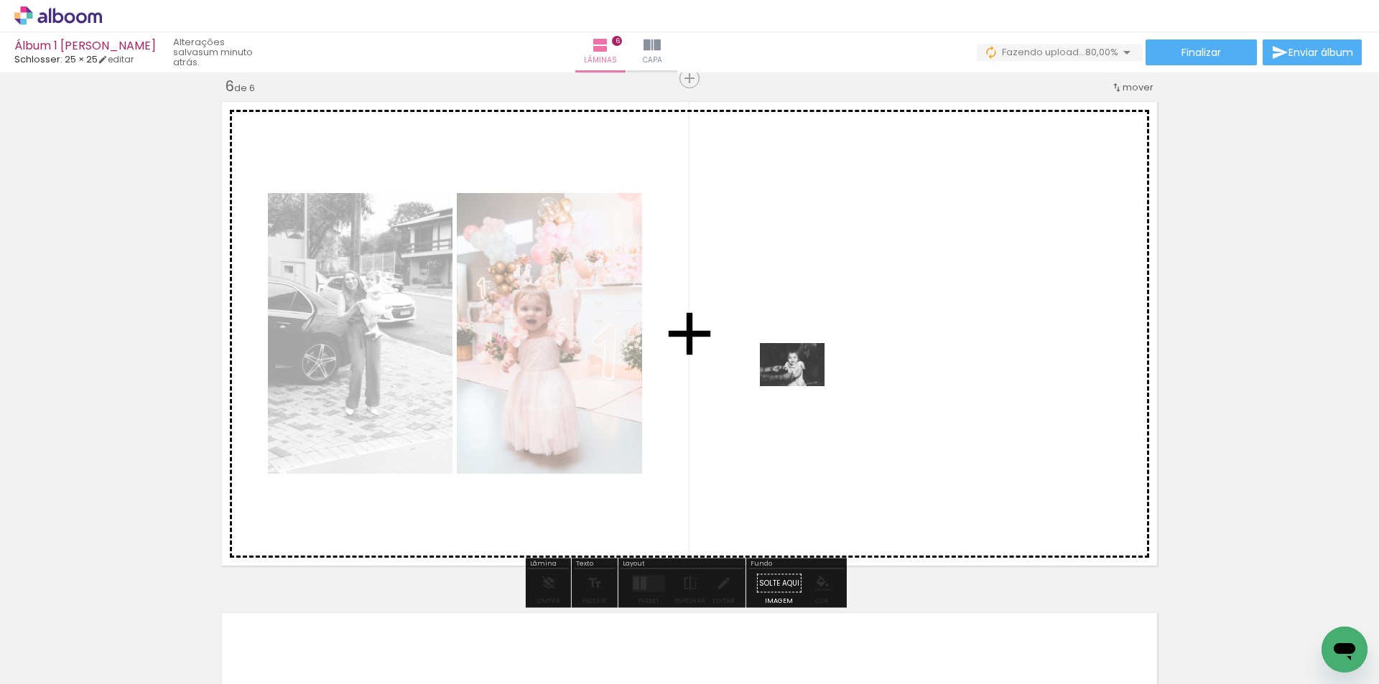
drag, startPoint x: 693, startPoint y: 645, endPoint x: 803, endPoint y: 386, distance: 281.5
click at [803, 386] on quentale-workspace at bounding box center [689, 342] width 1379 height 684
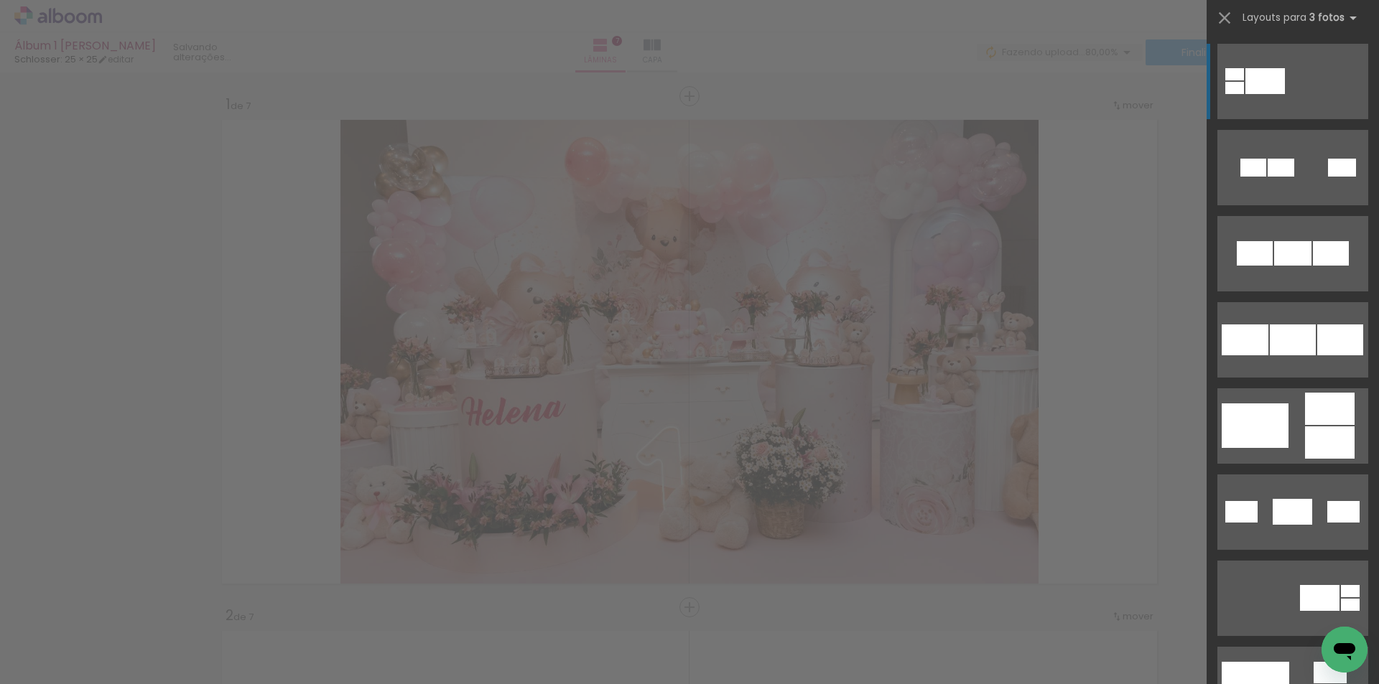
scroll to position [0, 1204]
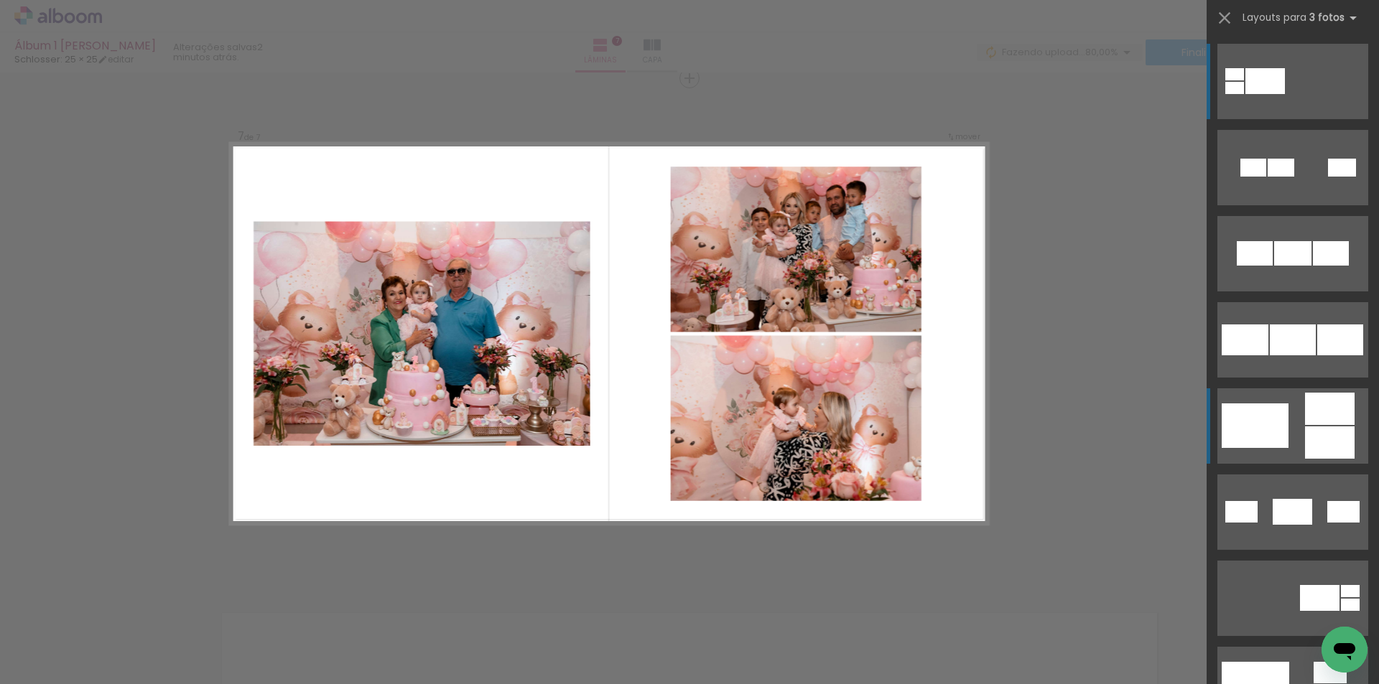
click at [1295, 119] on quentale-layouter at bounding box center [1292, 81] width 151 height 75
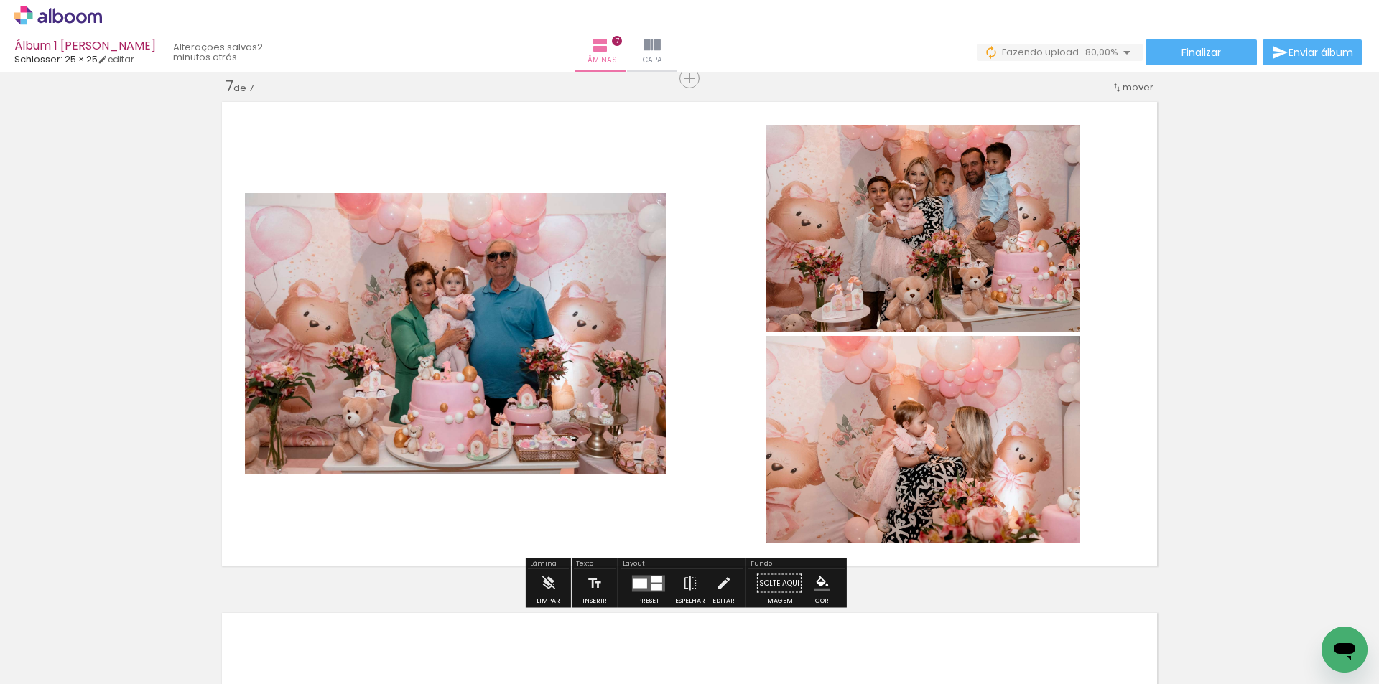
click at [964, 459] on quentale-photo at bounding box center [923, 439] width 314 height 207
type paper-slider "127"
click at [335, 220] on div at bounding box center [307, 208] width 56 height 23
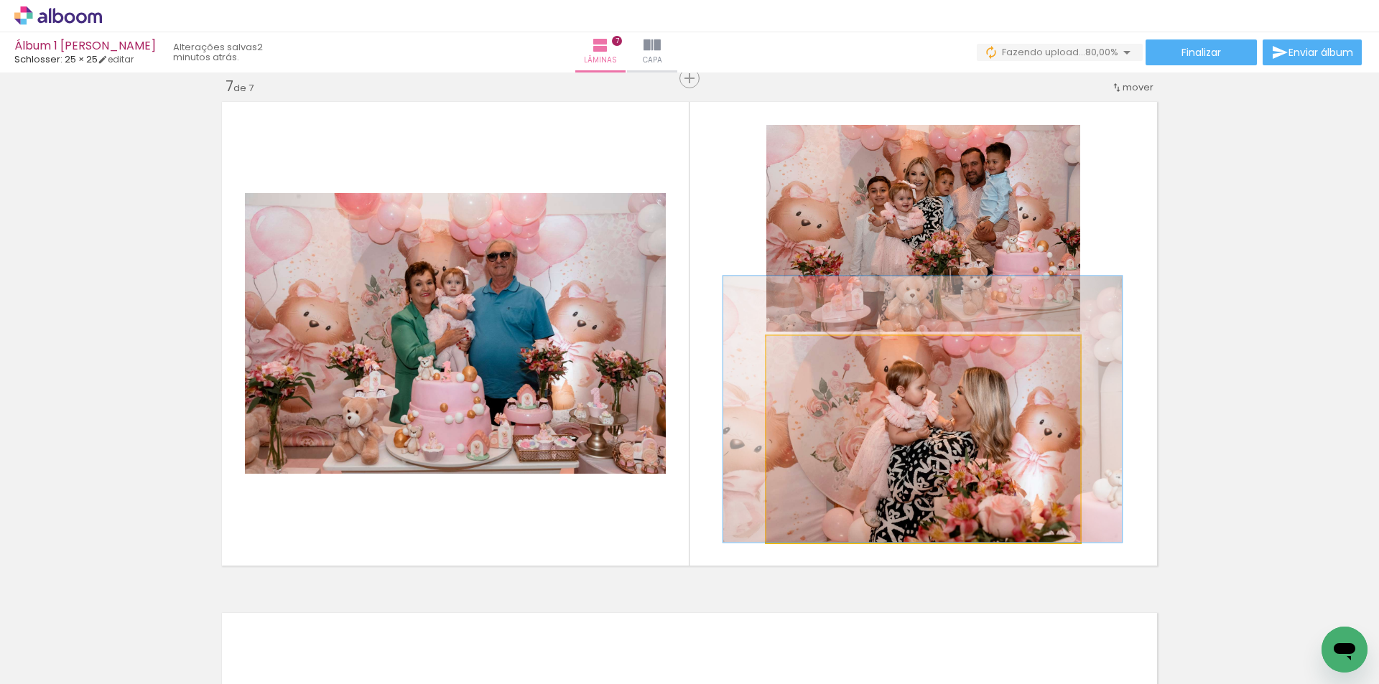
drag, startPoint x: 905, startPoint y: 442, endPoint x: 904, endPoint y: 409, distance: 33.0
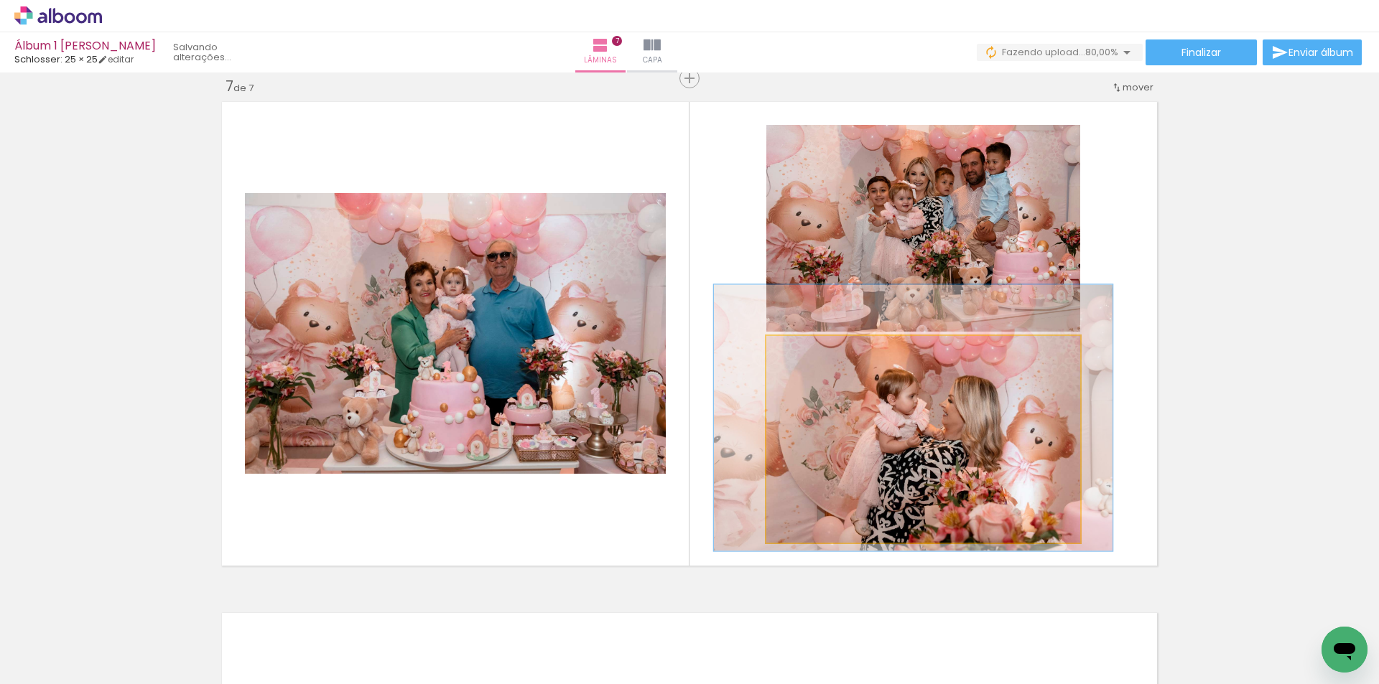
drag, startPoint x: 905, startPoint y: 418, endPoint x: 900, endPoint y: 425, distance: 9.2
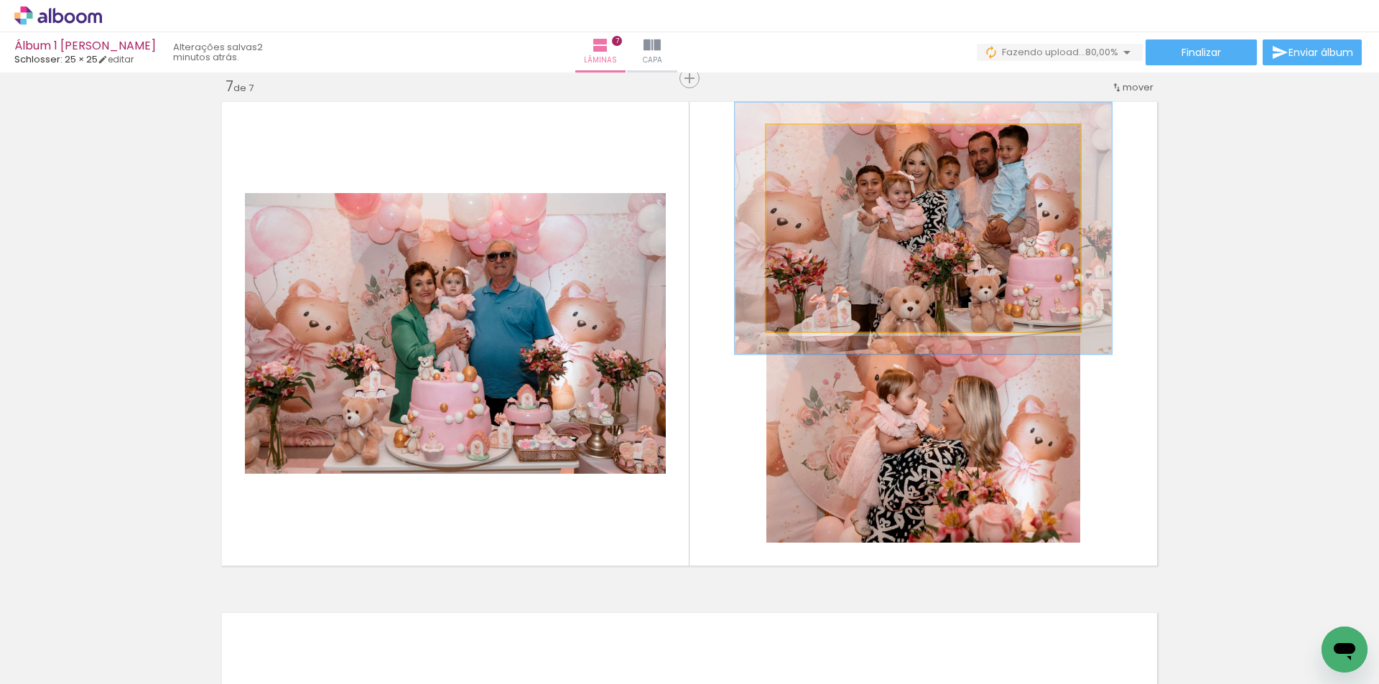
drag, startPoint x: 802, startPoint y: 139, endPoint x: 813, endPoint y: 139, distance: 10.8
type paper-slider "122"
click at [813, 139] on div at bounding box center [809, 140] width 23 height 23
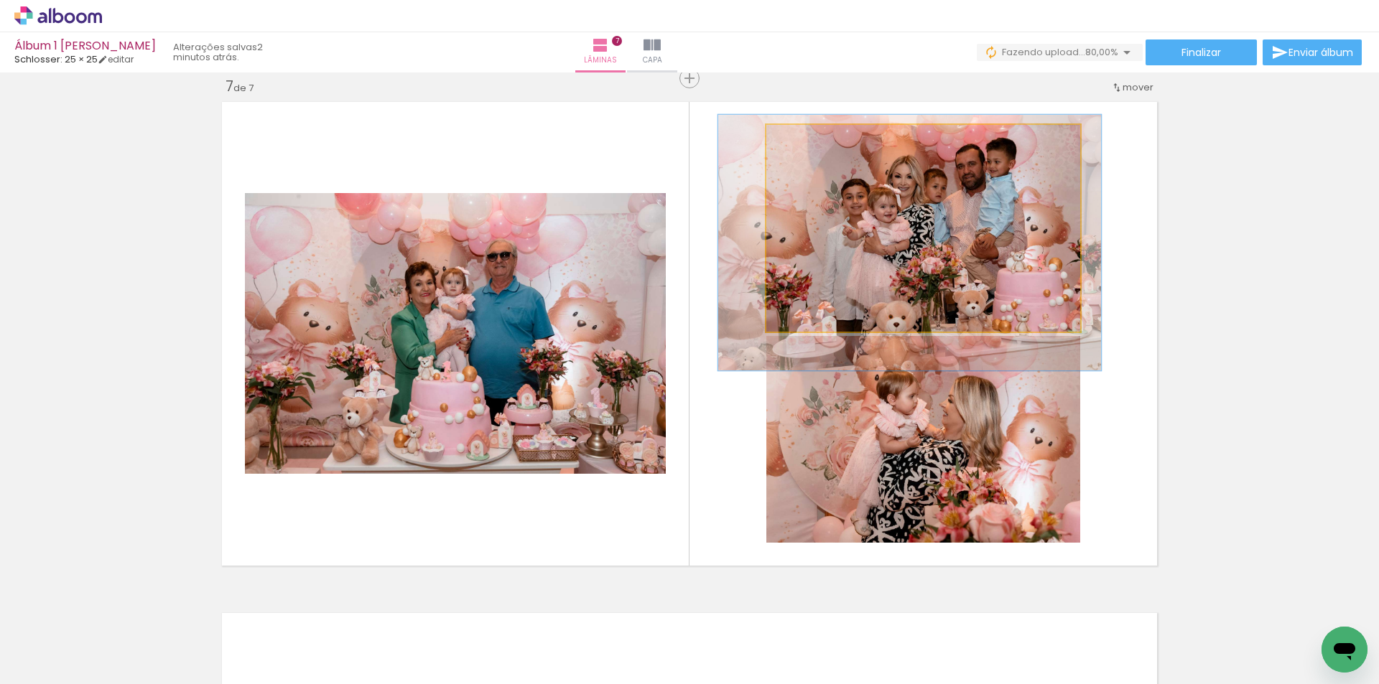
drag, startPoint x: 988, startPoint y: 213, endPoint x: 974, endPoint y: 228, distance: 19.8
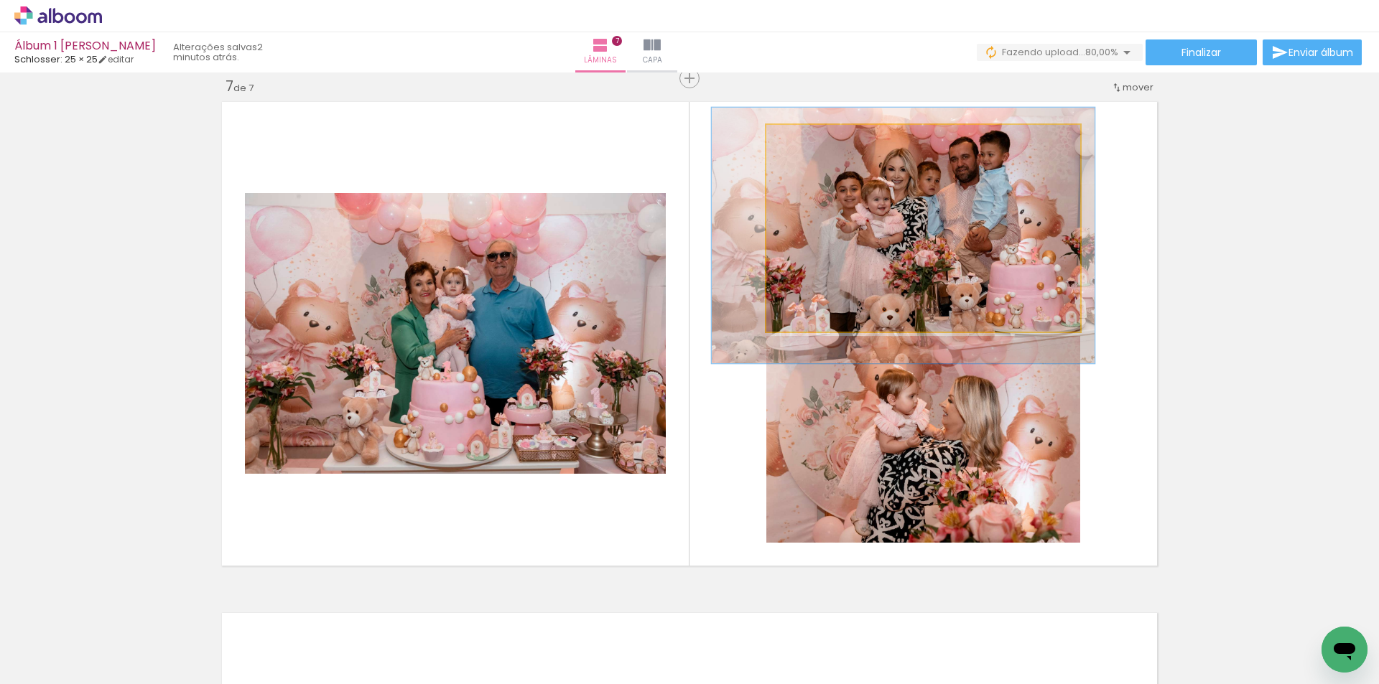
drag, startPoint x: 974, startPoint y: 228, endPoint x: 968, endPoint y: 220, distance: 9.7
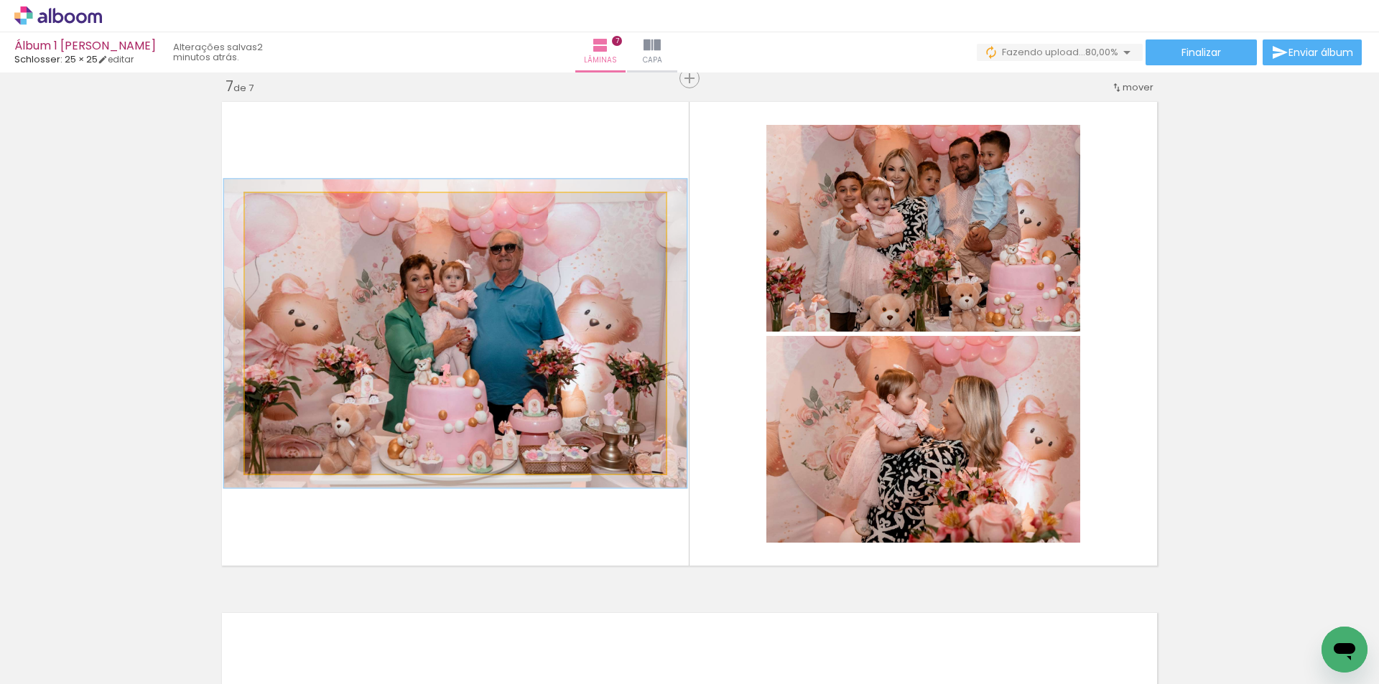
type paper-slider "110"
click at [277, 210] on div at bounding box center [283, 208] width 13 height 13
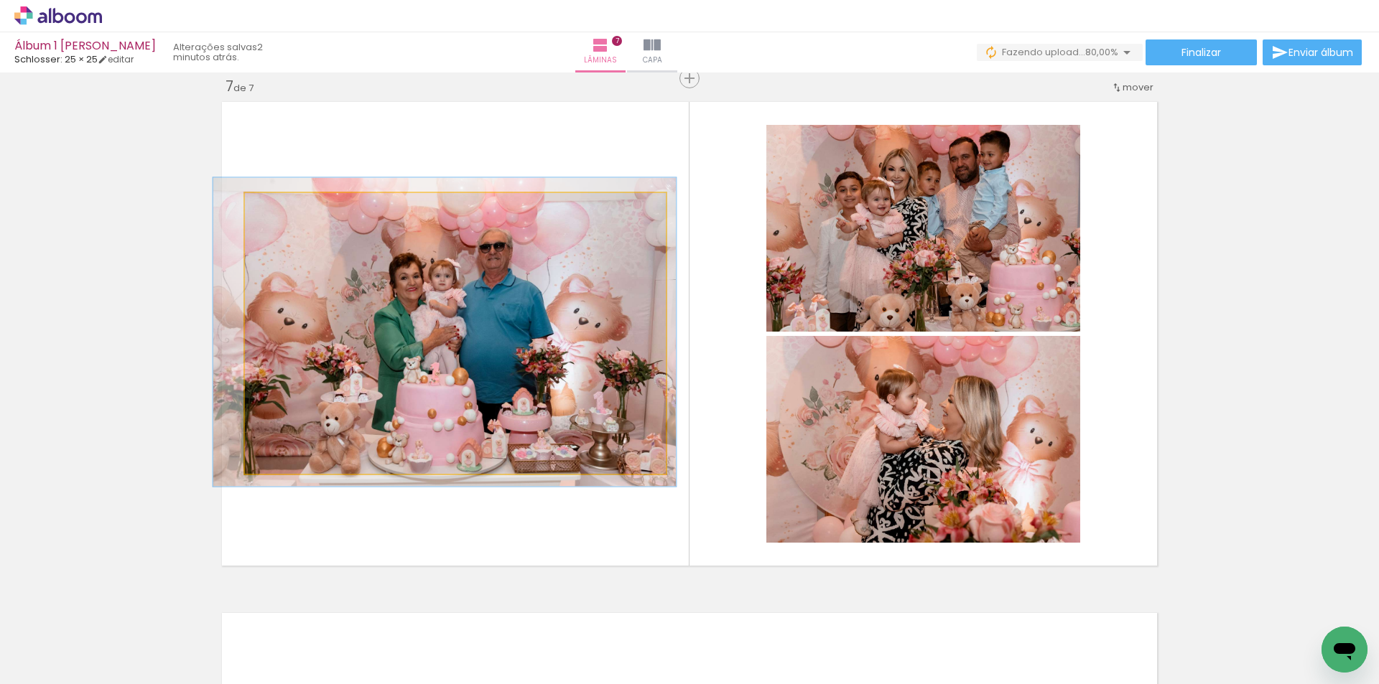
drag, startPoint x: 396, startPoint y: 298, endPoint x: 386, endPoint y: 297, distance: 10.9
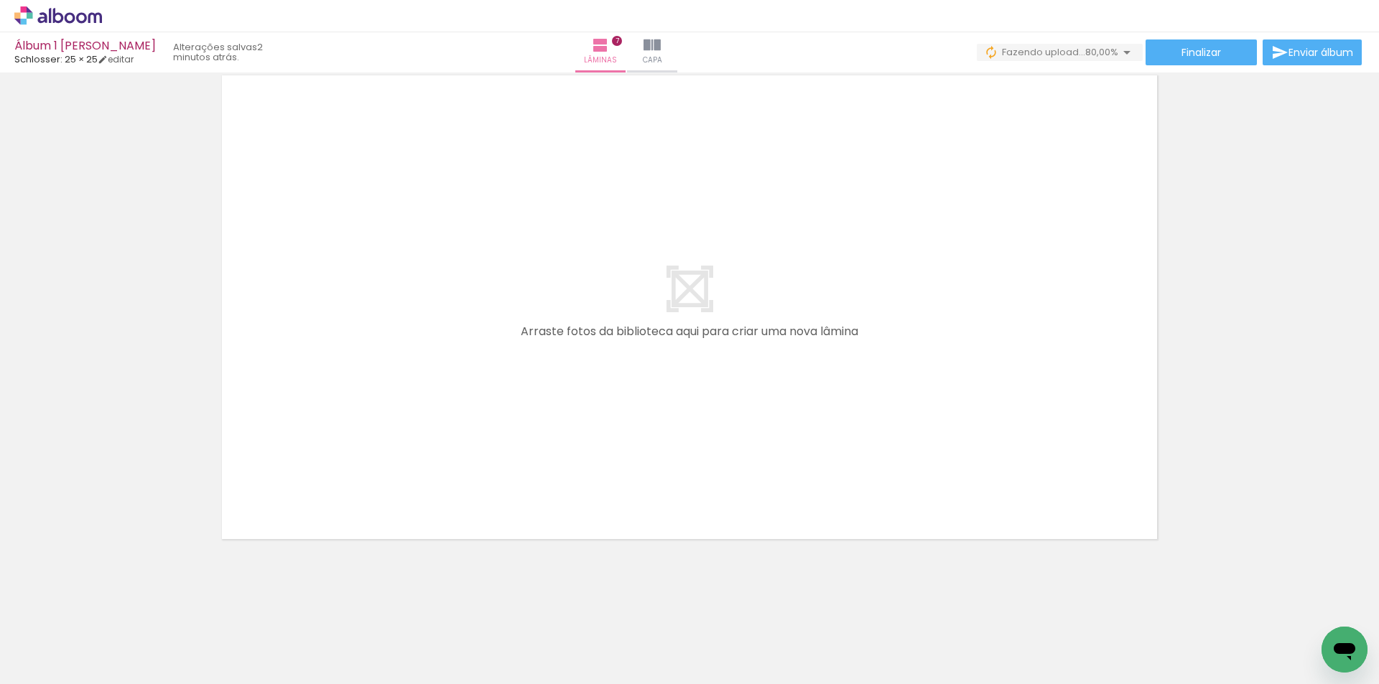
scroll to position [3624, 0]
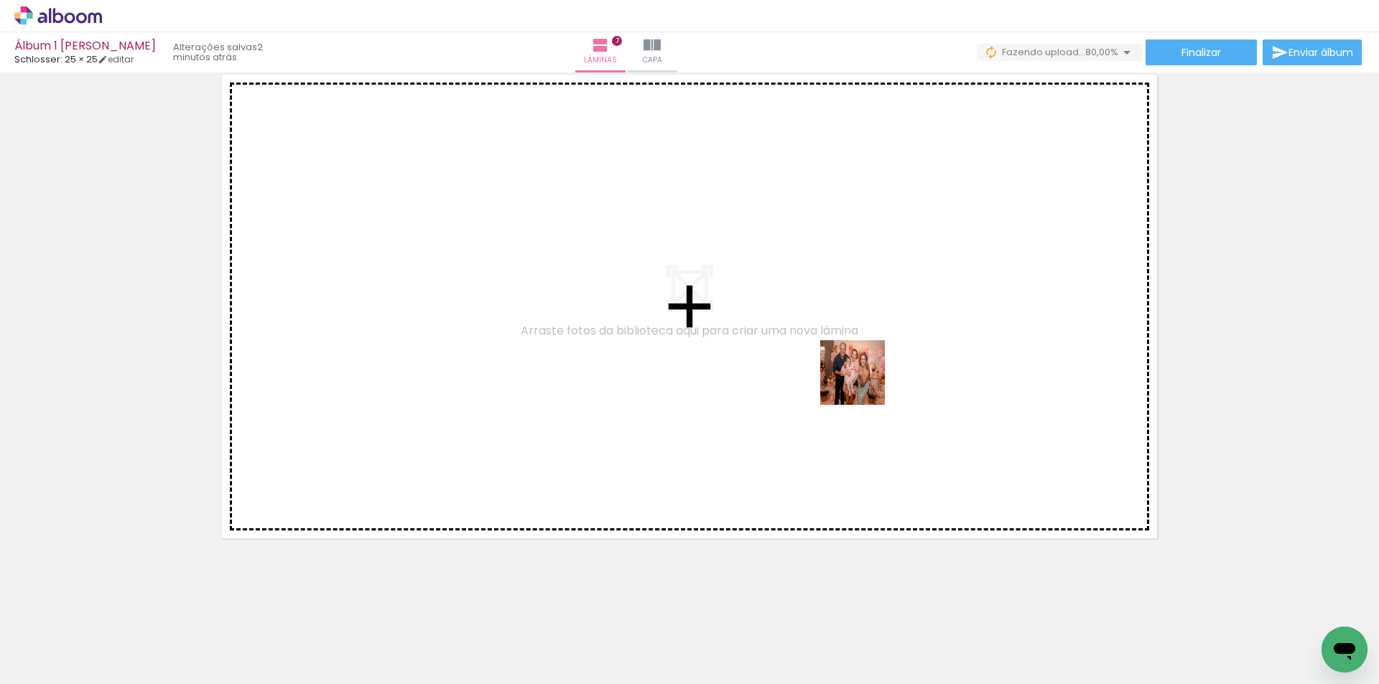
drag, startPoint x: 1124, startPoint y: 645, endPoint x: 818, endPoint y: 346, distance: 428.0
click at [818, 346] on quentale-workspace at bounding box center [689, 342] width 1379 height 684
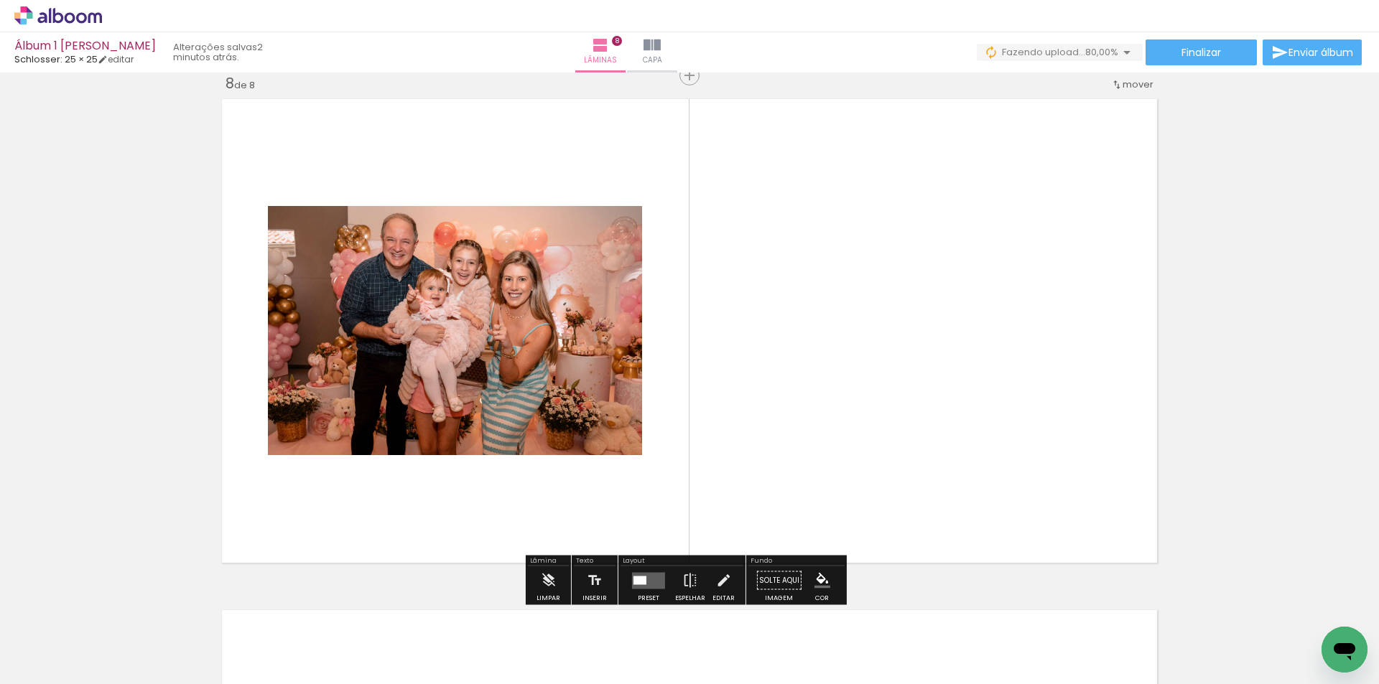
scroll to position [3596, 0]
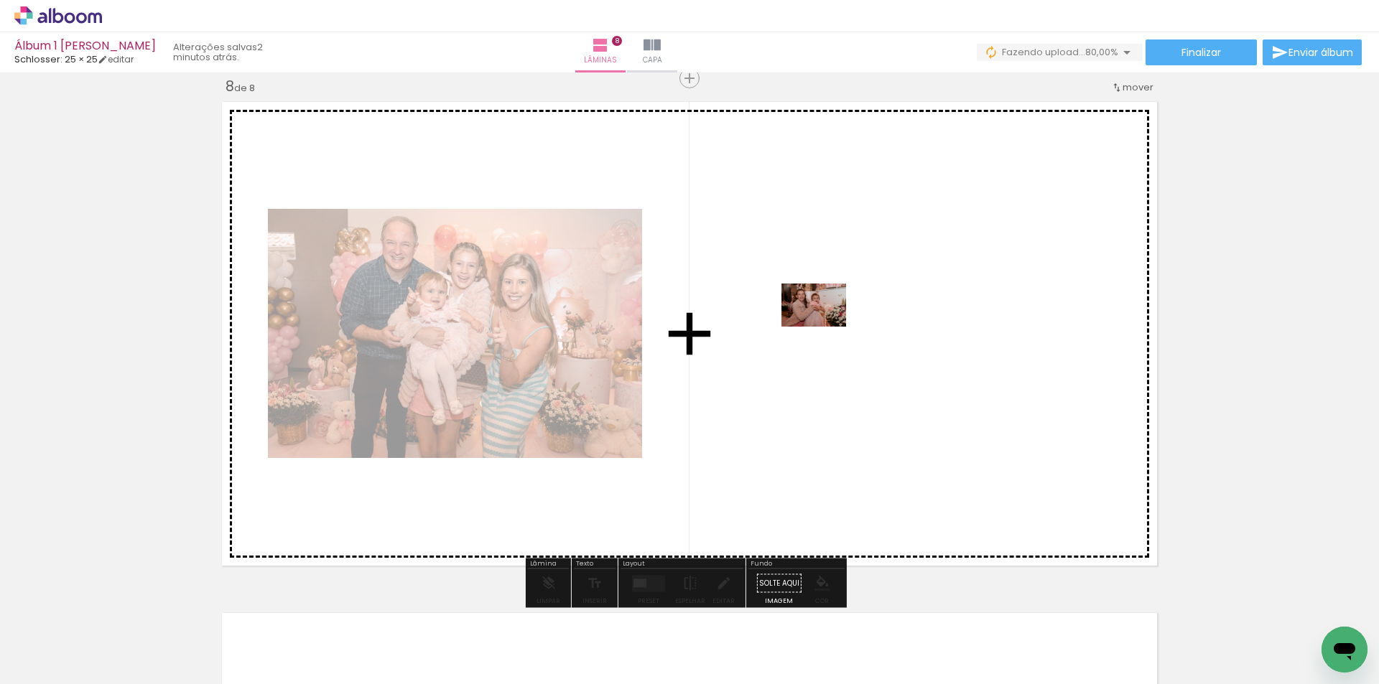
drag, startPoint x: 1202, startPoint y: 643, endPoint x: 823, endPoint y: 323, distance: 495.8
click at [823, 323] on quentale-workspace at bounding box center [689, 342] width 1379 height 684
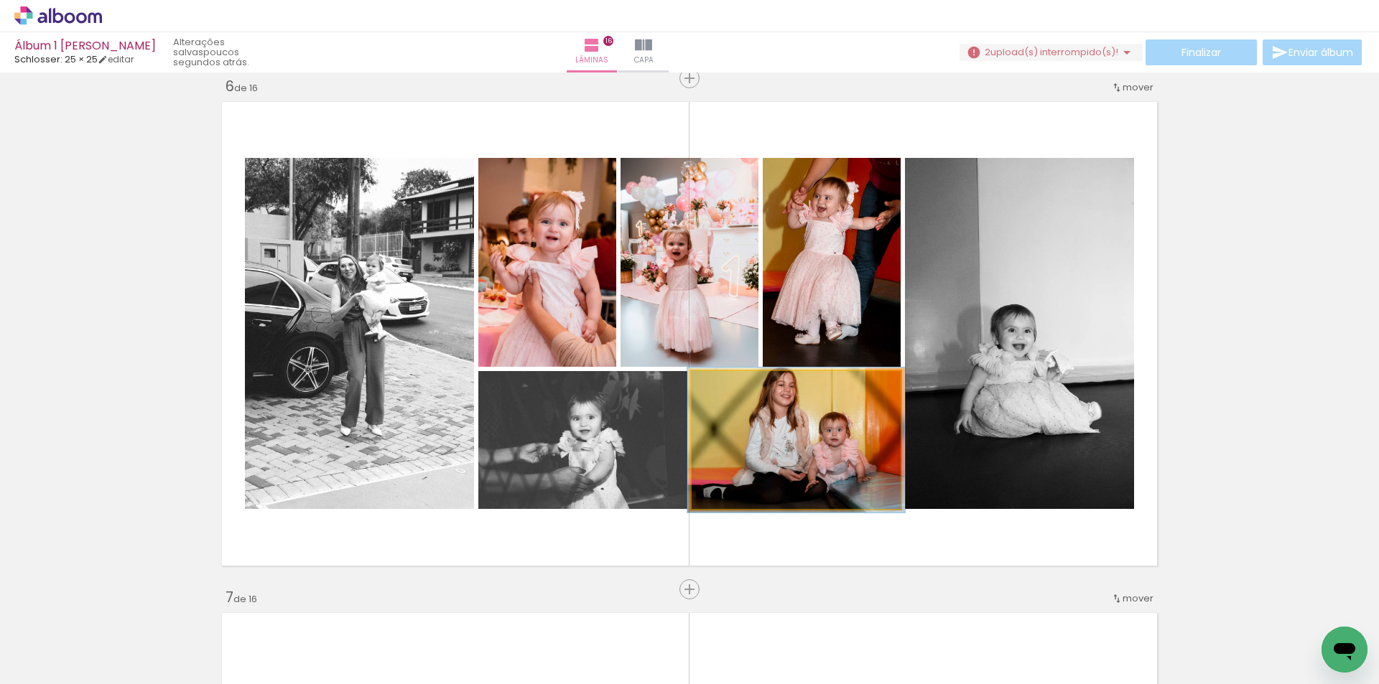
scroll to position [0, 2642]
type paper-slider "107"
click at [727, 388] on div at bounding box center [728, 386] width 23 height 23
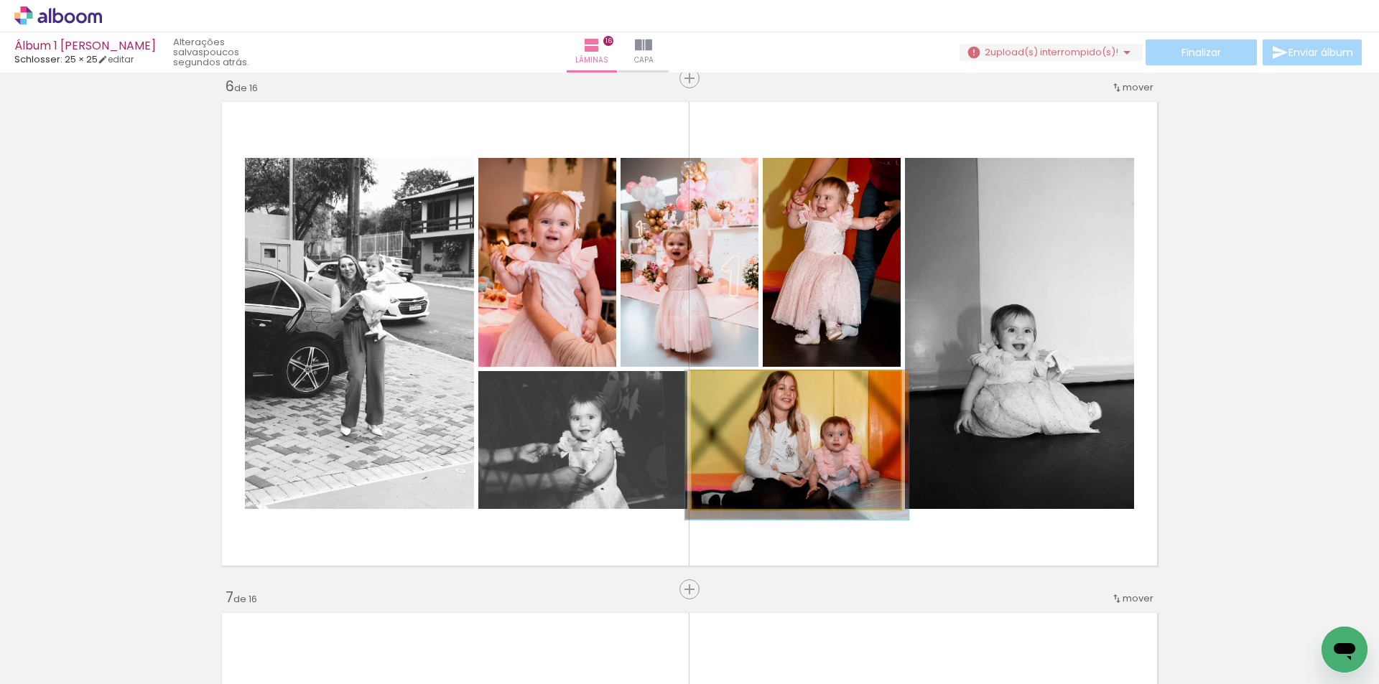
drag, startPoint x: 762, startPoint y: 423, endPoint x: 763, endPoint y: 453, distance: 30.2
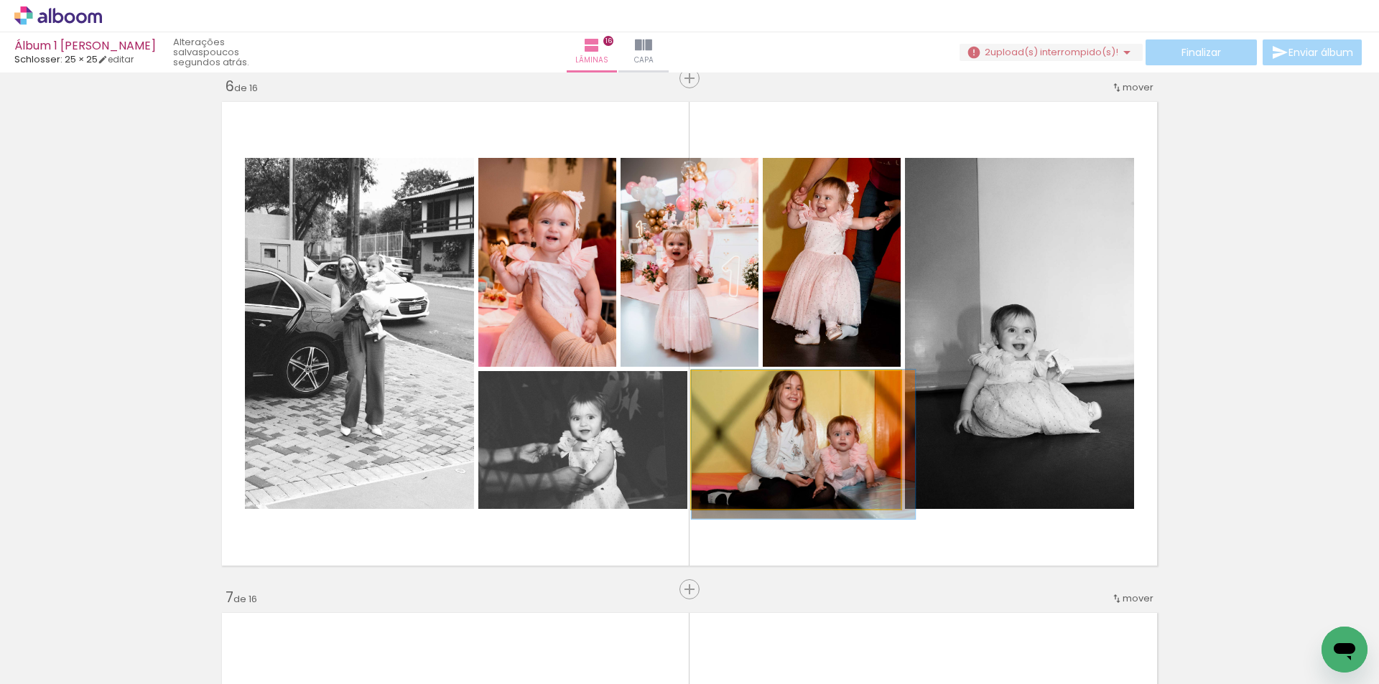
drag, startPoint x: 831, startPoint y: 481, endPoint x: 838, endPoint y: 480, distance: 7.2
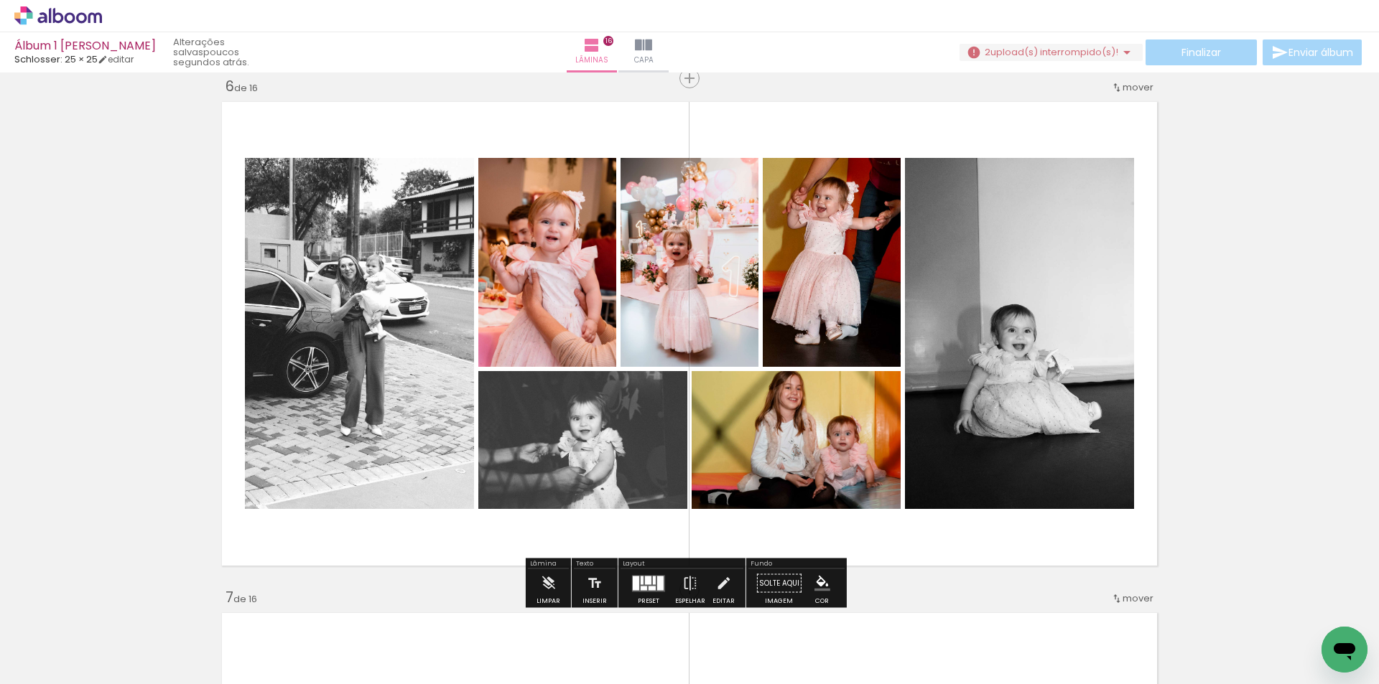
click at [839, 244] on quentale-photo at bounding box center [831, 262] width 138 height 209
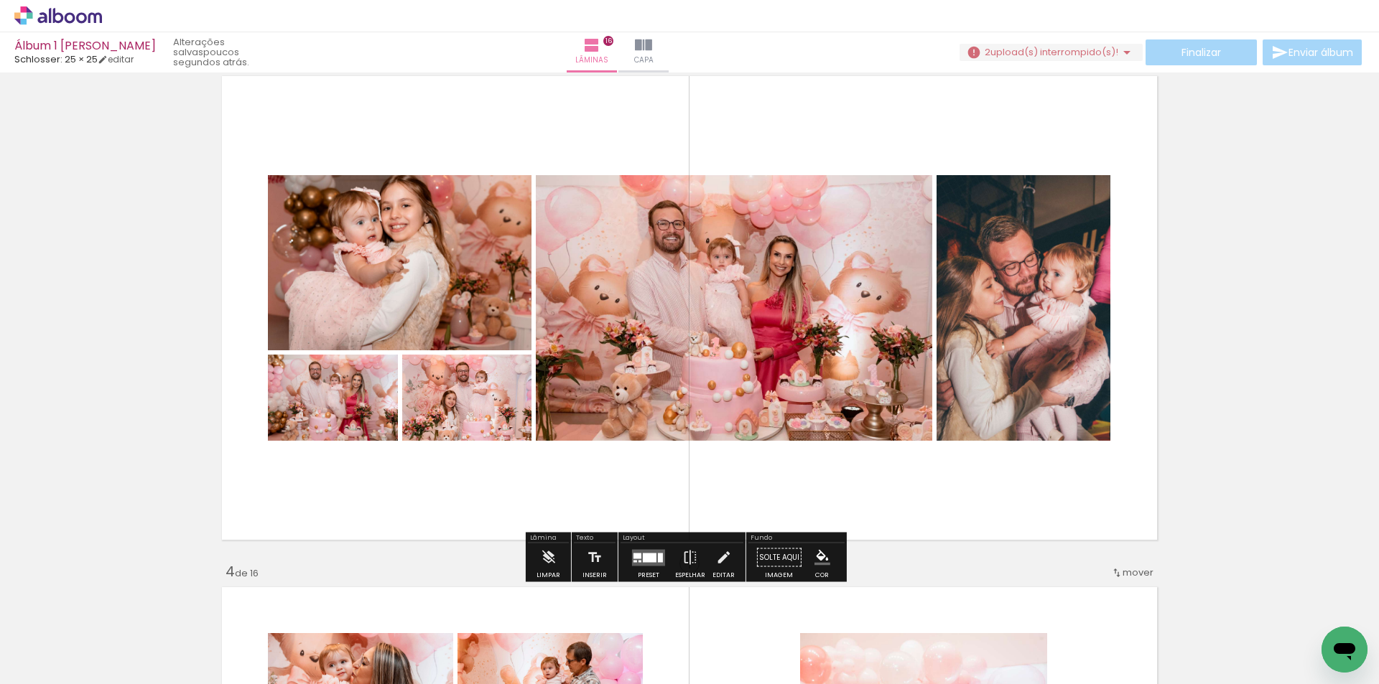
scroll to position [1425, 0]
